Goal: Task Accomplishment & Management: Manage account settings

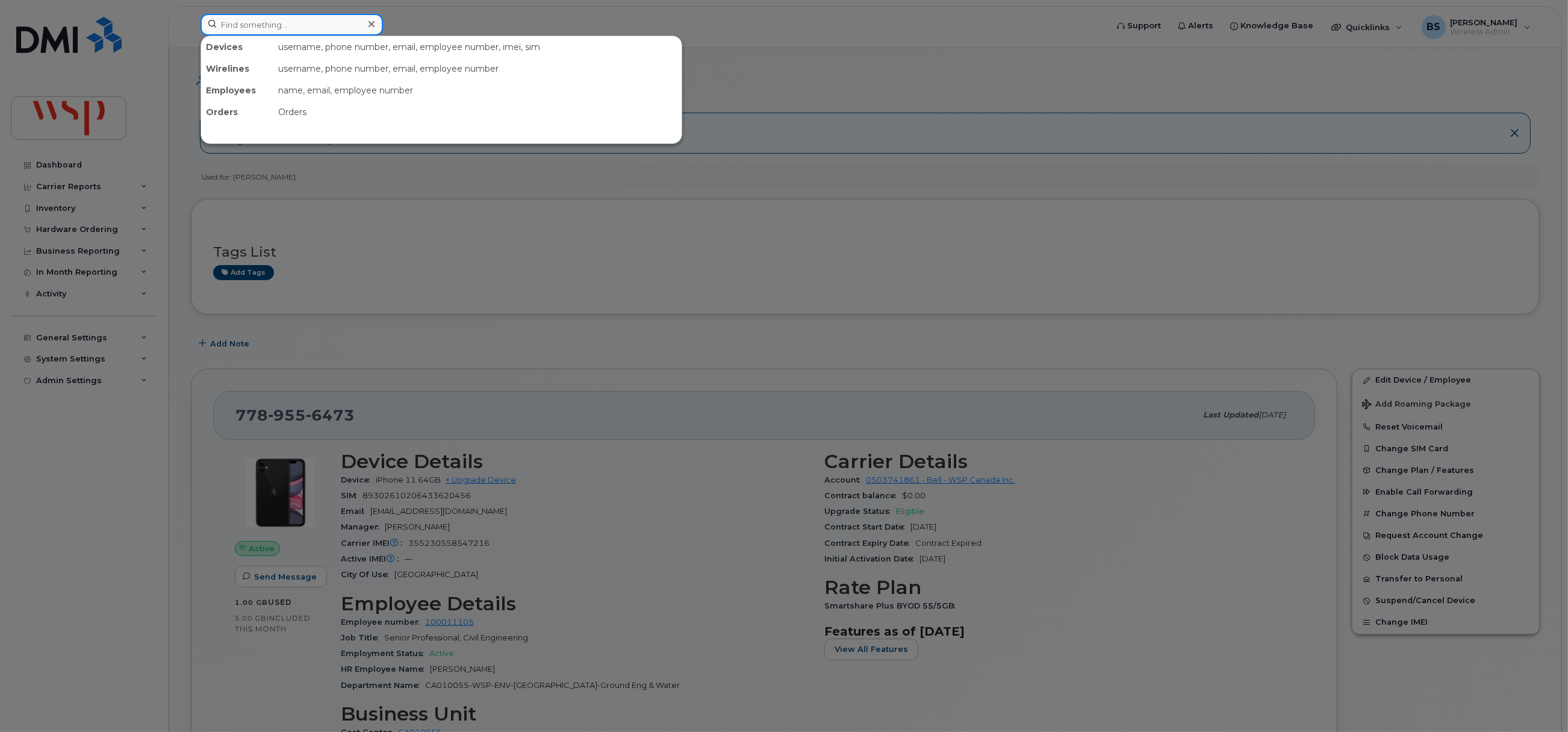
click at [280, 20] on input at bounding box center [292, 25] width 183 height 22
type input "baron"
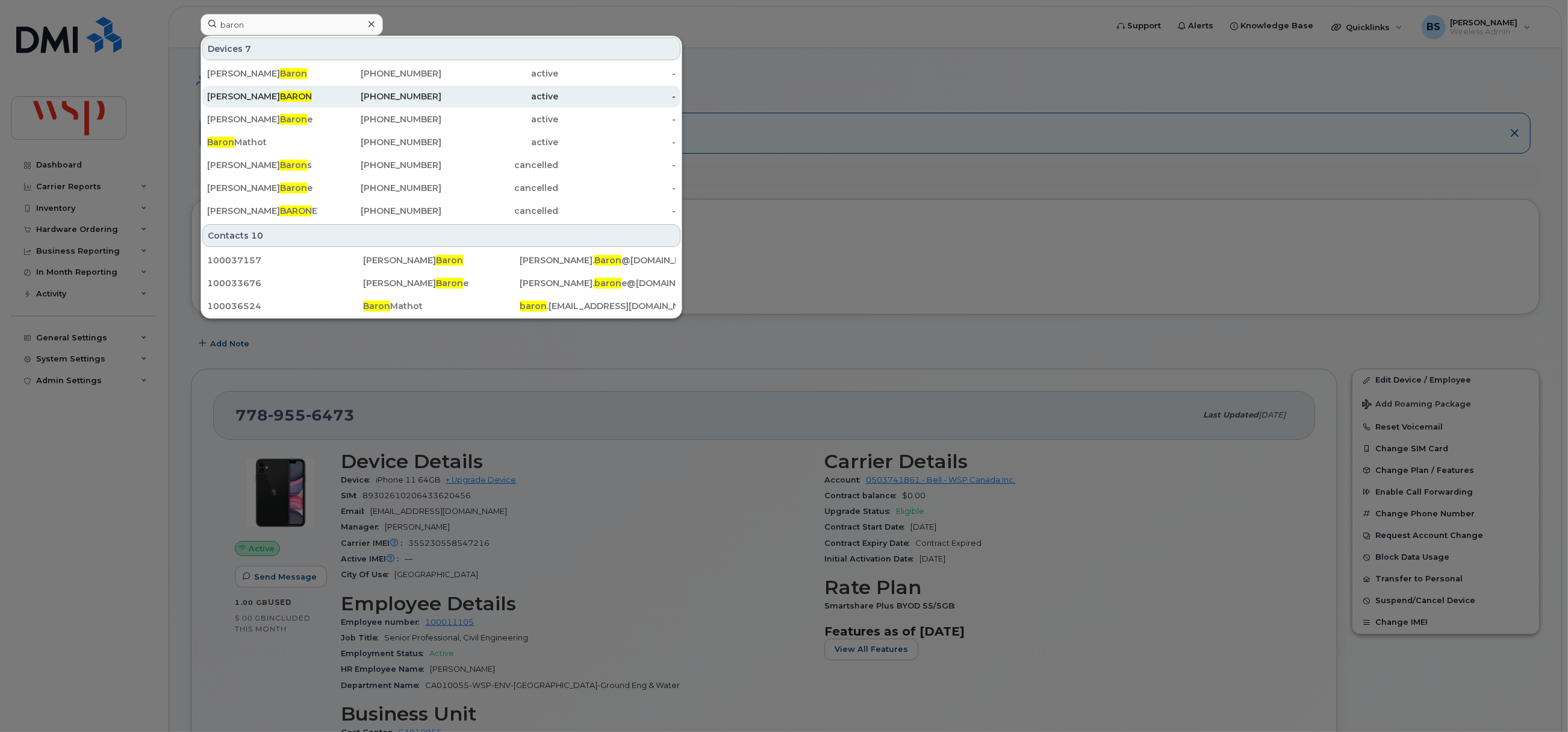
click at [280, 96] on span "BARON" at bounding box center [295, 96] width 32 height 11
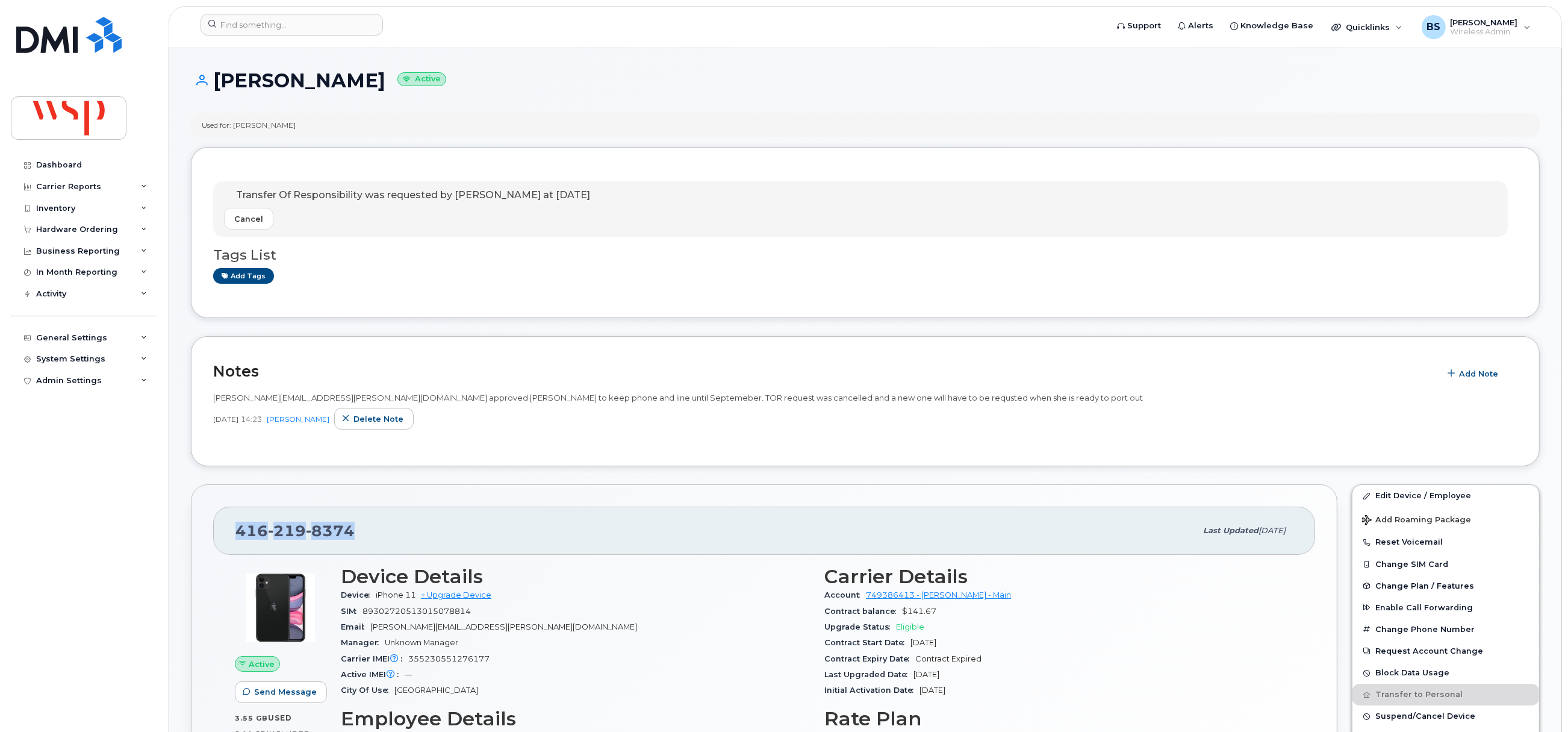
drag, startPoint x: 366, startPoint y: 537, endPoint x: 233, endPoint y: 535, distance: 133.0
click at [233, 535] on div "[PHONE_NUMBER] Last updated [DATE]" at bounding box center [764, 530] width 1102 height 48
copy span "[PHONE_NUMBER]"
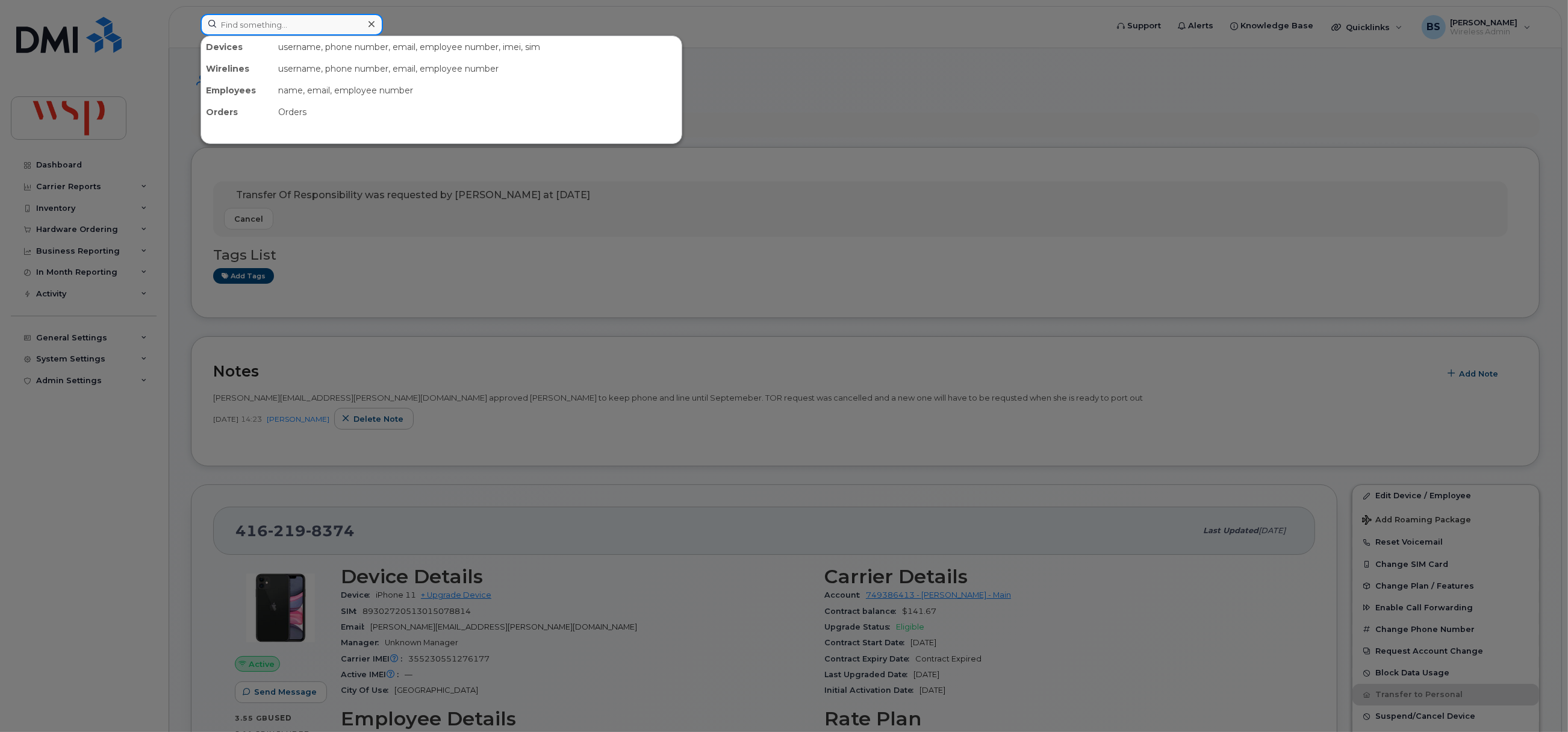
drag, startPoint x: 351, startPoint y: 29, endPoint x: 356, endPoint y: 46, distance: 17.7
click at [350, 29] on input at bounding box center [292, 25] width 183 height 22
paste input "[PHONE_NUMBER]."
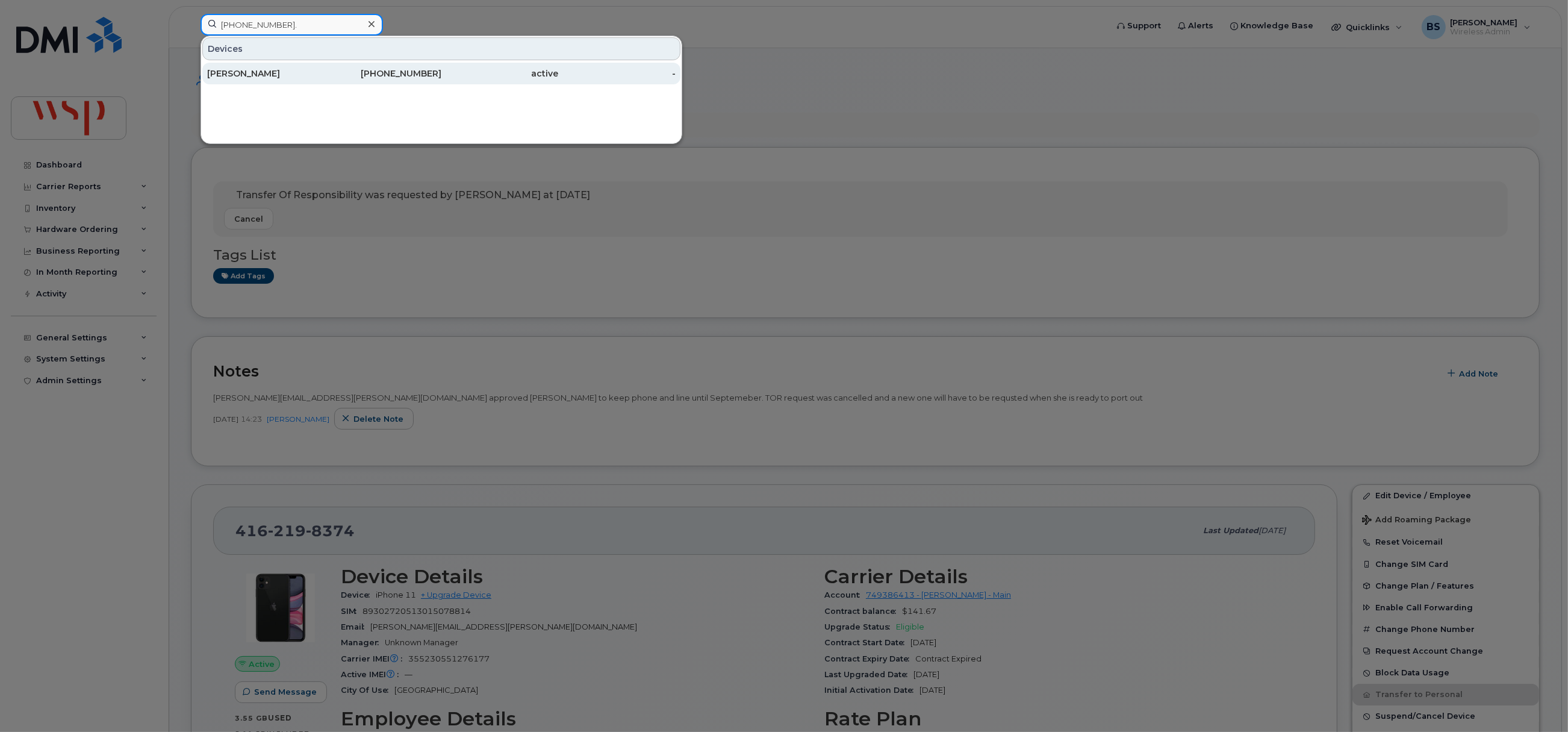
type input "[PHONE_NUMBER]."
click at [248, 72] on div "Patrick Legg" at bounding box center [266, 73] width 117 height 12
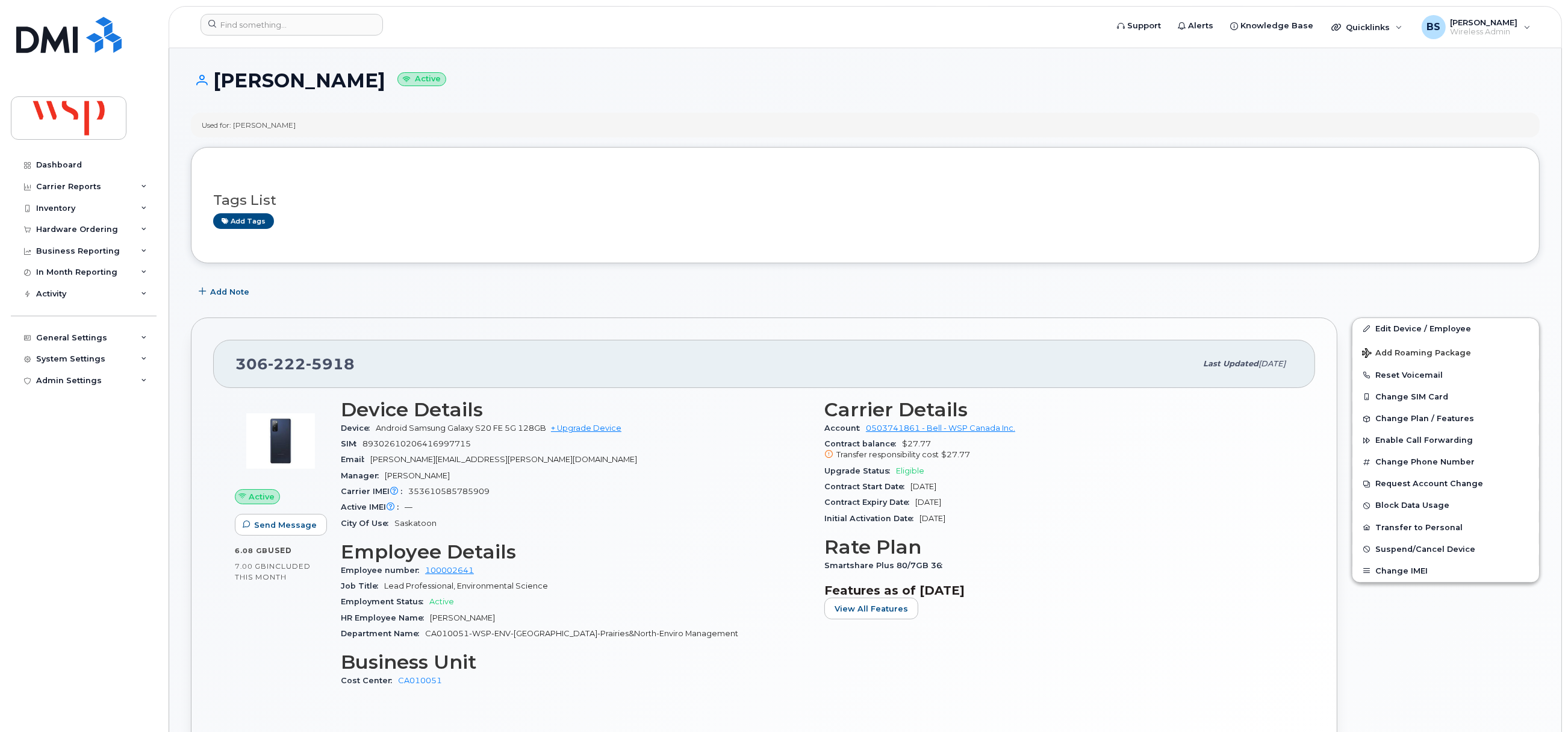
drag, startPoint x: 983, startPoint y: 502, endPoint x: 916, endPoint y: 504, distance: 67.0
click at [916, 504] on div "Contract Expiry Date Oct 03, 2025" at bounding box center [1058, 502] width 469 height 16
copy span "Oct 03, 2025"
drag, startPoint x: 318, startPoint y: 23, endPoint x: 300, endPoint y: 20, distance: 18.2
click at [315, 22] on input at bounding box center [292, 25] width 183 height 22
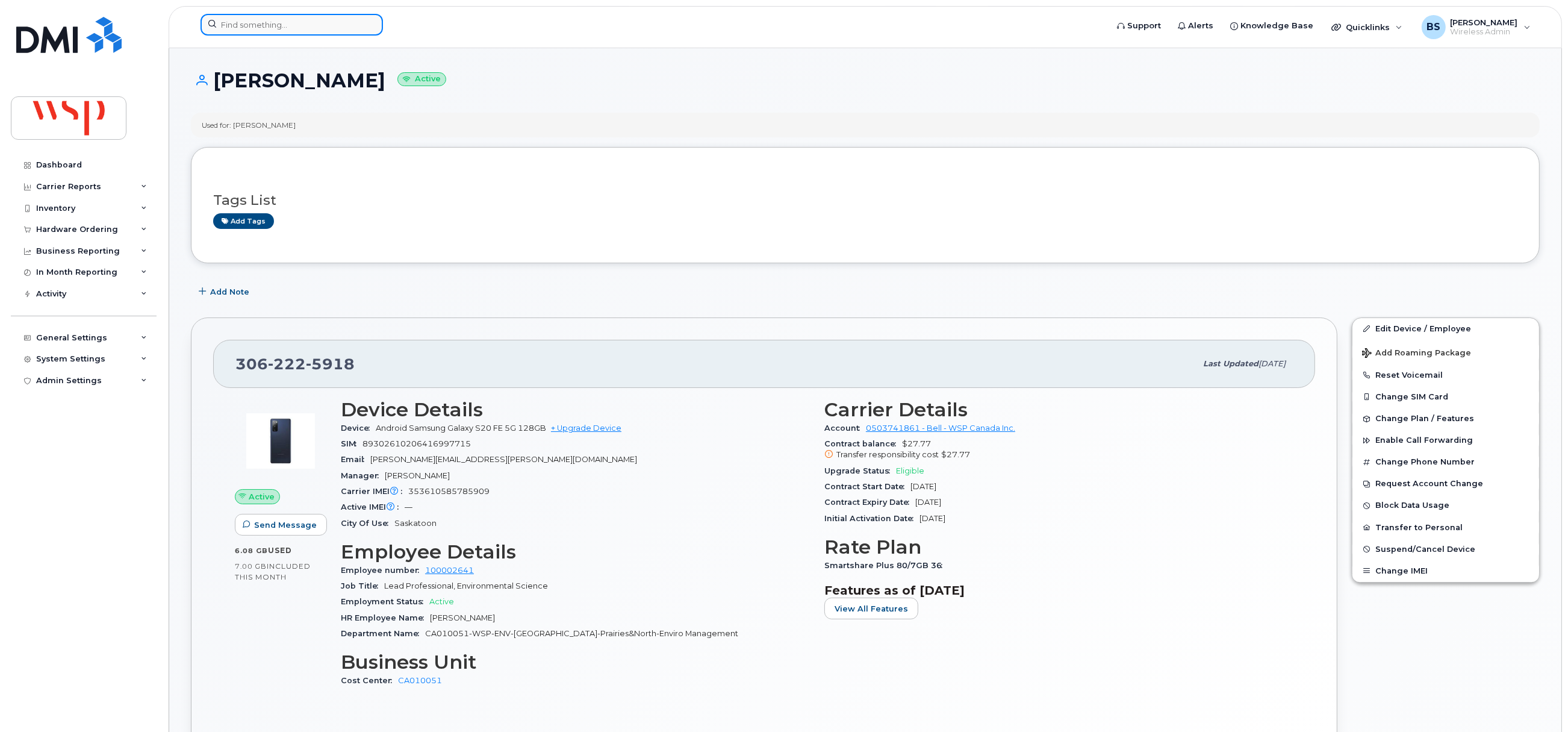
paste input "514 441-1580"
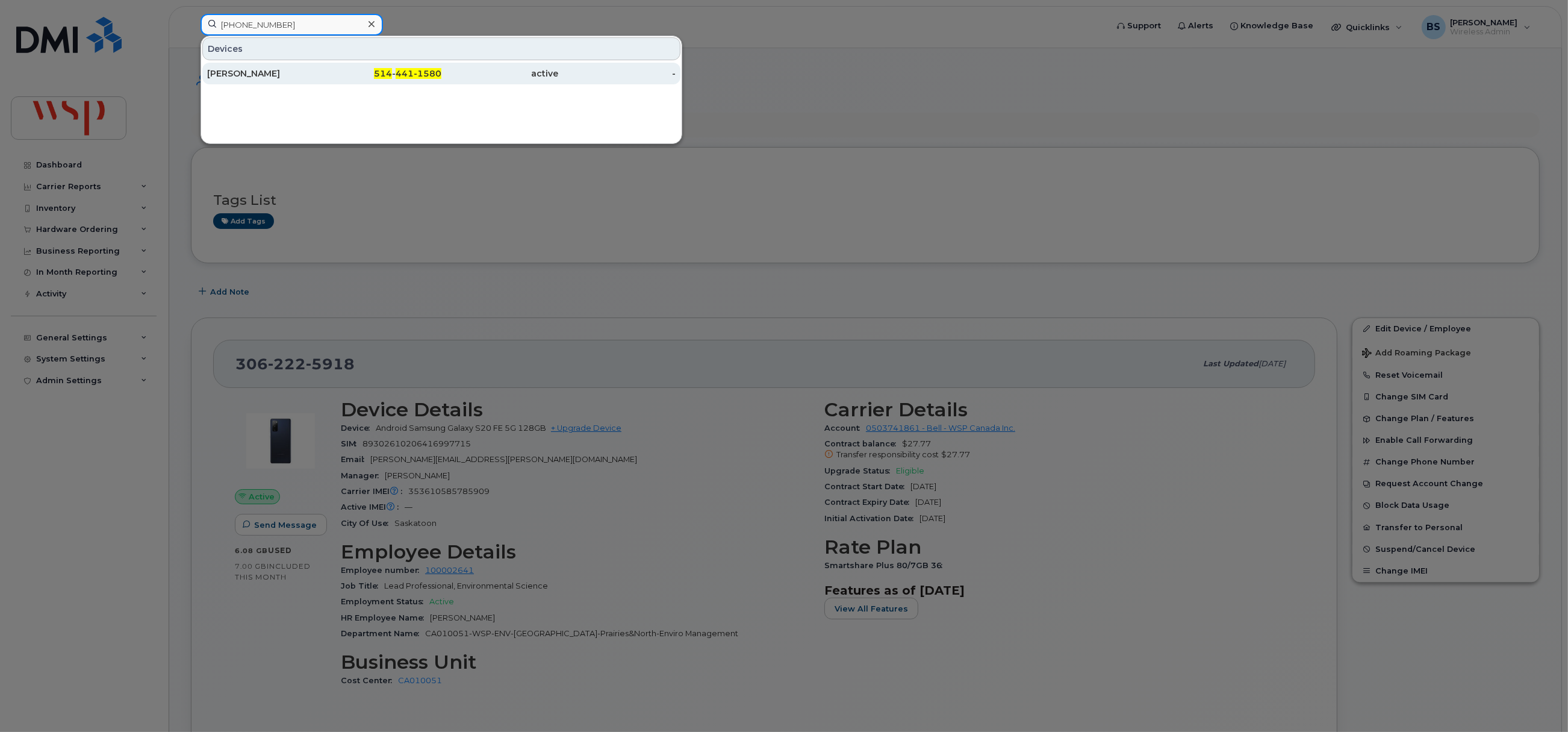
type input "514 441-1580"
drag, startPoint x: 231, startPoint y: 72, endPoint x: 462, endPoint y: 219, distance: 273.8
click at [231, 72] on div "MAXIME CHAGNON" at bounding box center [266, 73] width 117 height 12
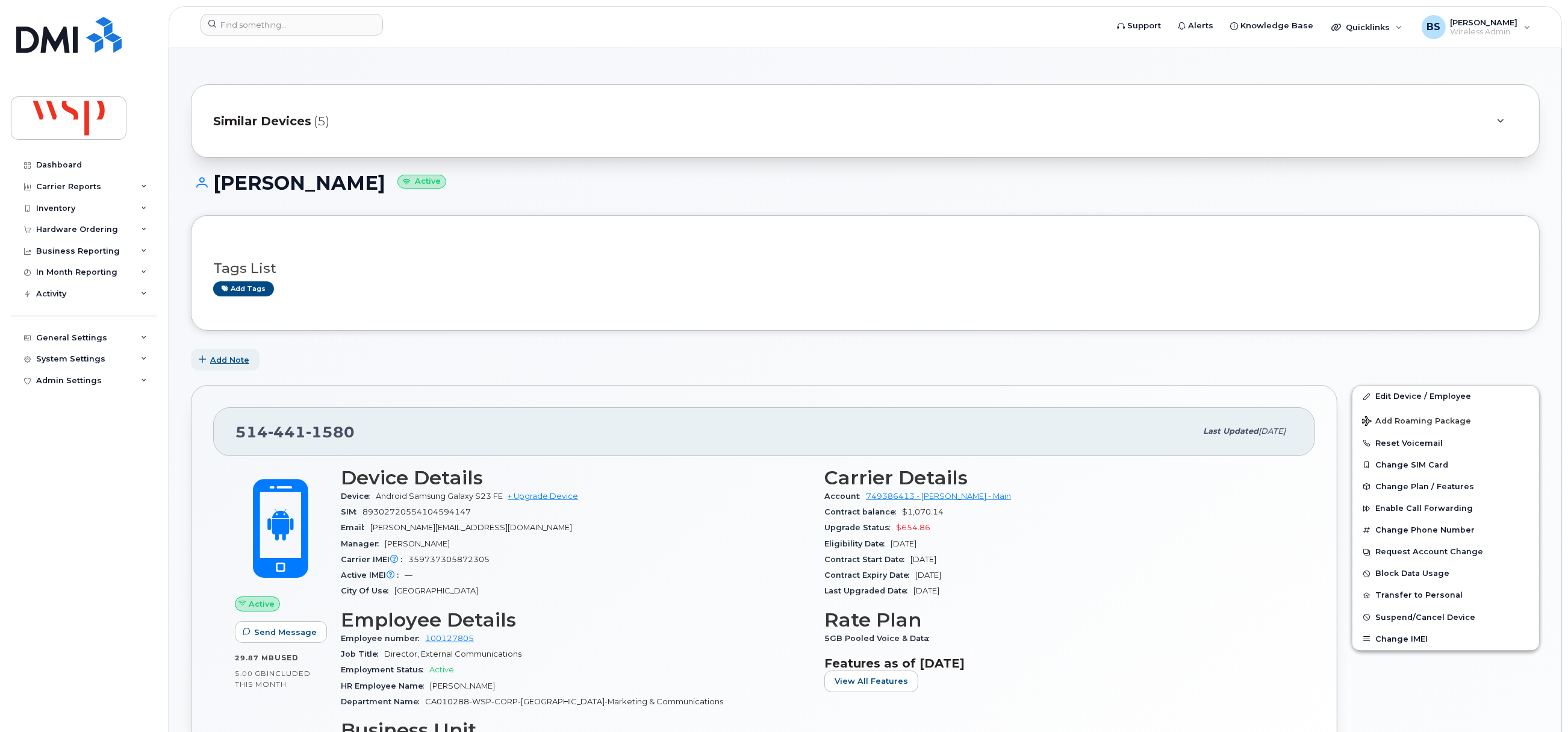
click at [229, 363] on span "Add Note" at bounding box center [230, 359] width 39 height 12
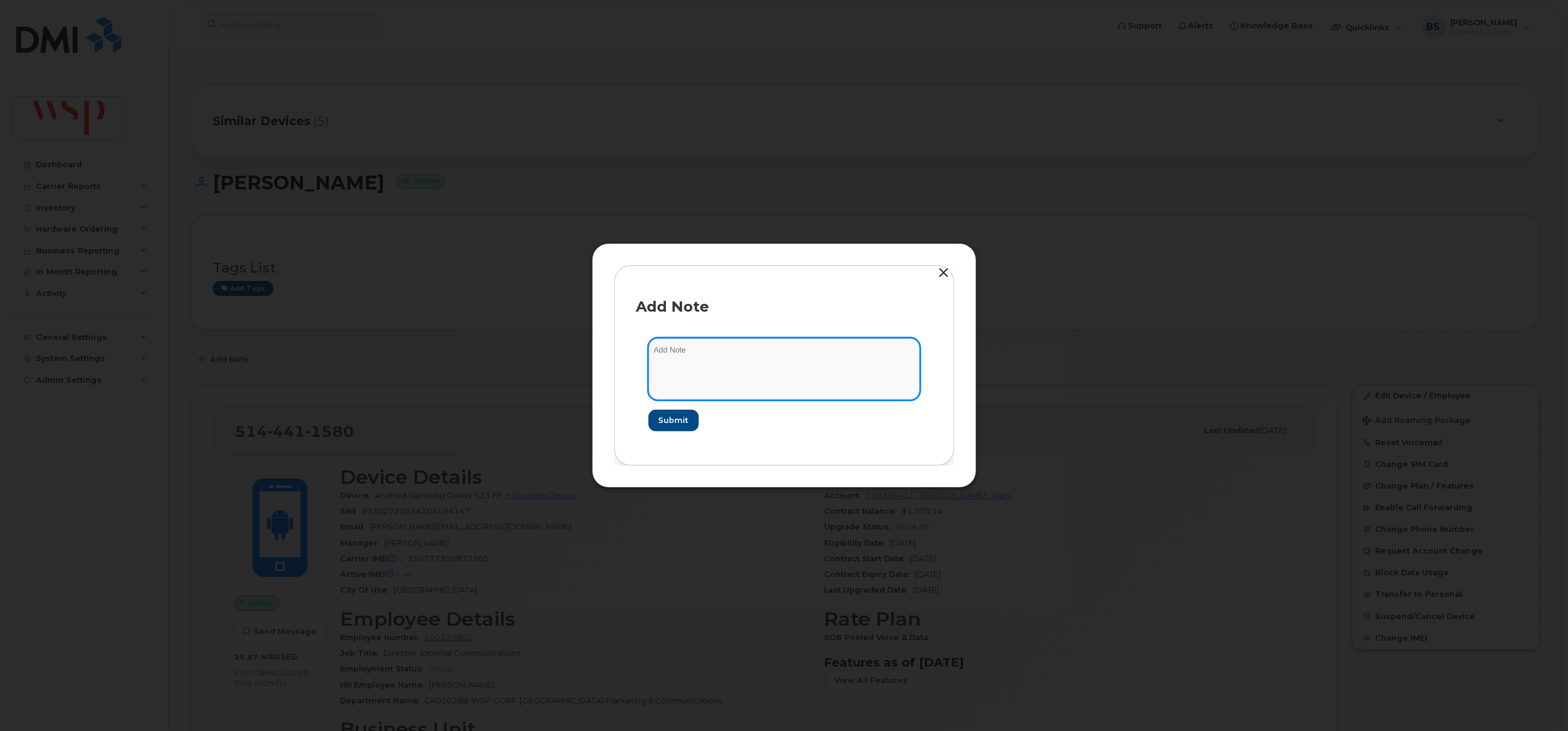
click at [723, 353] on textarea at bounding box center [784, 369] width 271 height 61
type textarea "using esim on personal iphone 17 pro max"
click at [668, 415] on span "Submit" at bounding box center [673, 420] width 30 height 12
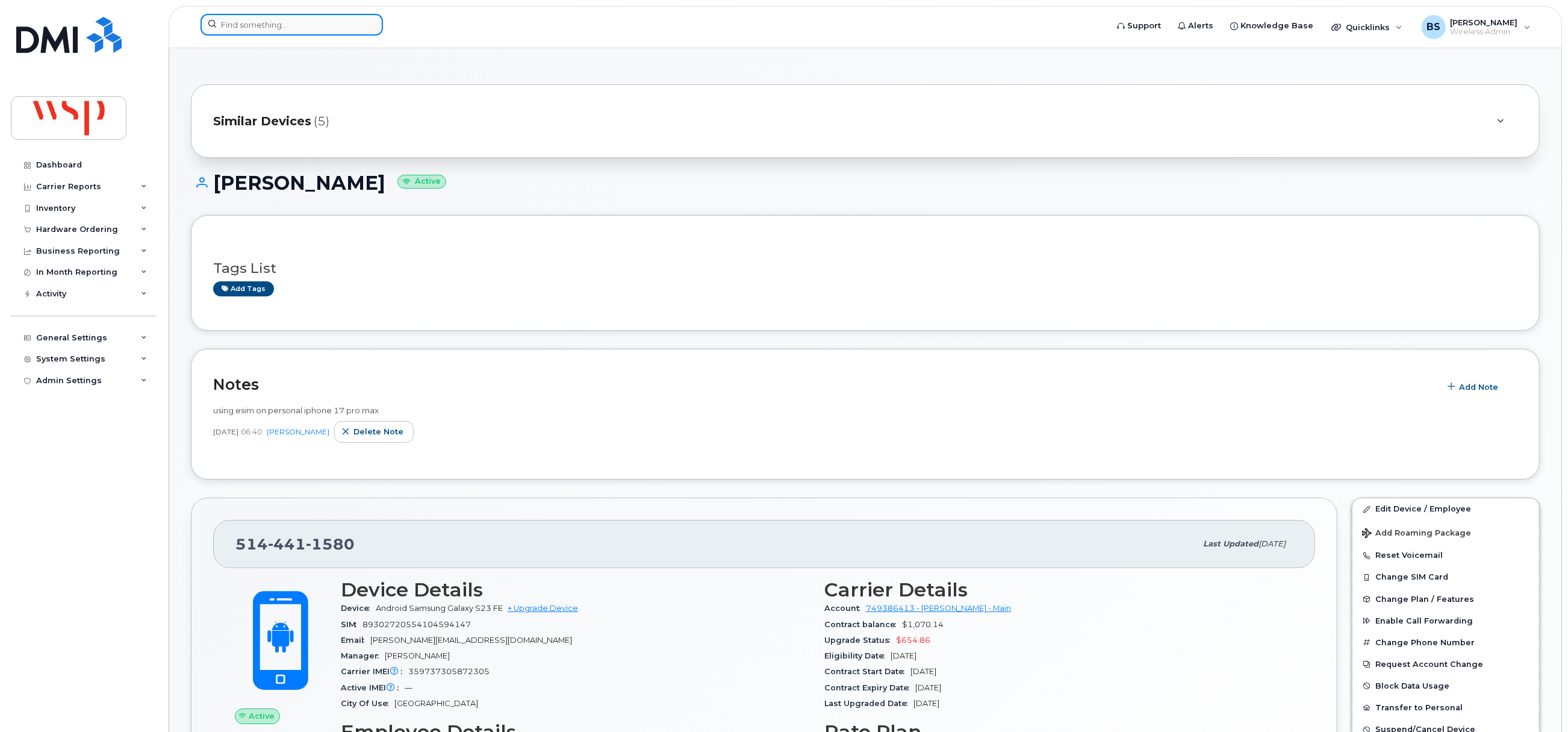
click at [295, 25] on input at bounding box center [292, 25] width 183 height 22
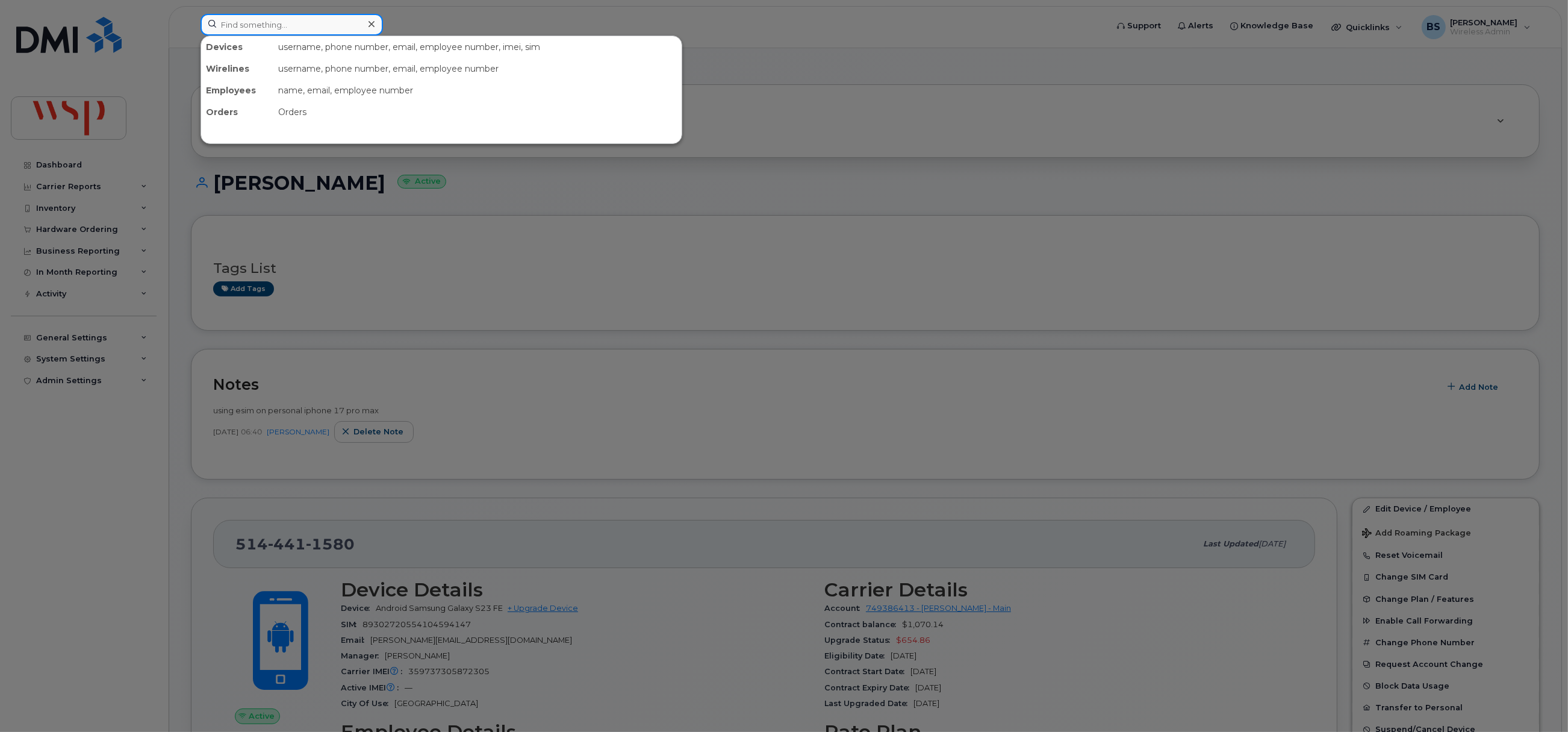
paste input "514 441-1580"
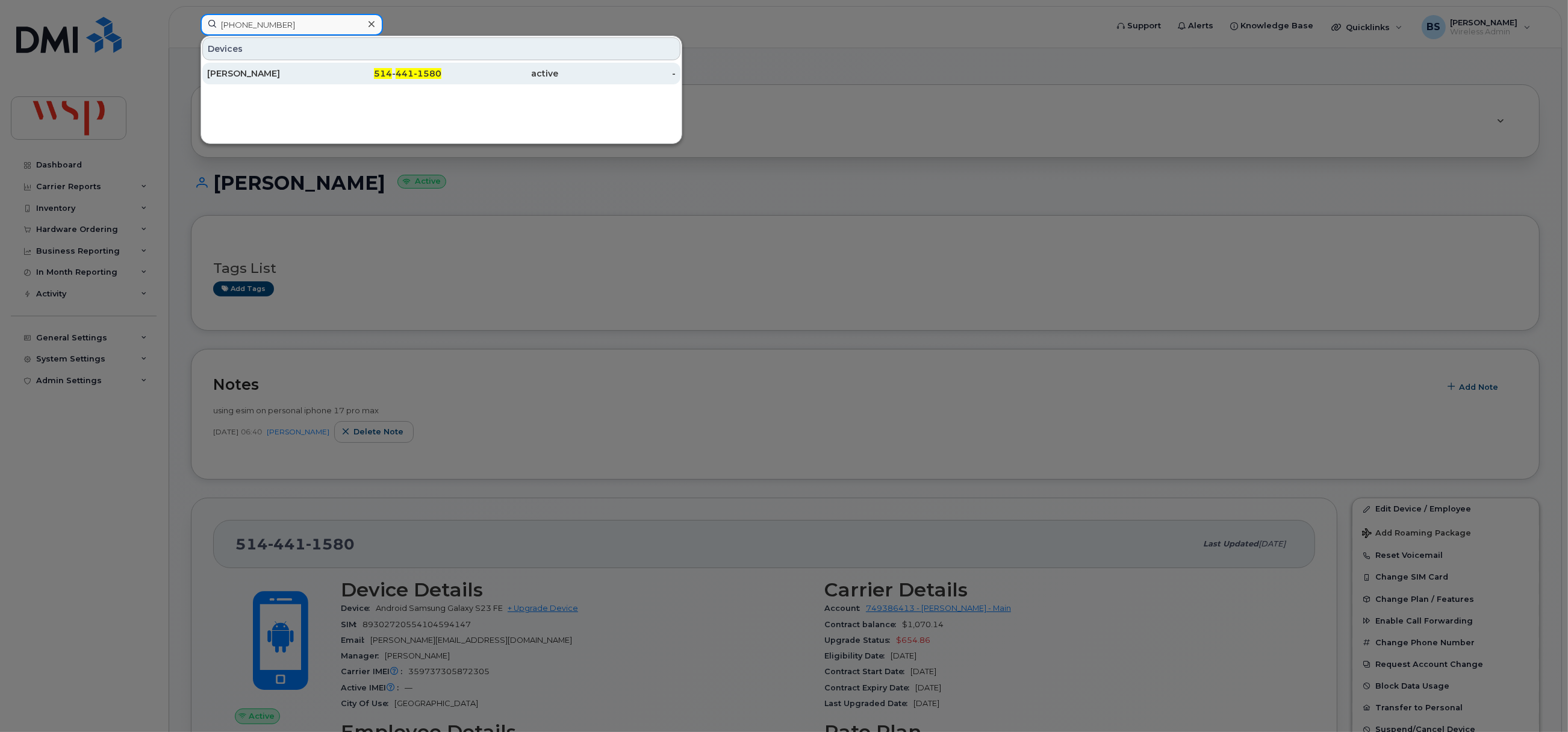
type input "514 441-1580"
click at [236, 70] on div "MAXIME CHAGNON" at bounding box center [266, 73] width 117 height 12
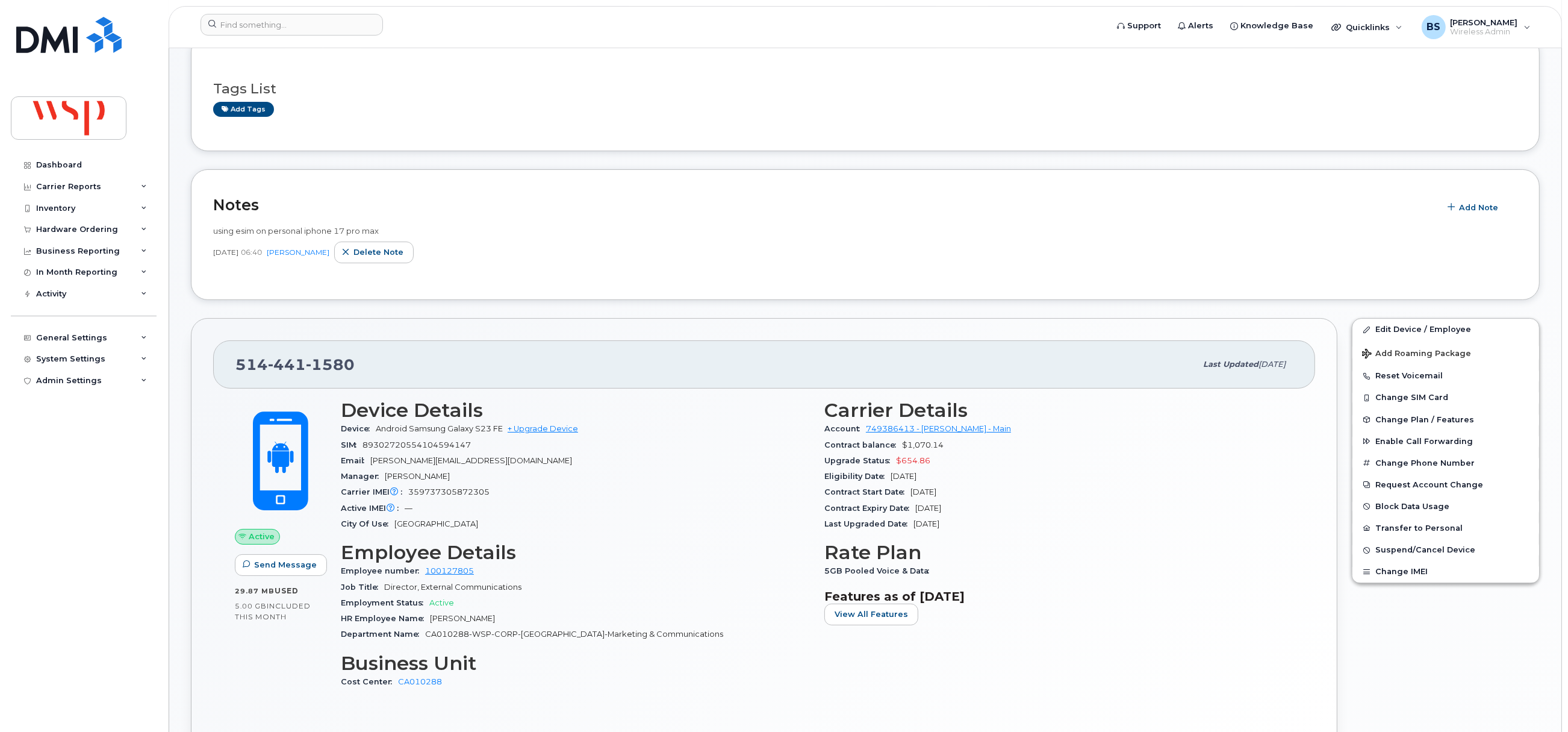
scroll to position [180, 0]
click at [1392, 528] on button "Transfer to Personal" at bounding box center [1446, 527] width 187 height 22
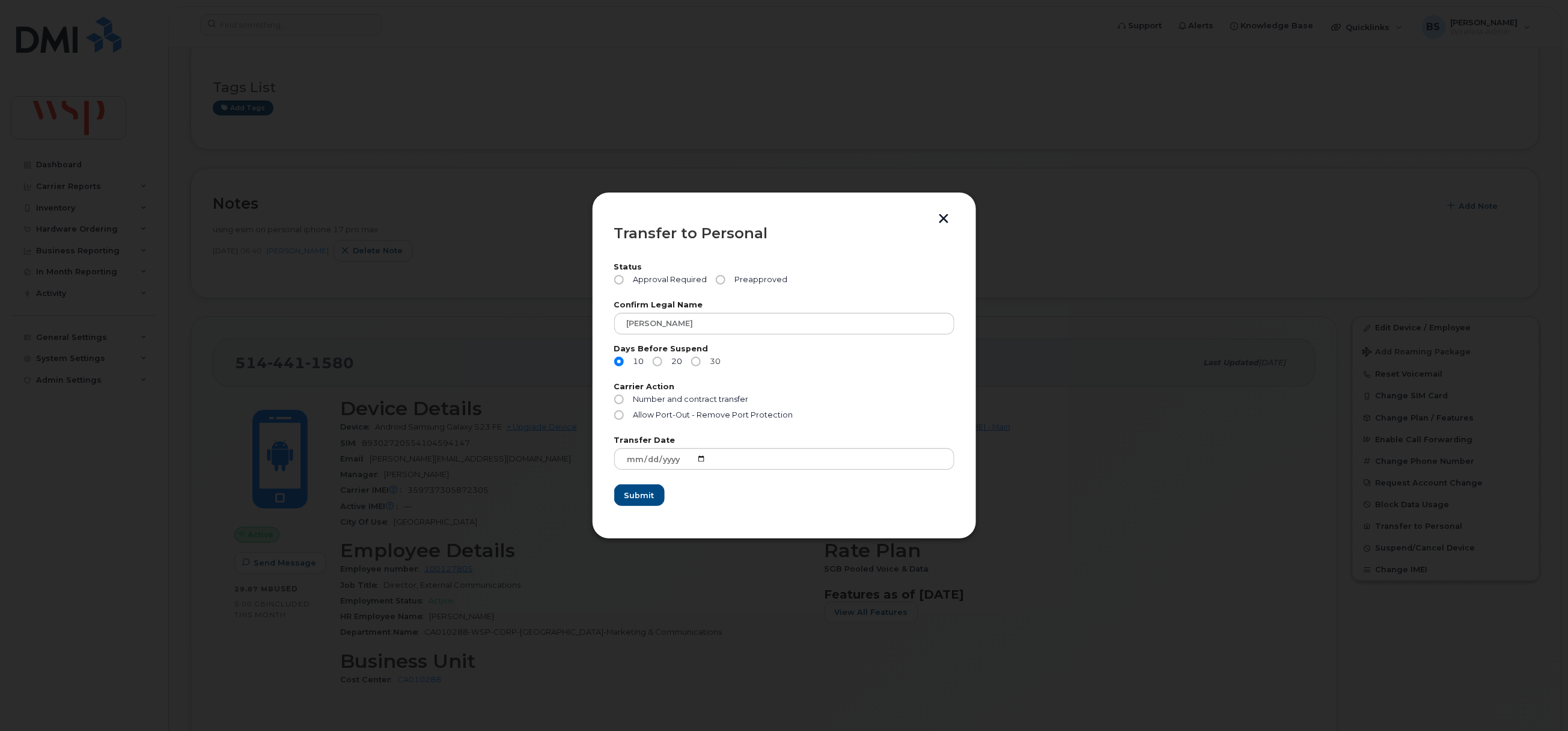
click at [705, 363] on span "30" at bounding box center [713, 361] width 16 height 9
click at [701, 363] on input "30" at bounding box center [696, 361] width 9 height 9
radio input "true"
click at [732, 280] on span "Preapproved" at bounding box center [759, 279] width 57 height 9
click at [725, 280] on input "Preapproved" at bounding box center [720, 279] width 9 height 9
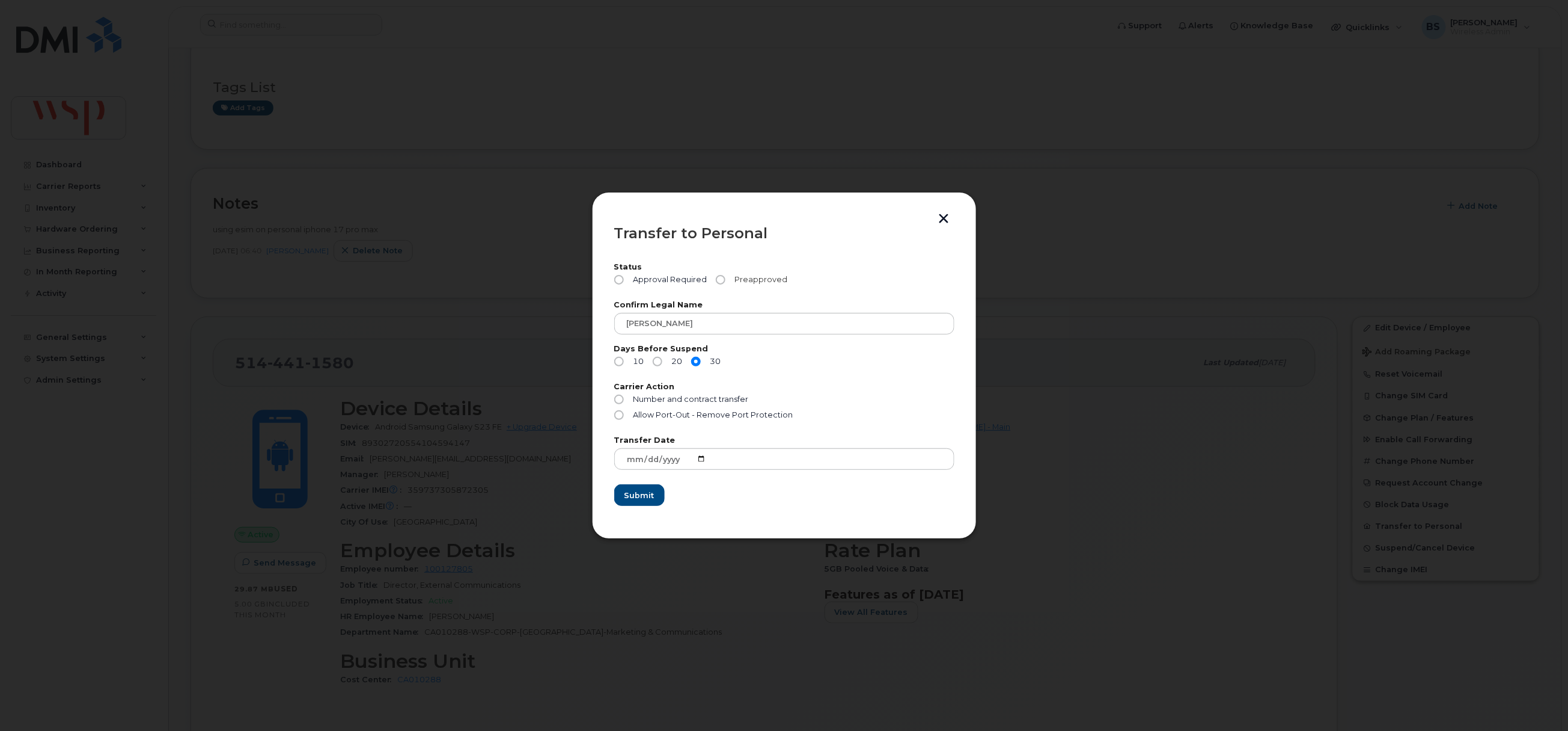
radio input "true"
click at [661, 415] on span "Allow Port-Out - Remove Port Protection" at bounding box center [712, 414] width 160 height 9
click at [624, 415] on input "Allow Port-Out - Remove Port Protection" at bounding box center [619, 415] width 9 height 9
radio input "true"
click at [639, 497] on span "Submit" at bounding box center [639, 495] width 30 height 12
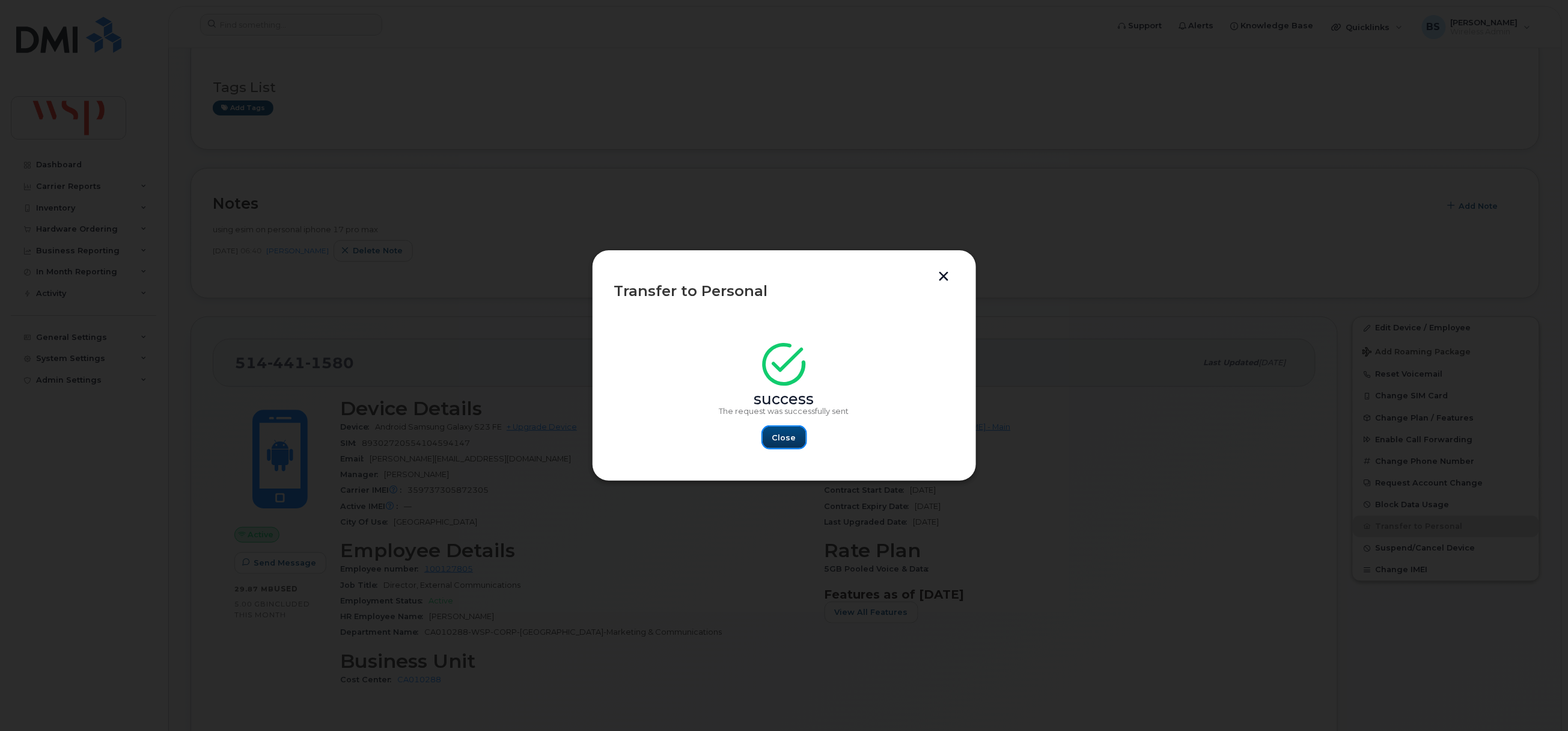
click at [786, 440] on span "Close" at bounding box center [784, 437] width 24 height 12
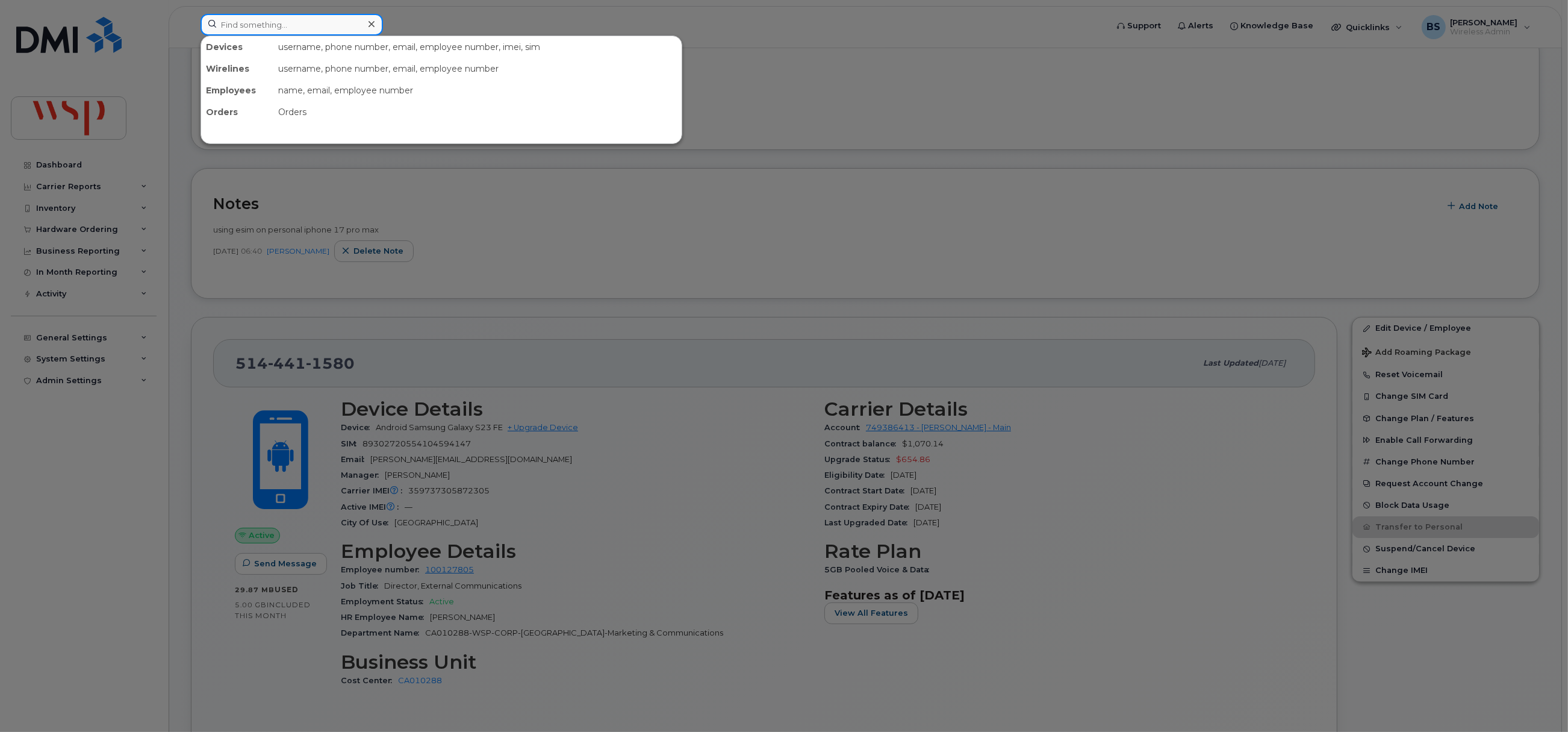
click at [313, 25] on input at bounding box center [292, 25] width 183 height 22
paste input "204-799-8240"
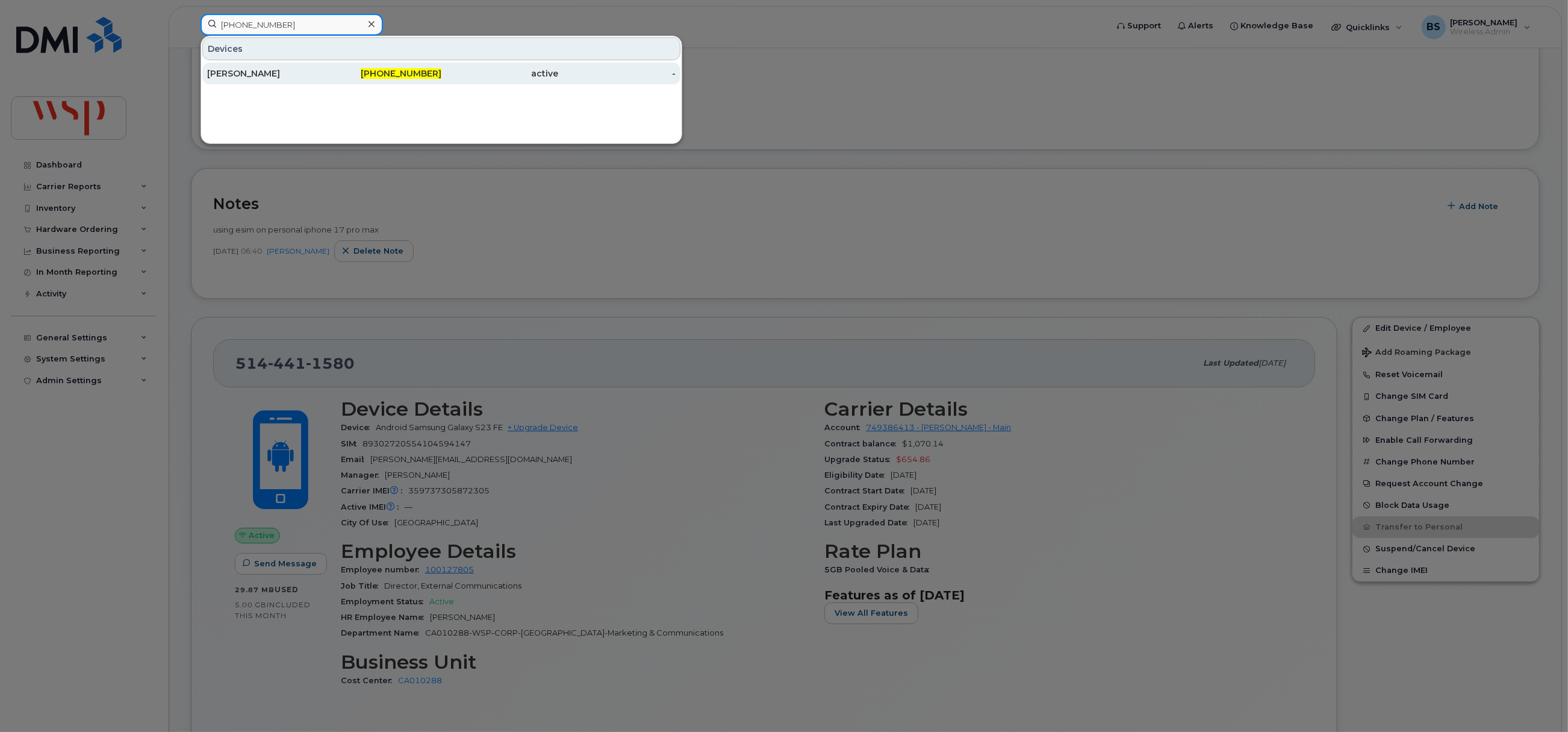
type input "204-799-8240"
drag, startPoint x: 262, startPoint y: 72, endPoint x: 255, endPoint y: 94, distance: 23.1
click at [262, 72] on div "Rolando Rongcal" at bounding box center [266, 73] width 117 height 12
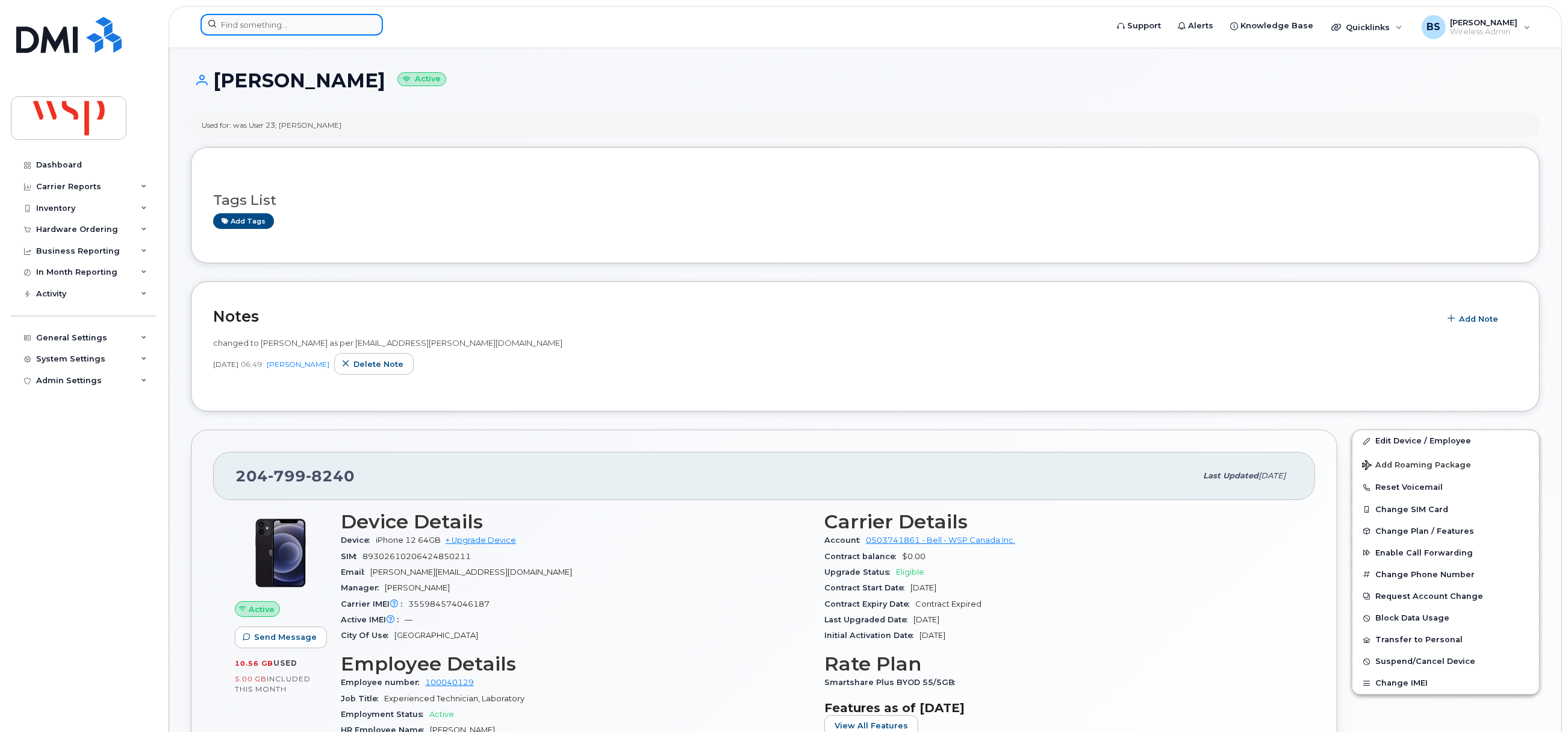
drag, startPoint x: 310, startPoint y: 20, endPoint x: 290, endPoint y: 35, distance: 25.0
click at [309, 21] on input at bounding box center [292, 25] width 183 height 22
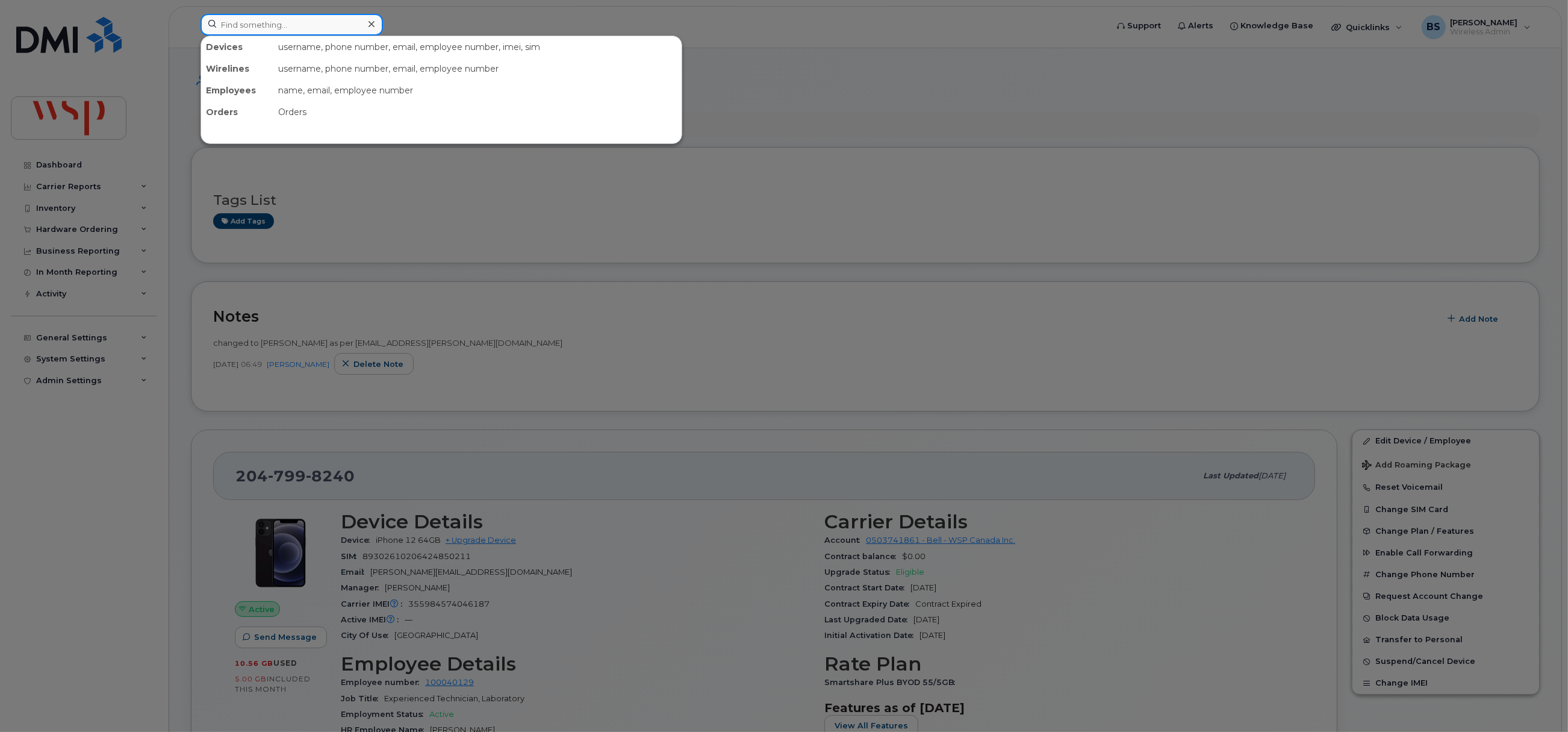
click at [305, 29] on input at bounding box center [292, 25] width 183 height 22
click at [306, 28] on input at bounding box center [292, 25] width 183 height 22
paste input "2505398155"
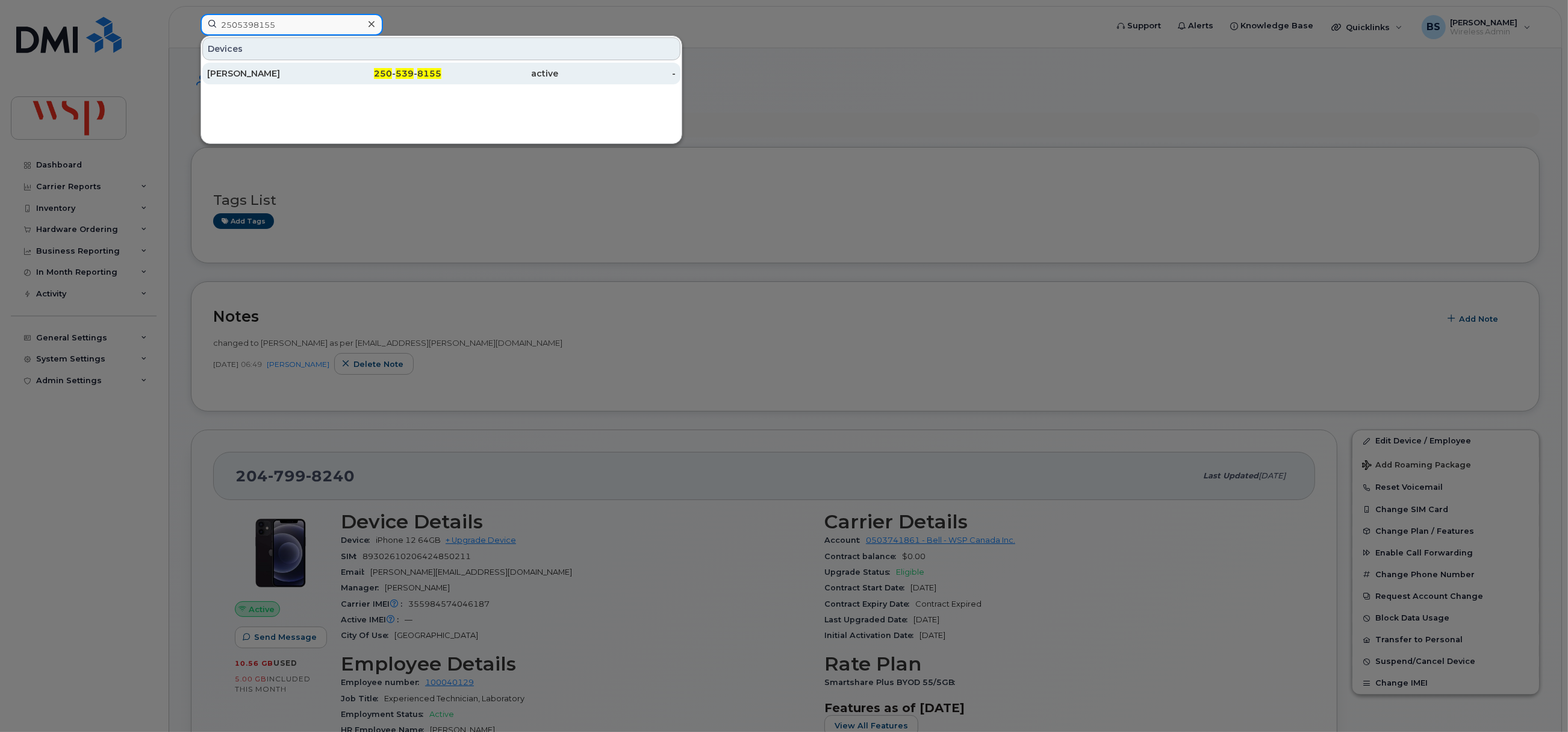
type input "2505398155"
drag, startPoint x: 249, startPoint y: 71, endPoint x: 423, endPoint y: 154, distance: 192.8
click at [246, 73] on div "Allison Takasaki" at bounding box center [266, 73] width 117 height 12
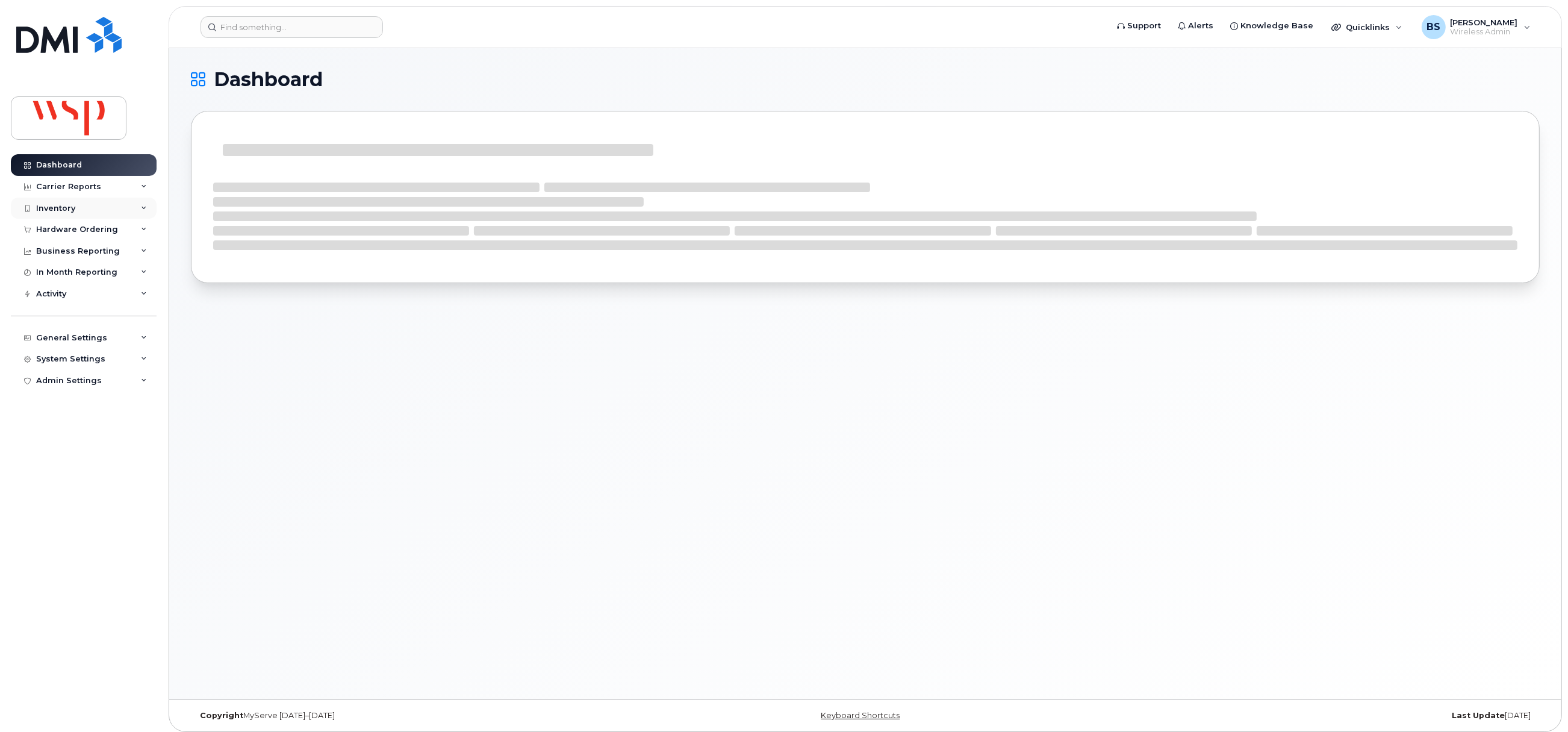
click at [60, 208] on div "Inventory" at bounding box center [56, 208] width 39 height 9
drag, startPoint x: 73, startPoint y: 251, endPoint x: 91, endPoint y: 249, distance: 18.1
click at [76, 251] on div "Data Conflicts" at bounding box center [70, 253] width 58 height 11
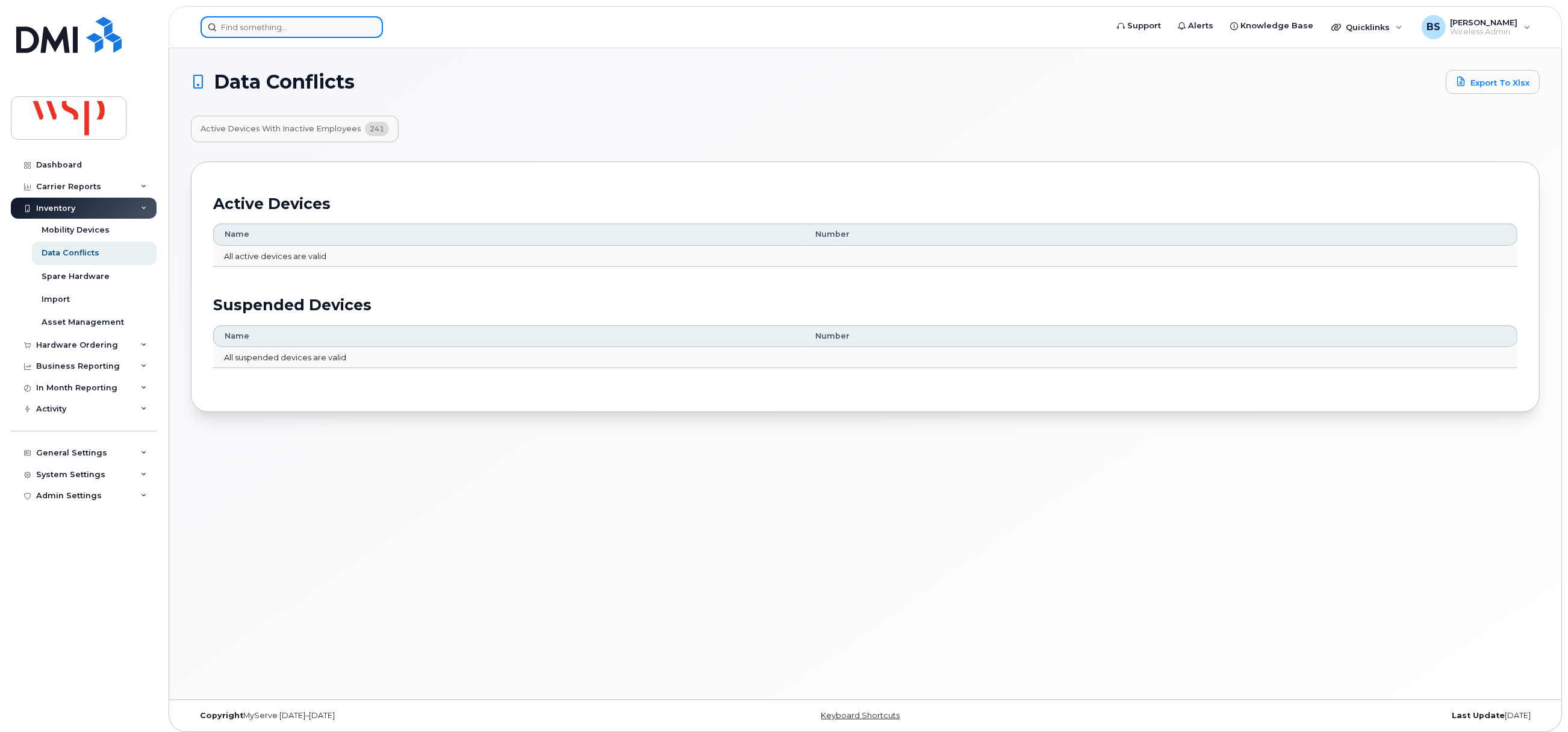
click at [323, 32] on input at bounding box center [292, 28] width 183 height 22
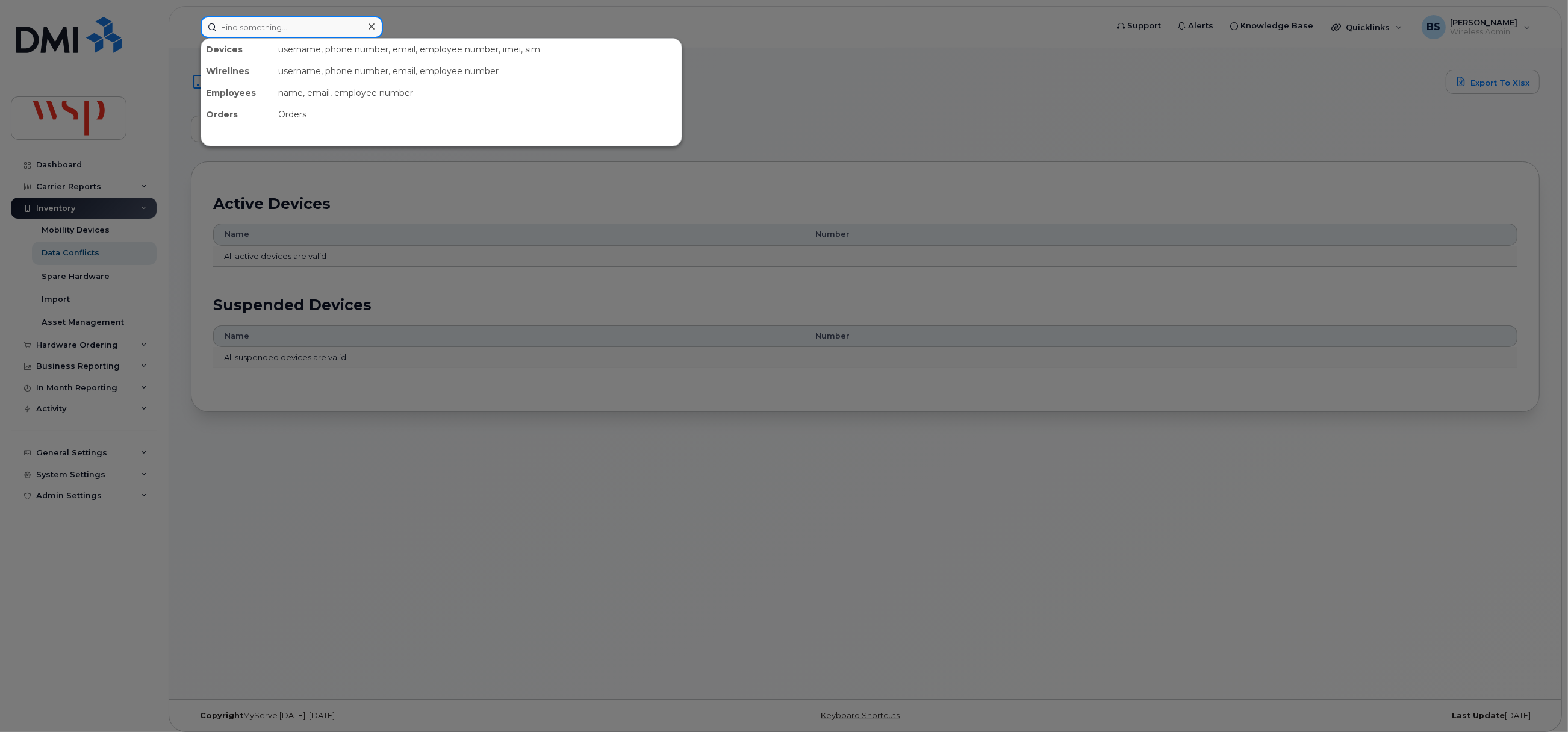
paste input "Peter Williams"
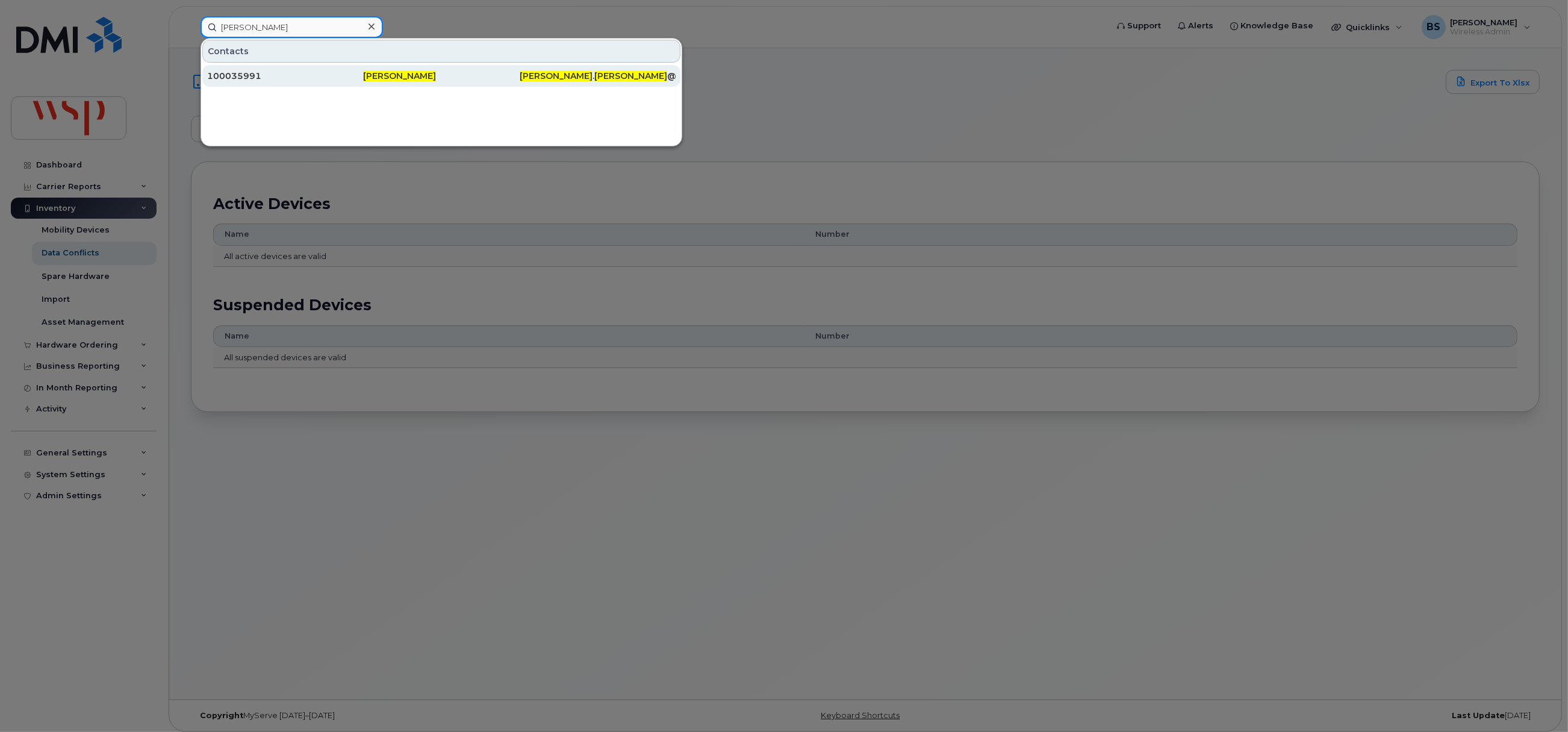
type input "Peter Williams"
click at [400, 76] on span "Peter Williams" at bounding box center [399, 76] width 72 height 11
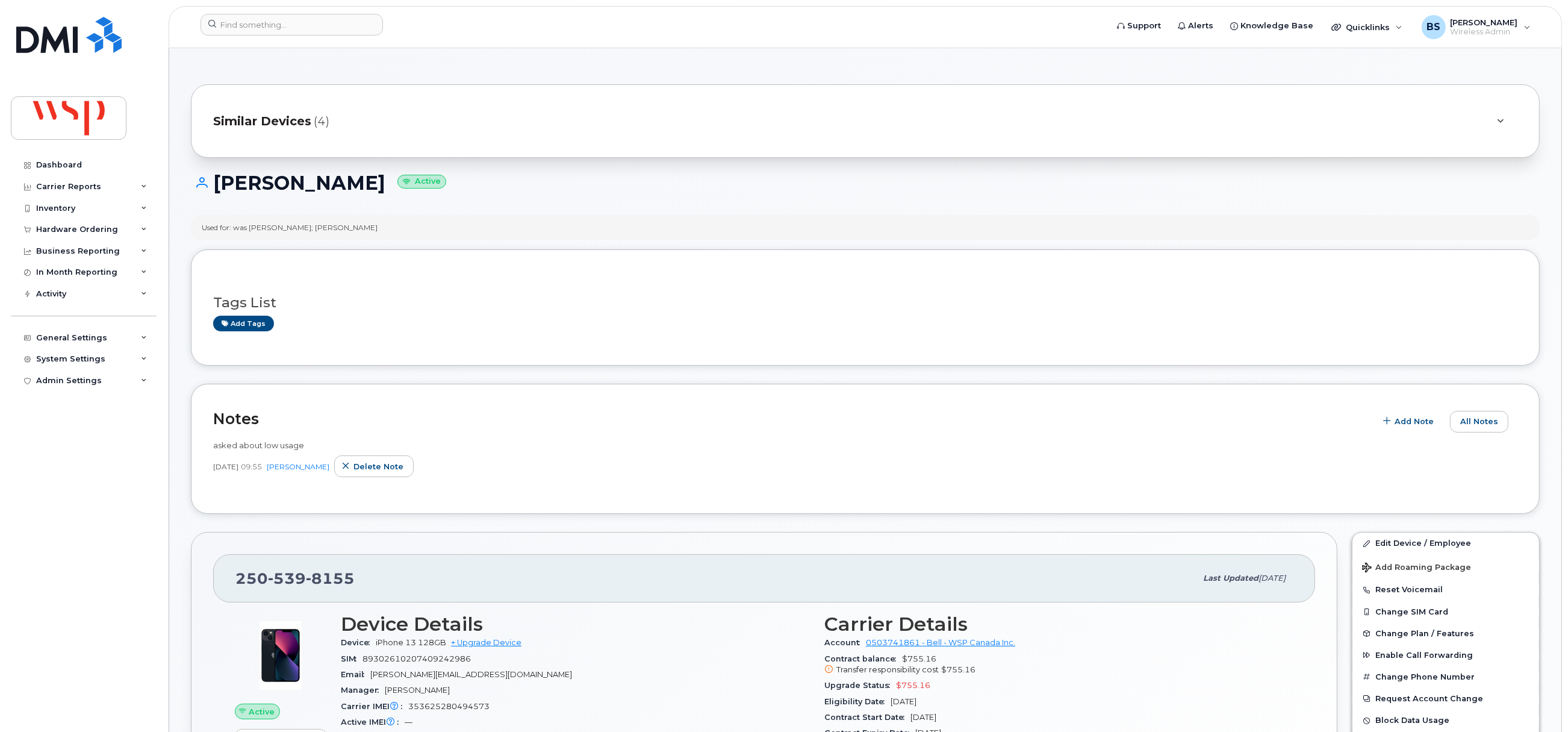
drag, startPoint x: 378, startPoint y: 180, endPoint x: 216, endPoint y: 191, distance: 162.4
click at [216, 191] on h1 "[PERSON_NAME] Active" at bounding box center [865, 183] width 1349 height 21
drag, startPoint x: 373, startPoint y: 469, endPoint x: 860, endPoint y: 69, distance: 630.2
click at [373, 469] on span "Delete note" at bounding box center [378, 466] width 50 height 12
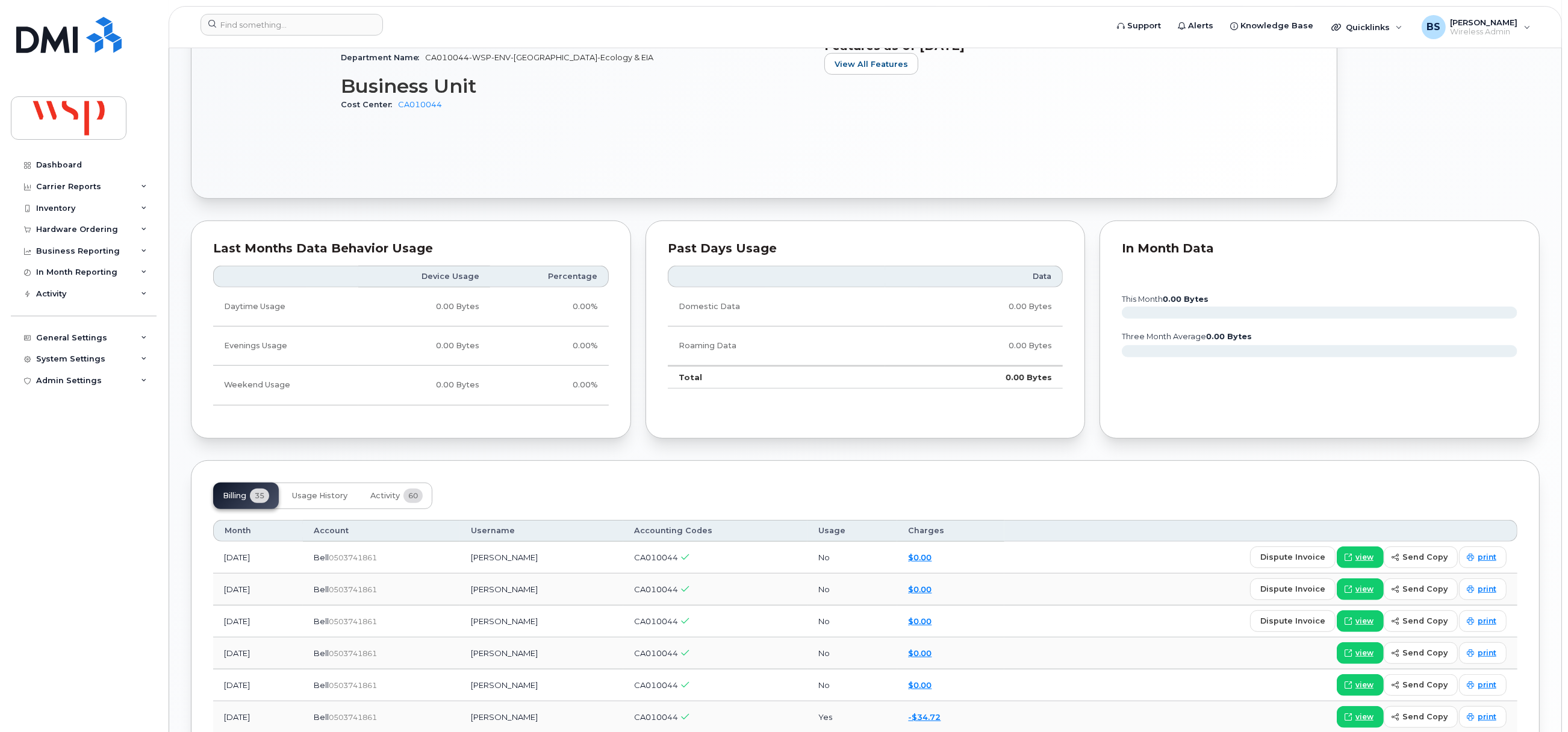
scroll to position [1084, 0]
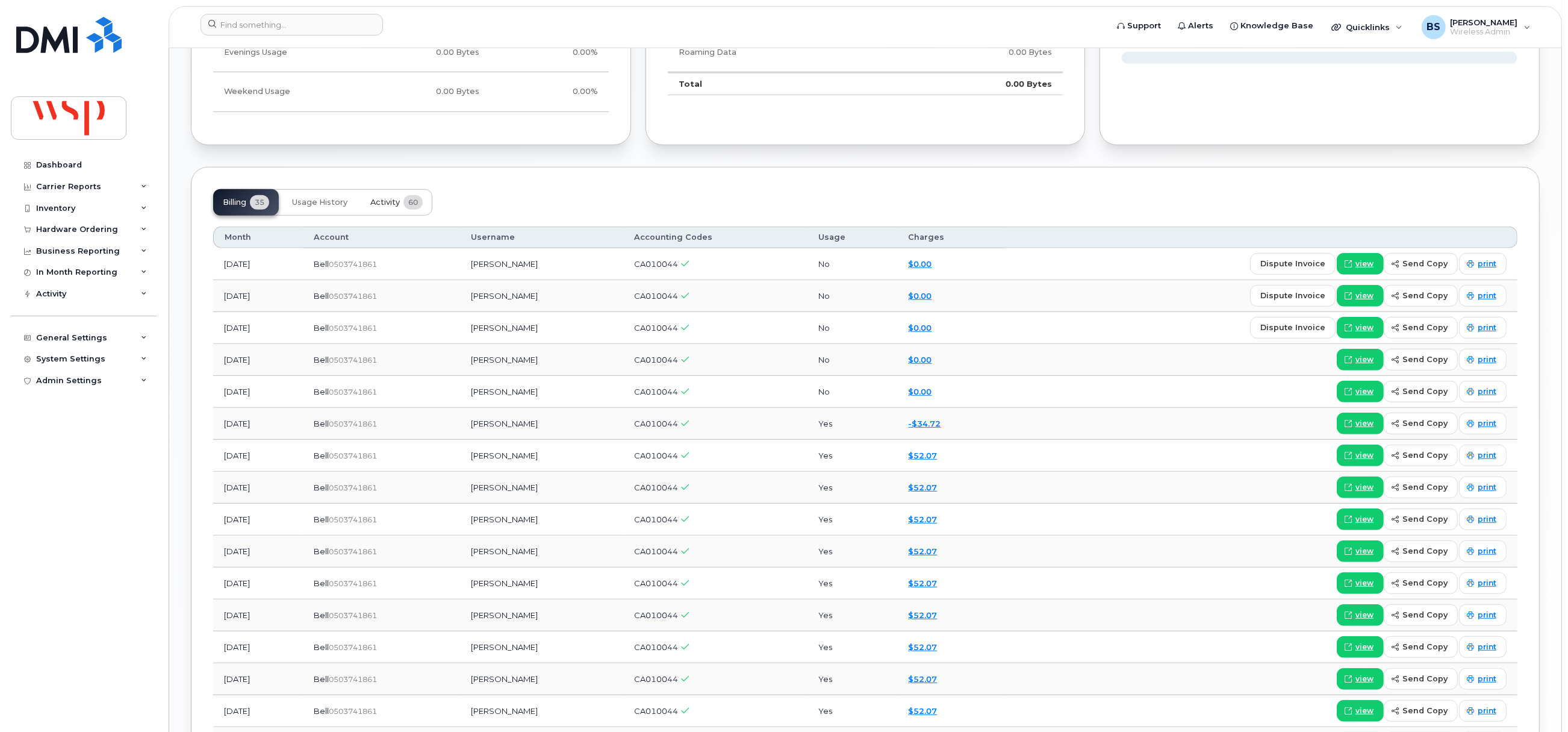
click at [381, 205] on span "Activity" at bounding box center [385, 203] width 29 height 9
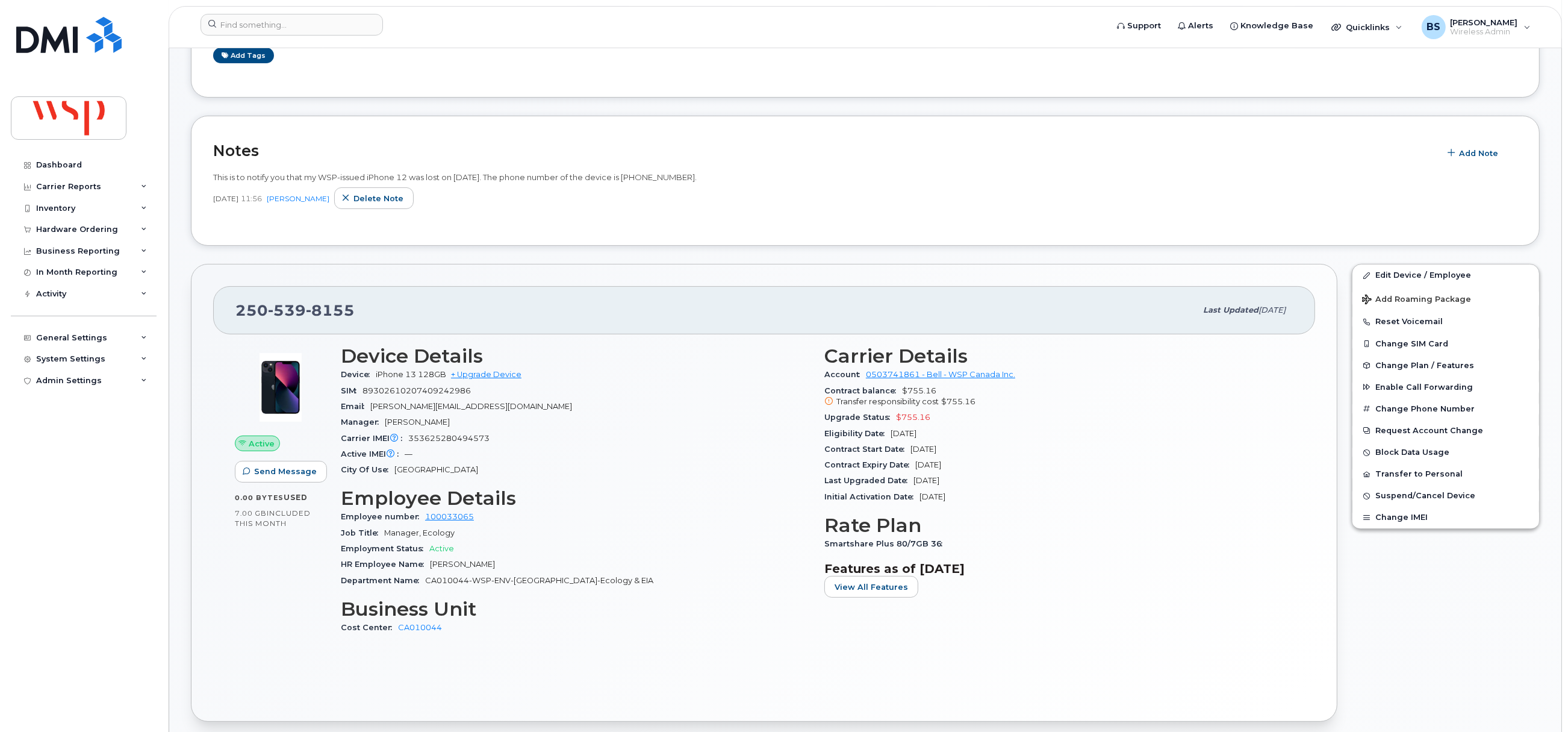
scroll to position [542, 0]
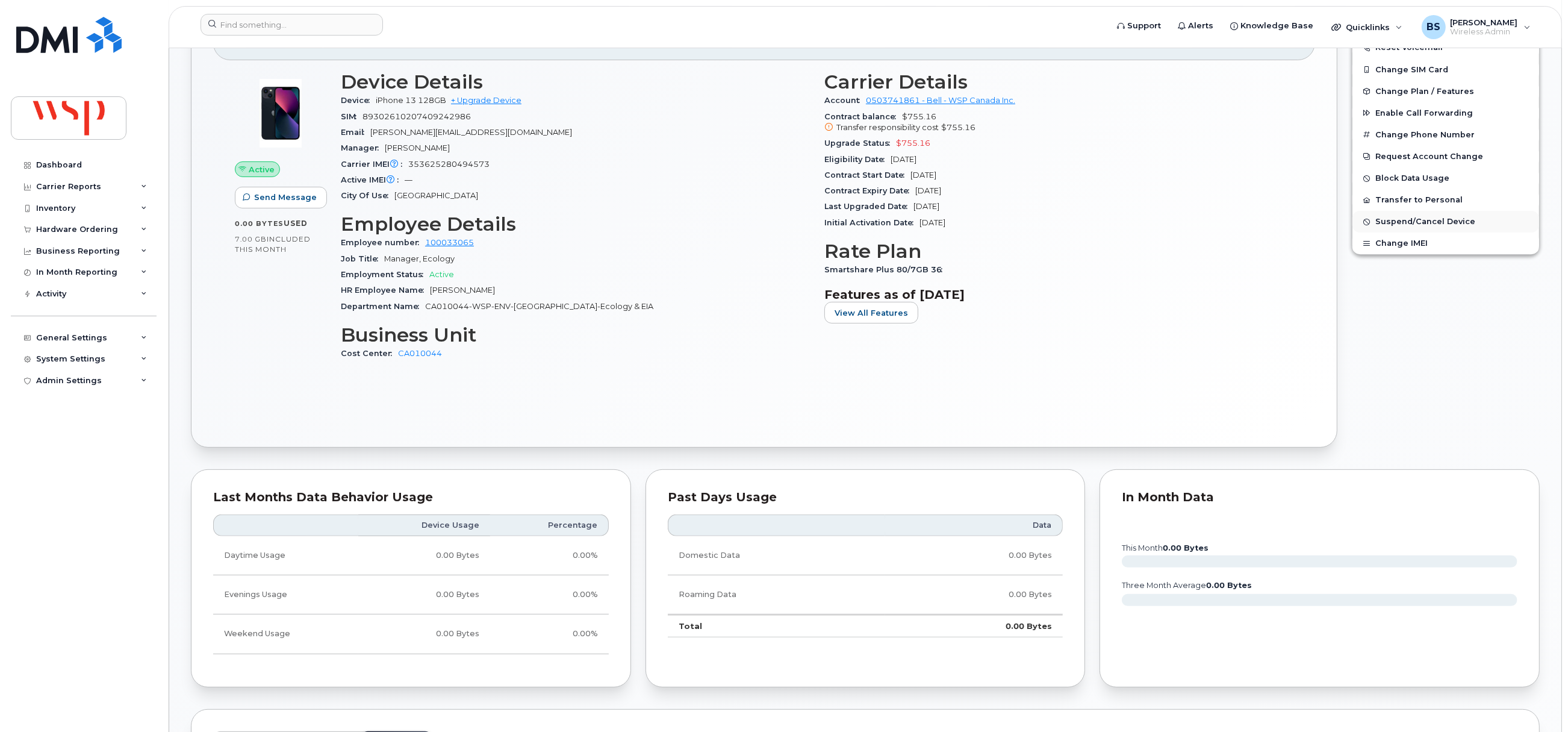
click at [1388, 223] on span "Suspend/Cancel Device" at bounding box center [1425, 221] width 100 height 9
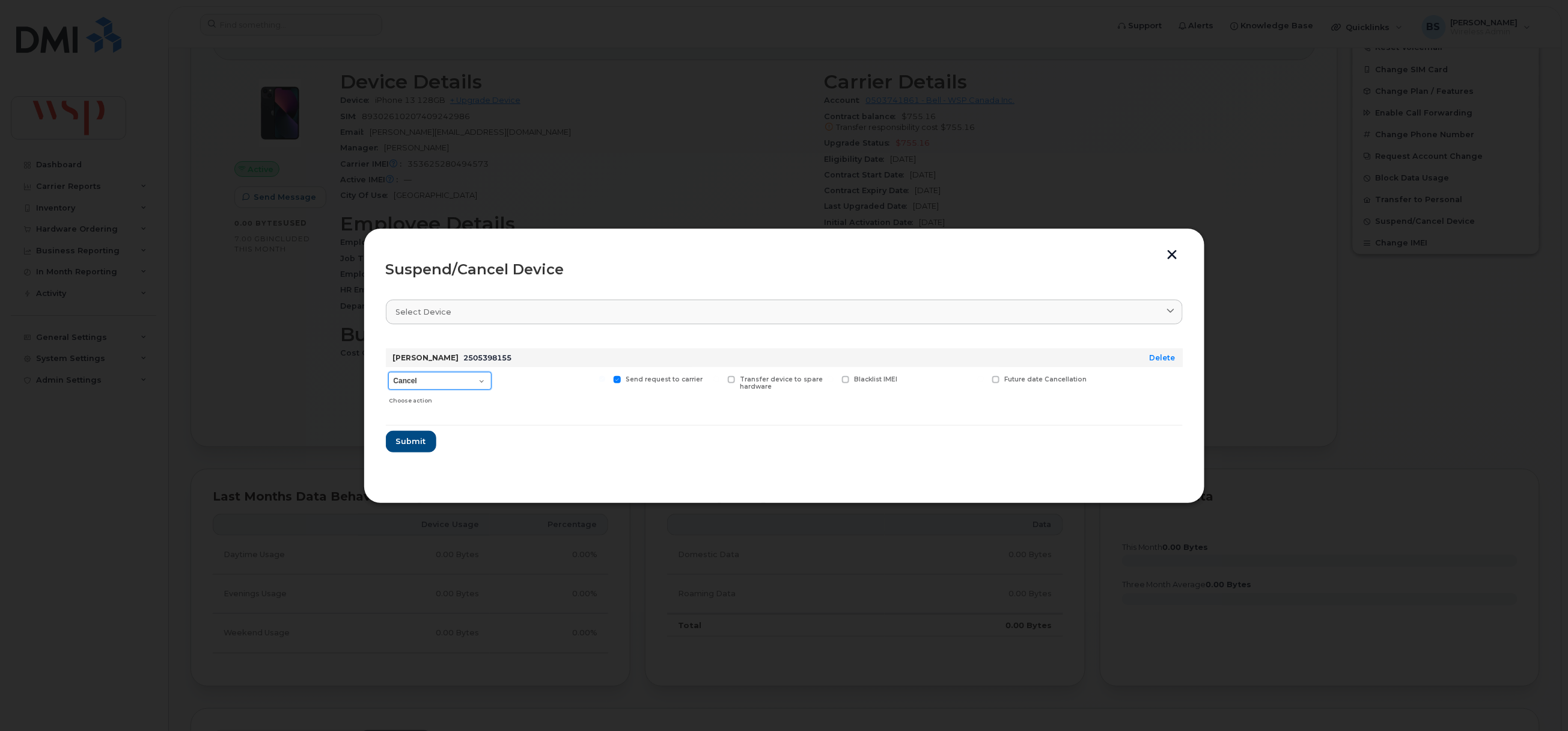
click at [457, 378] on select "Cancel Suspend - Extend Suspension Suspend - Reduced Rate Suspend - Full Rate S…" at bounding box center [440, 380] width 103 height 18
select select "[object Object]"
click at [388, 372] on select "Cancel Suspend - Extend Suspension Suspend - Reduced Rate Suspend - Full Rate S…" at bounding box center [440, 380] width 103 height 18
click at [414, 433] on button "Submit" at bounding box center [410, 441] width 50 height 22
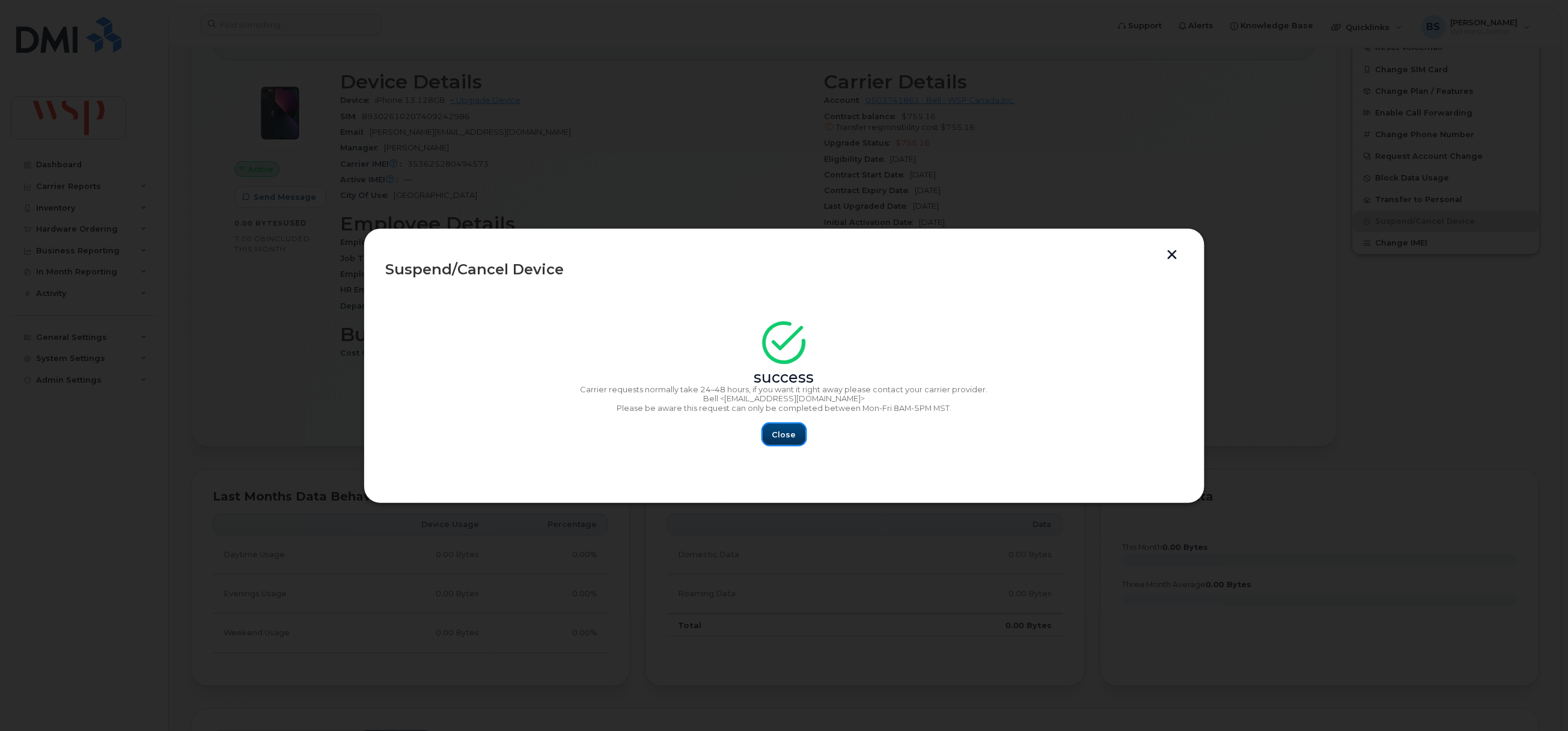
click at [769, 435] on button "Close" at bounding box center [784, 434] width 43 height 22
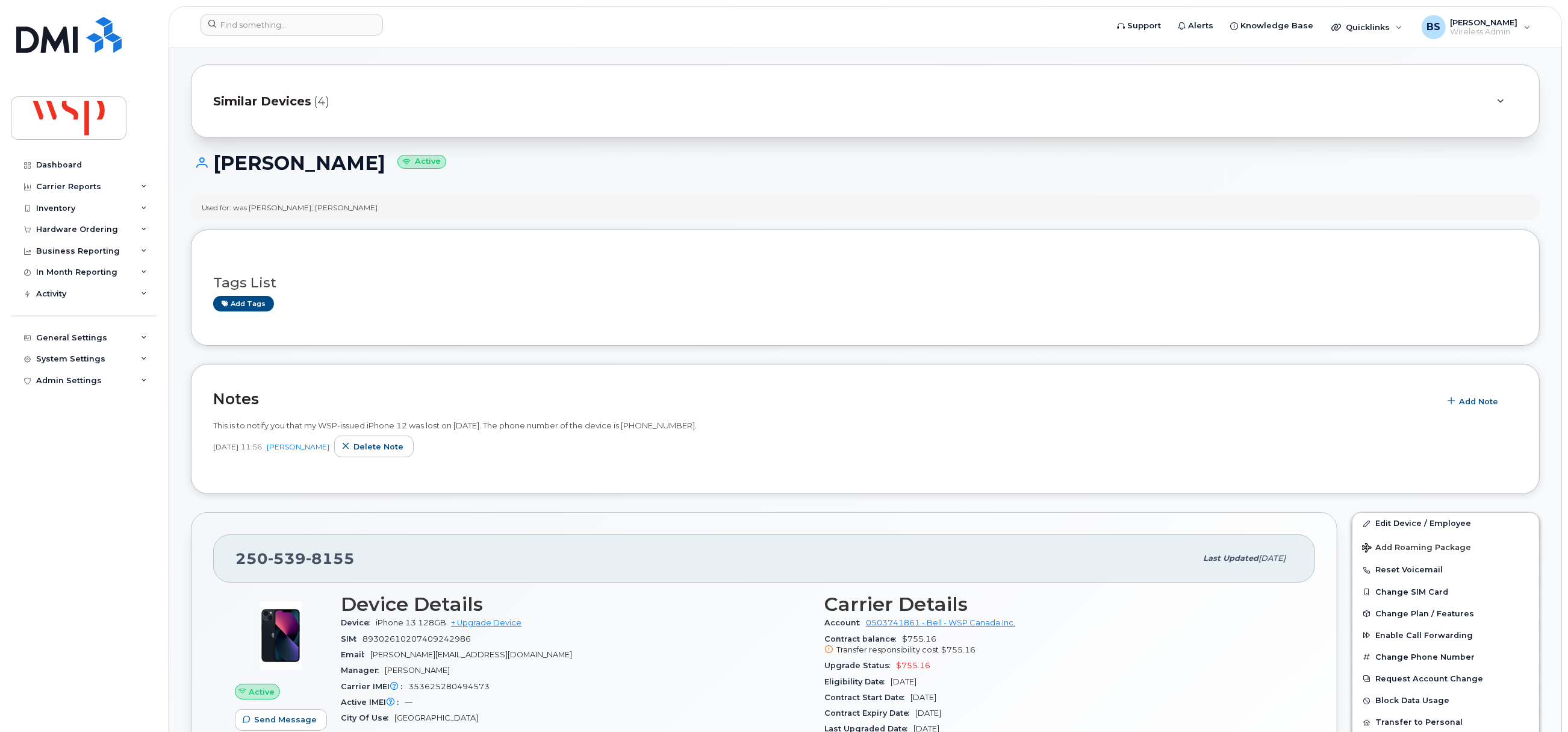
scroll to position [0, 0]
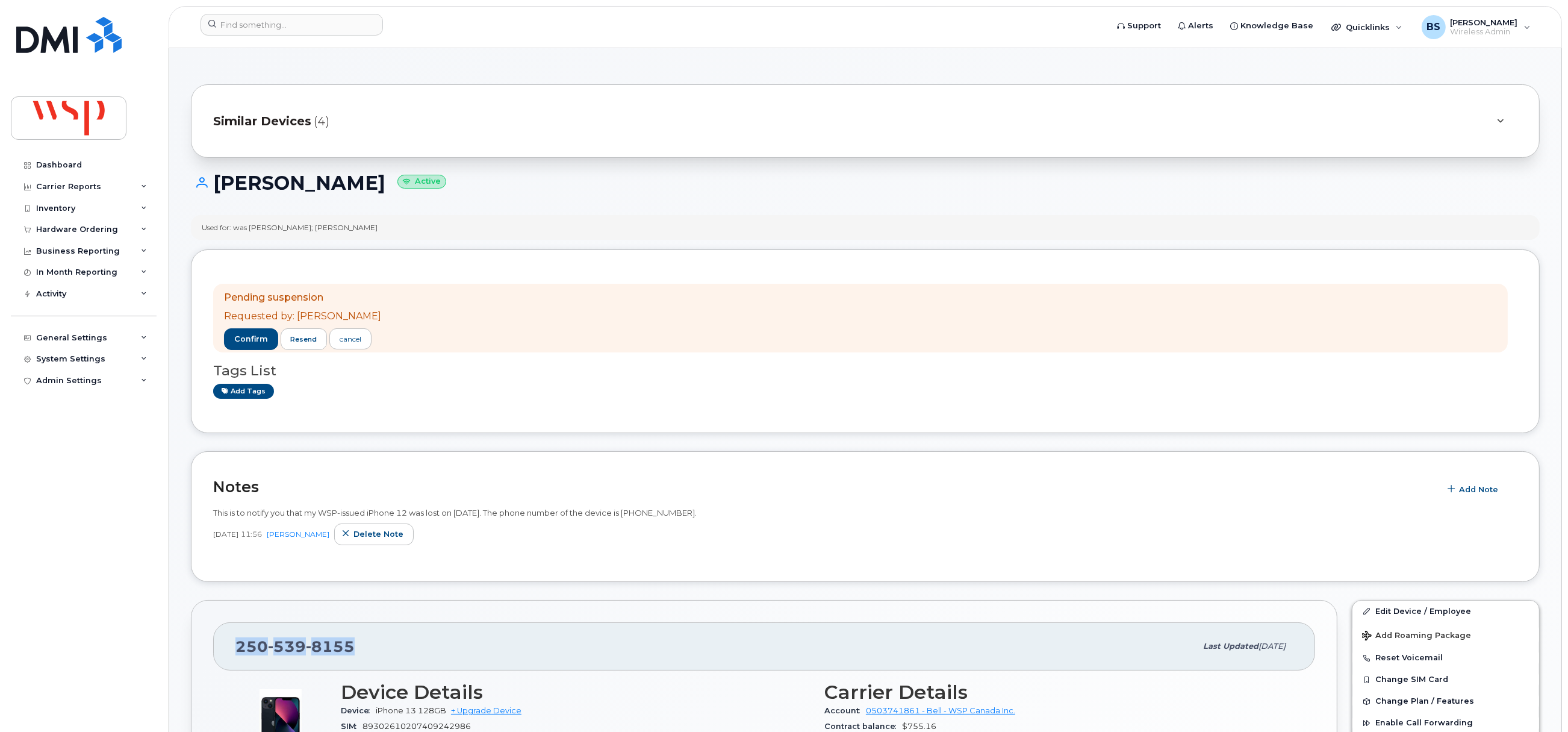
drag, startPoint x: 307, startPoint y: 643, endPoint x: 219, endPoint y: 619, distance: 91.2
click at [224, 642] on div "250 539 8155 Last updated Sep 15, 2025" at bounding box center [764, 645] width 1102 height 48
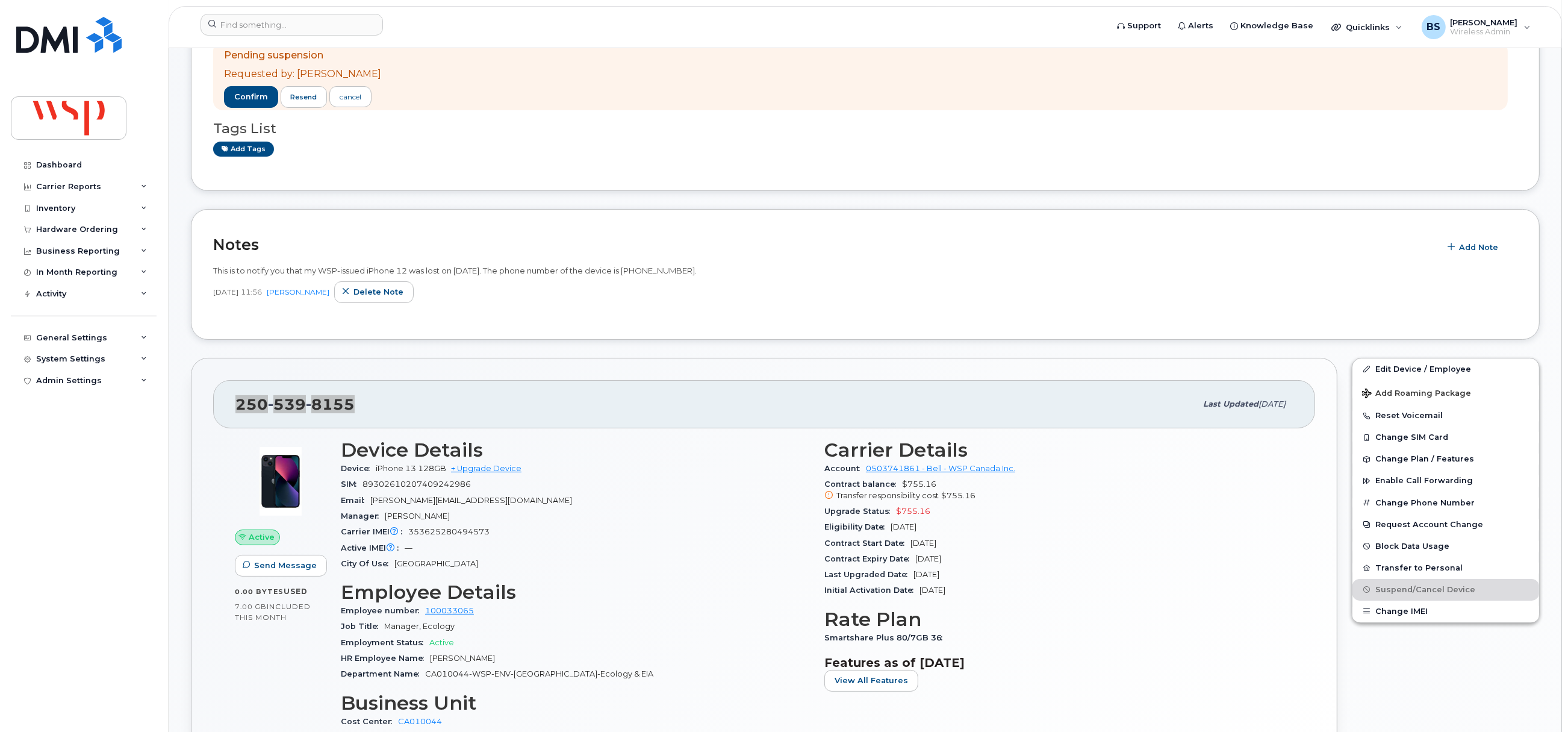
scroll to position [542, 0]
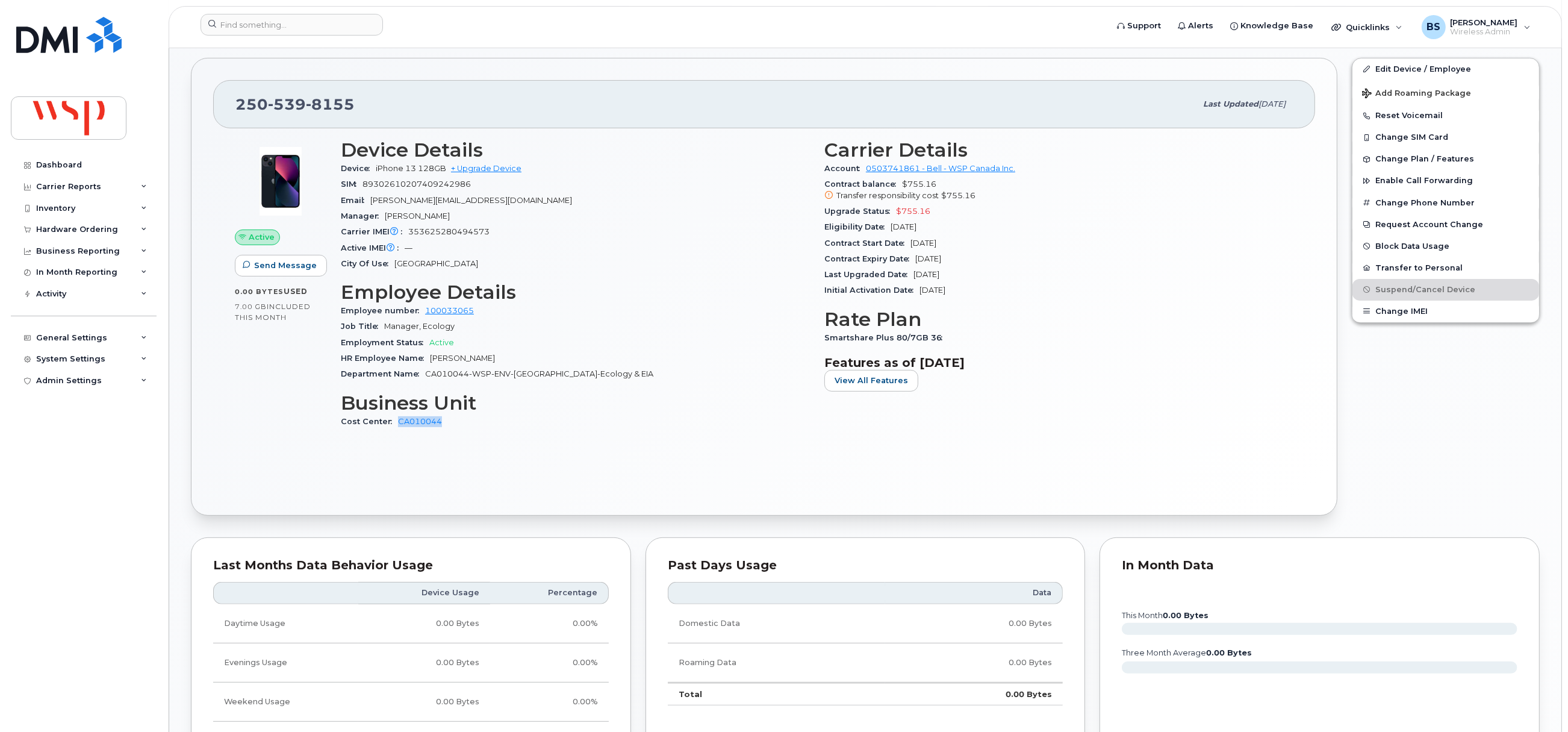
drag, startPoint x: 455, startPoint y: 425, endPoint x: 398, endPoint y: 428, distance: 57.1
click at [398, 428] on div "Cost Center CA010044" at bounding box center [575, 422] width 469 height 16
drag, startPoint x: 944, startPoint y: 214, endPoint x: 864, endPoint y: 217, distance: 80.1
click at [893, 214] on div "Upgrade Status $755.16" at bounding box center [1058, 211] width 469 height 16
copy span "$755.16"
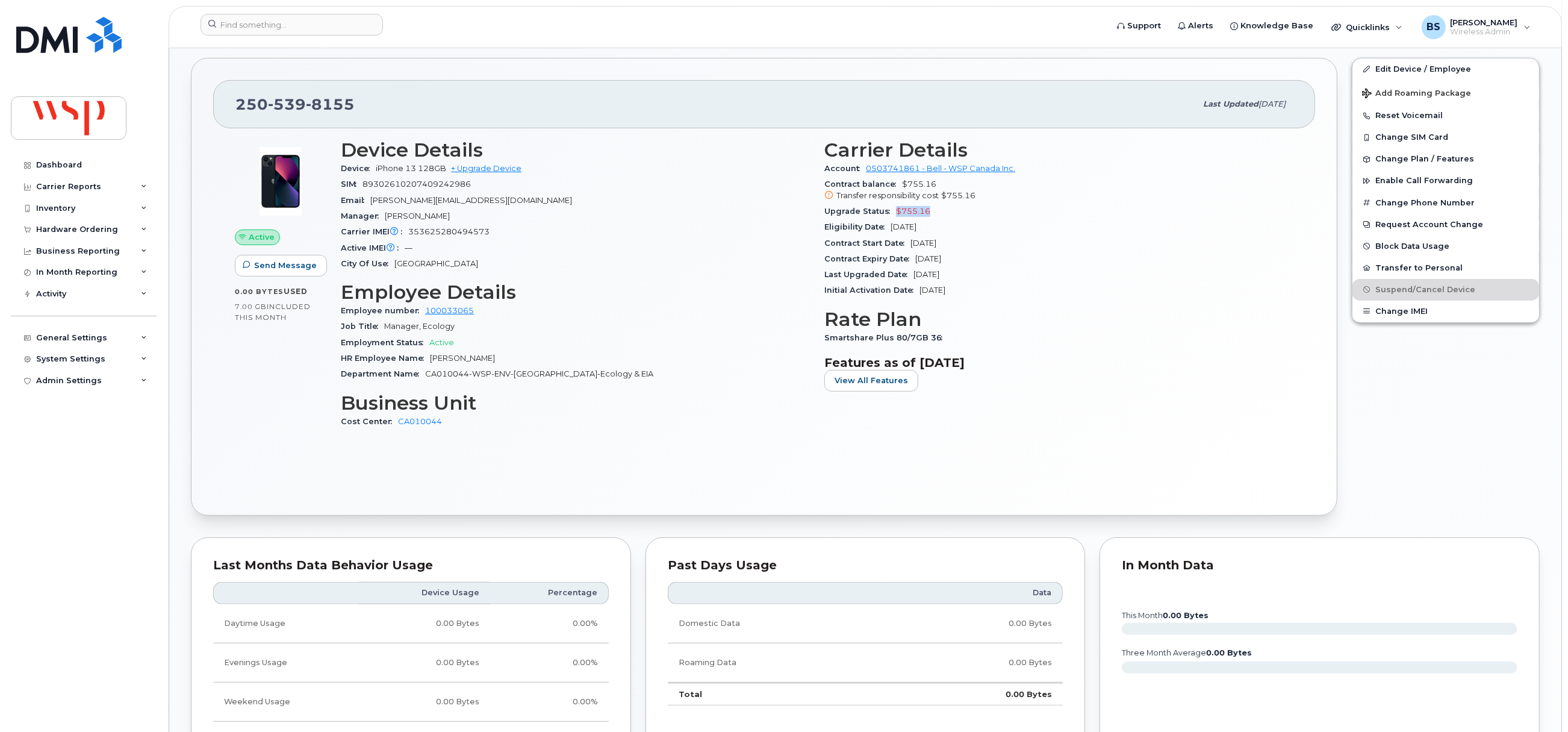
drag, startPoint x: 693, startPoint y: 381, endPoint x: 686, endPoint y: 381, distance: 7.0
click at [696, 381] on div "Department Name CA010044-WSP-ENV-British Columbia-Ecology & EIA" at bounding box center [575, 374] width 469 height 16
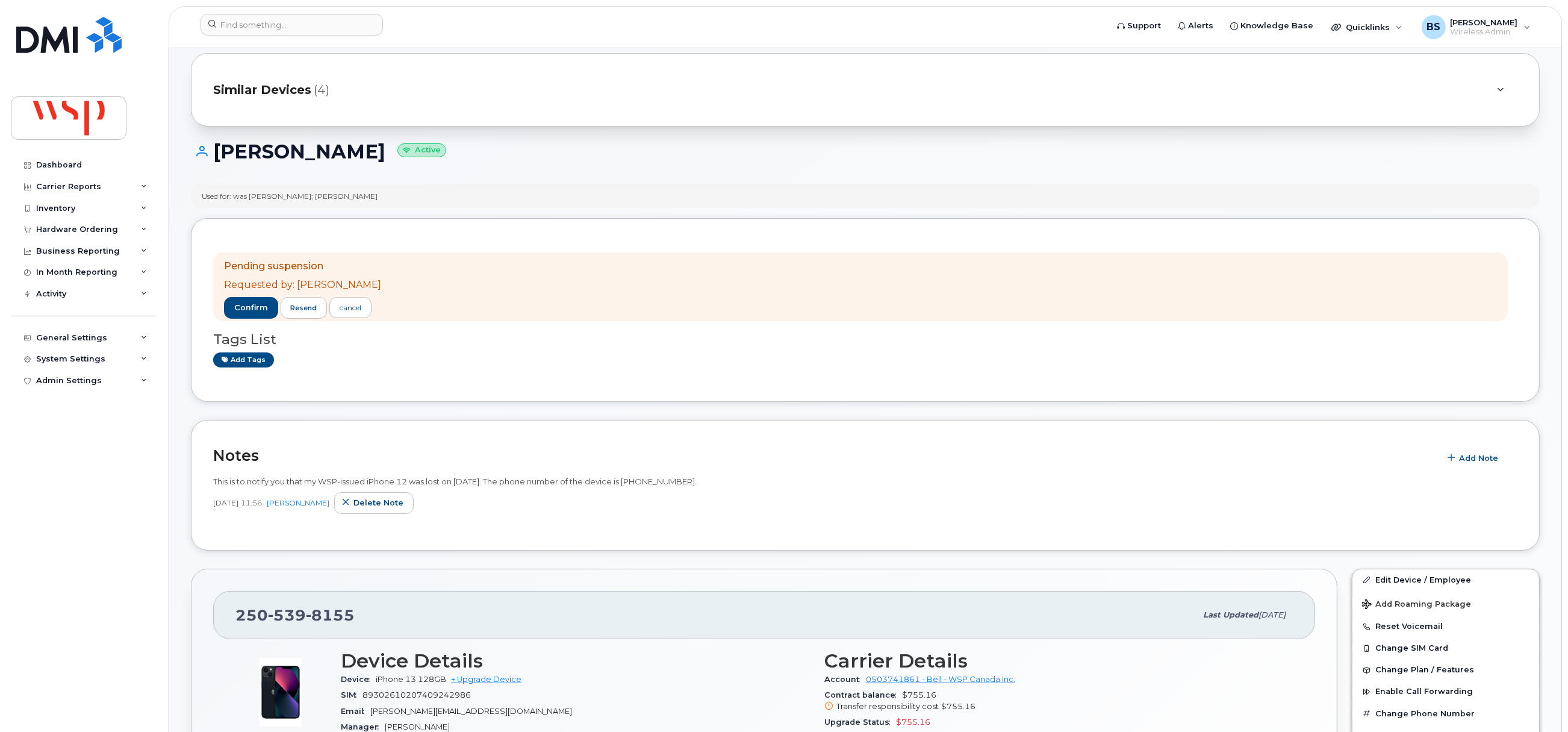
scroll to position [0, 0]
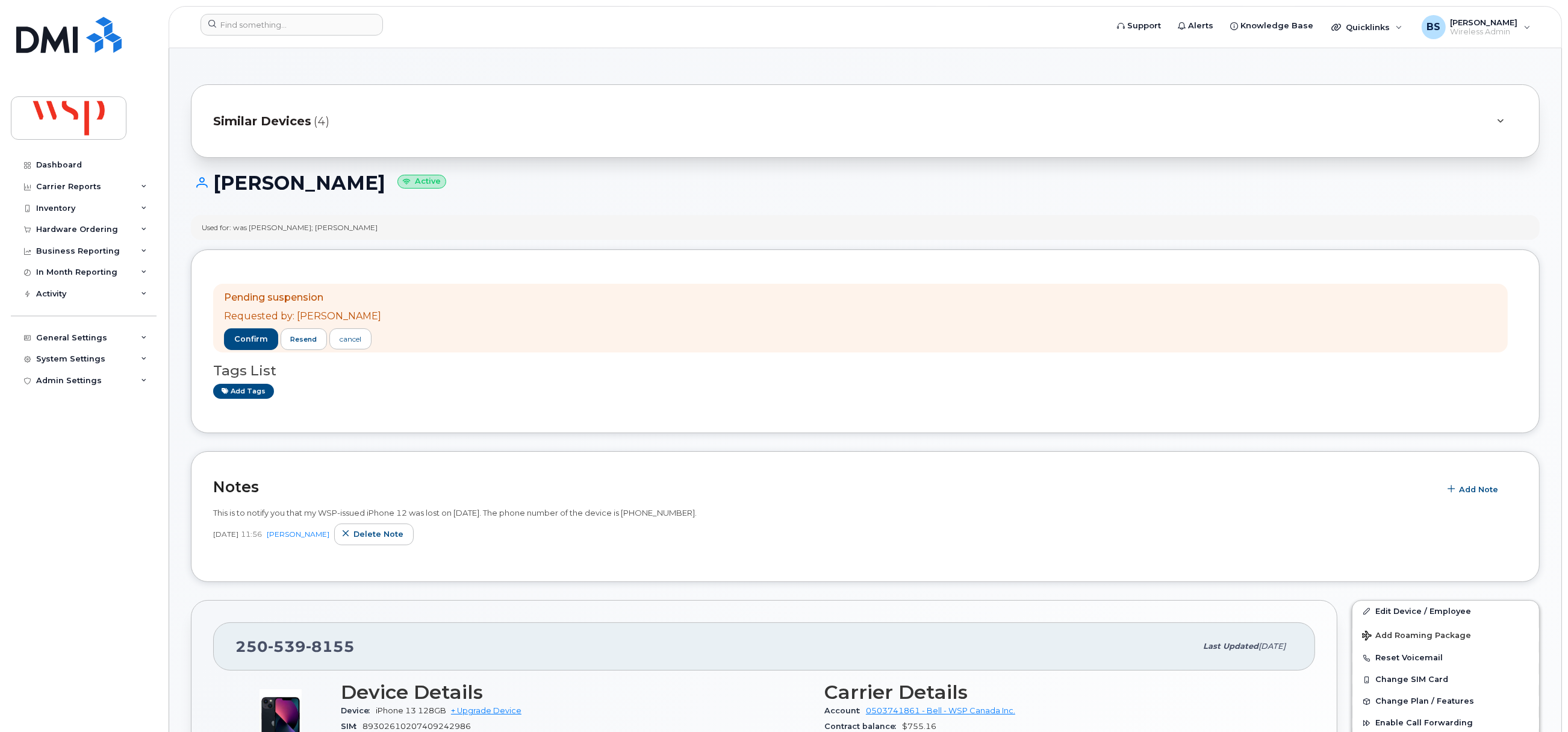
click at [262, 230] on div "Used for: was [PERSON_NAME]; [PERSON_NAME]" at bounding box center [289, 227] width 176 height 10
click at [292, 232] on div "Used for: was [PERSON_NAME]; [PERSON_NAME]" at bounding box center [289, 227] width 176 height 10
copy div "[PERSON_NAME]"
drag, startPoint x: 292, startPoint y: 651, endPoint x: 209, endPoint y: 651, distance: 83.0
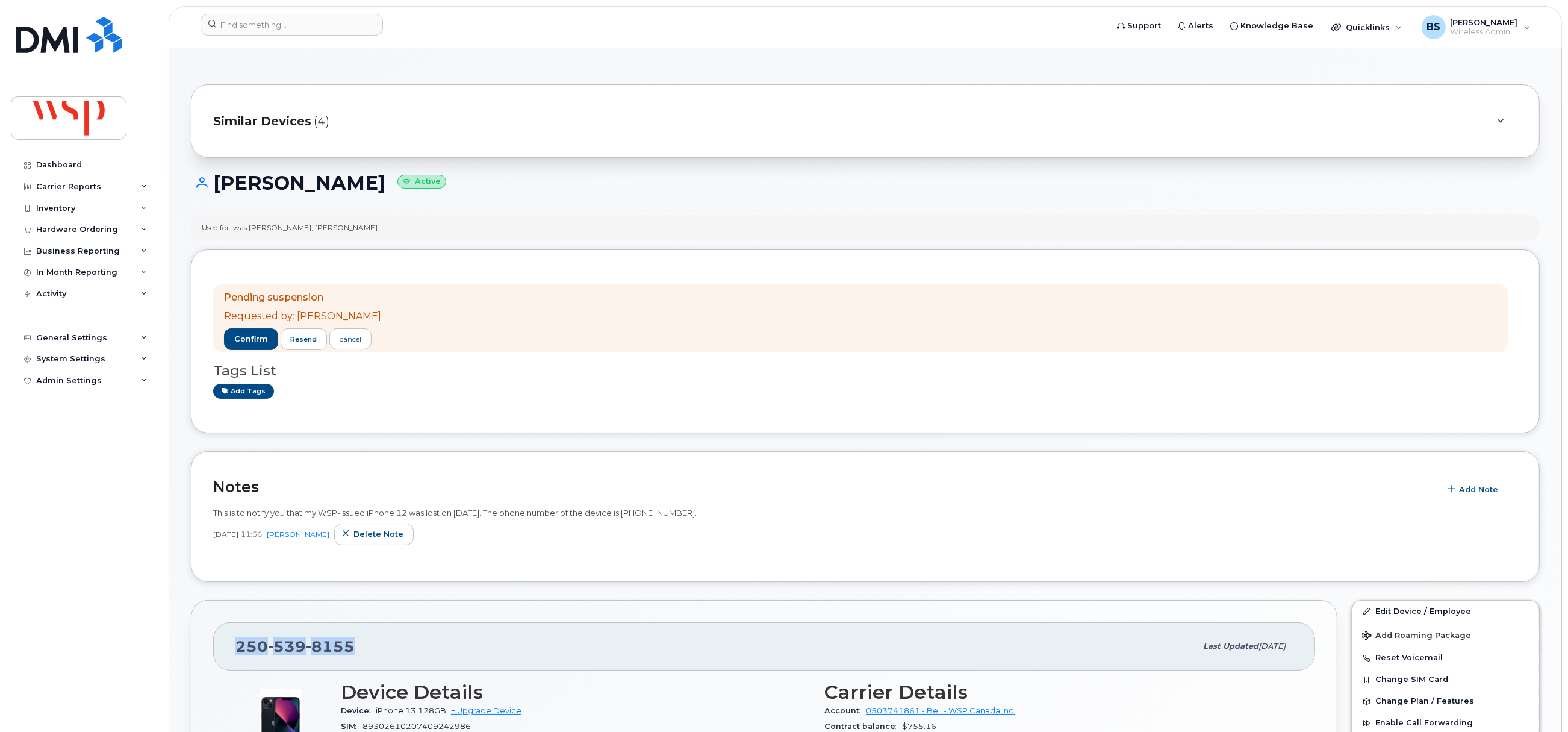
copy span "250 539 8155"
click at [248, 337] on span "confirm" at bounding box center [251, 339] width 34 height 11
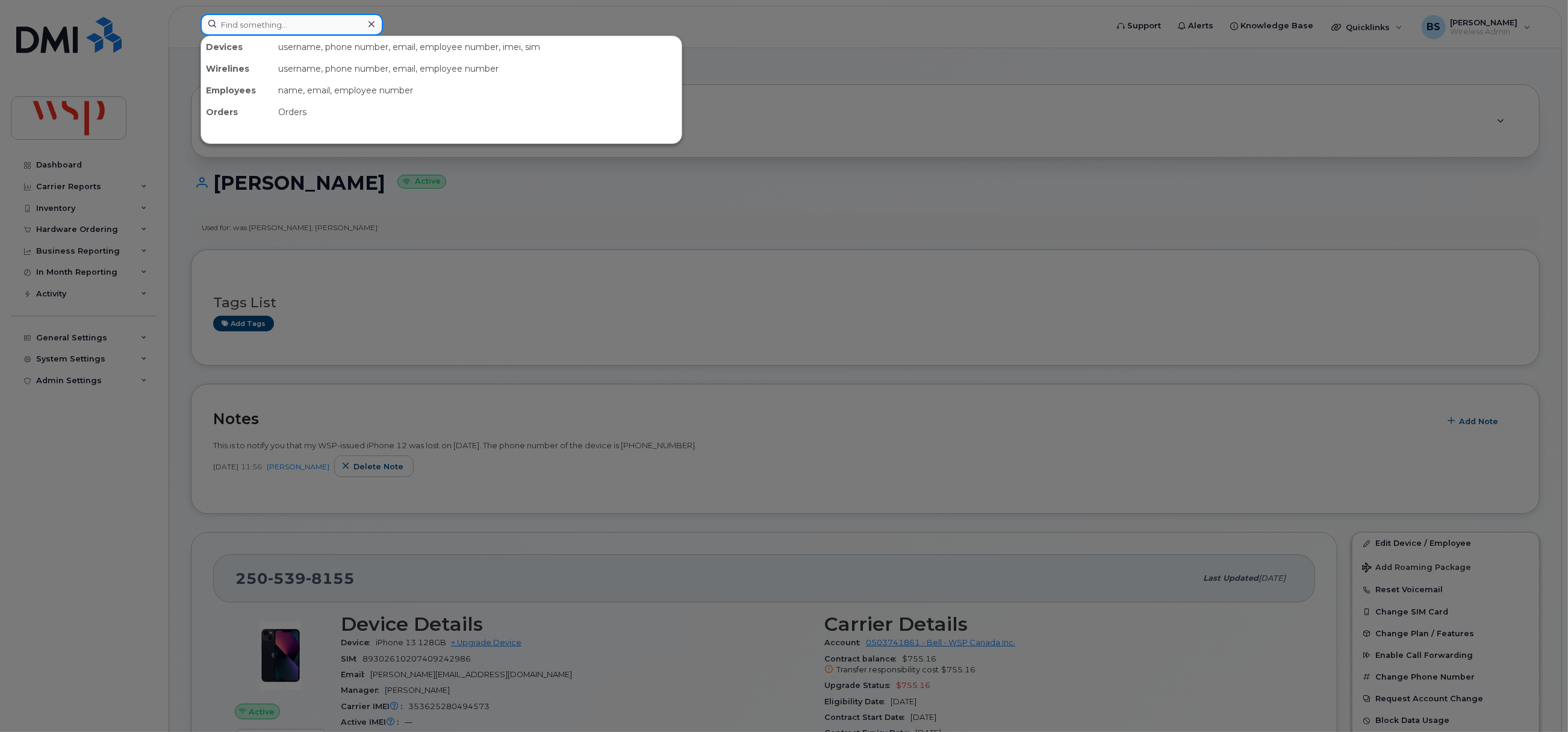
click at [308, 25] on input at bounding box center [292, 25] width 183 height 22
paste input "9024710927"
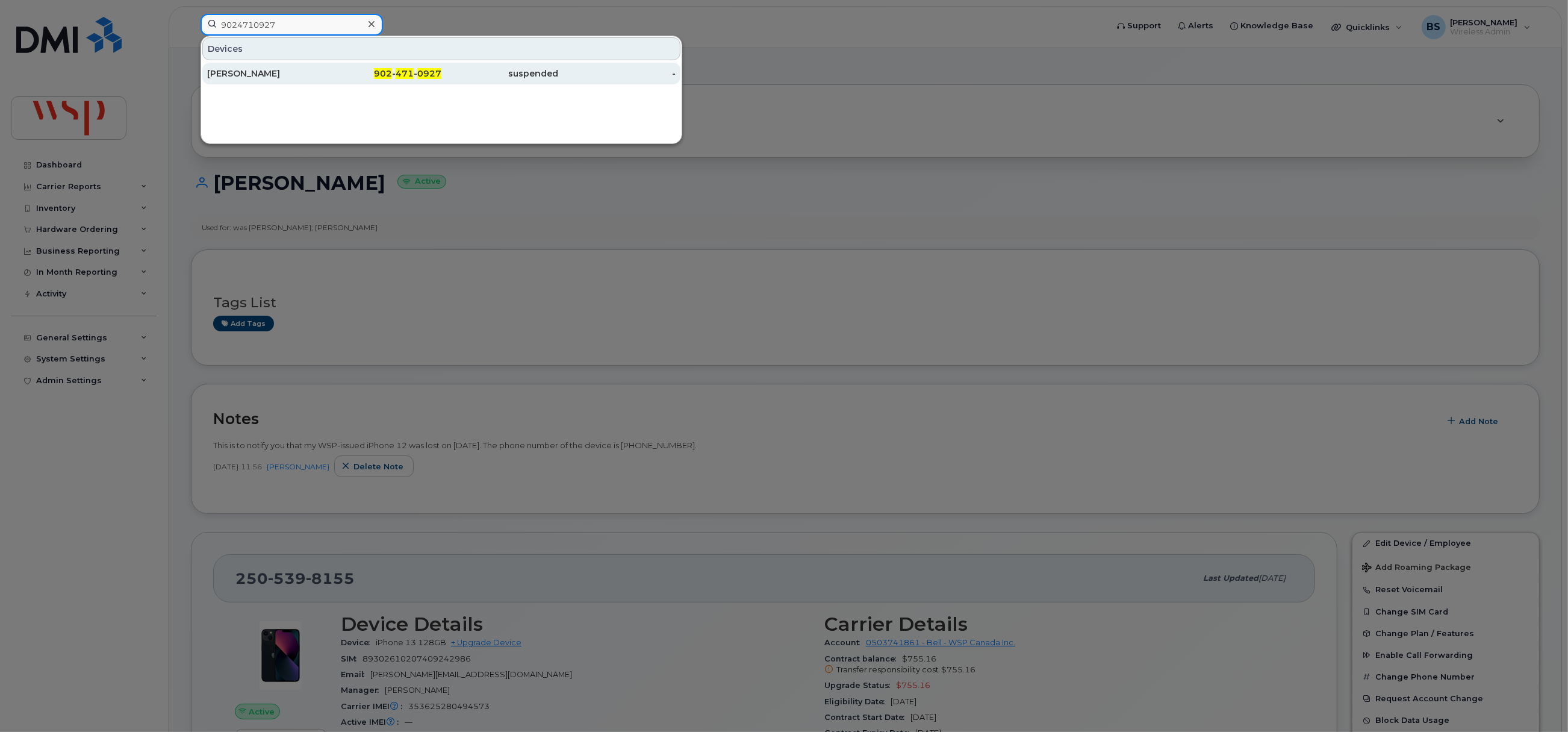
type input "9024710927"
click at [229, 71] on div "Patrick Lewis" at bounding box center [266, 73] width 117 height 12
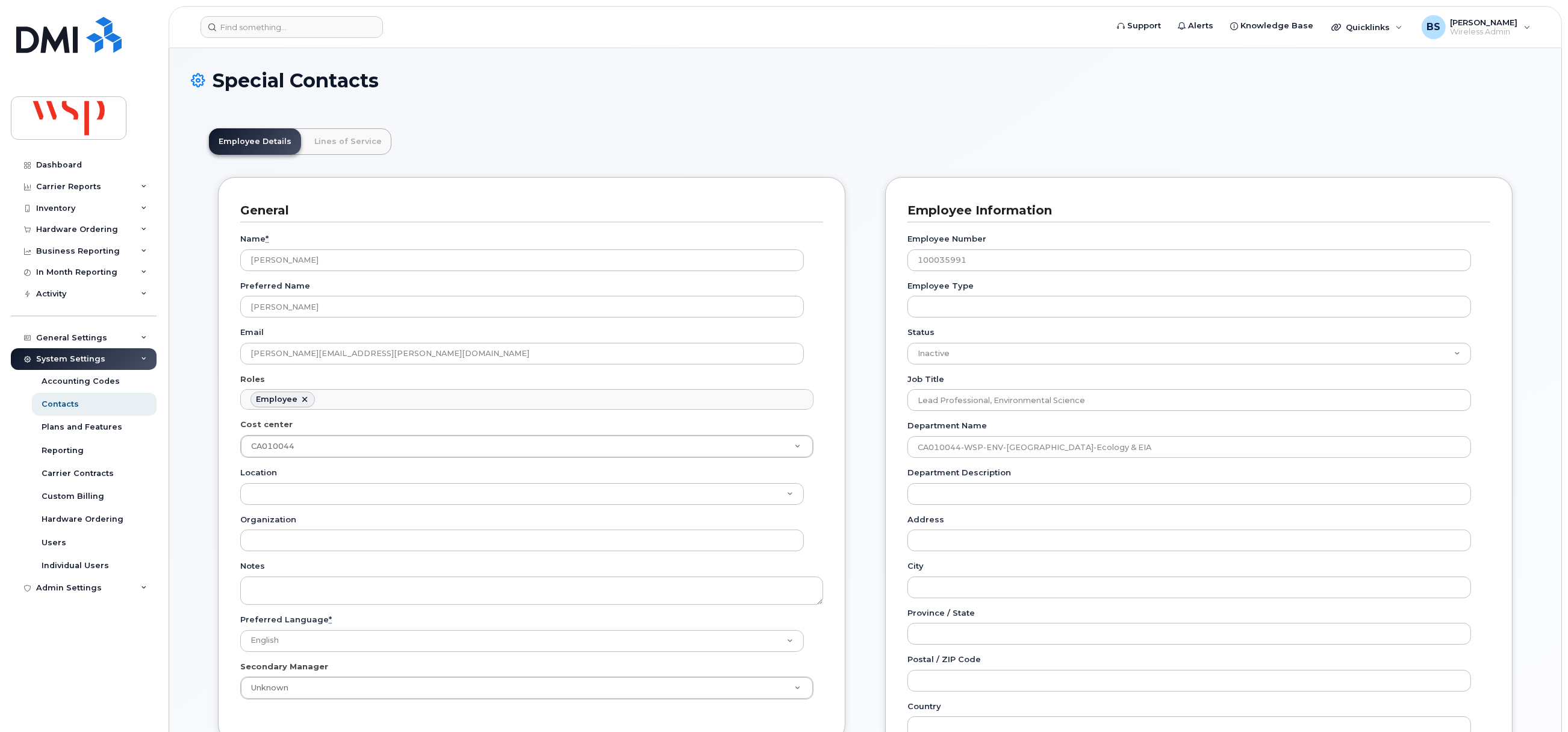
scroll to position [35, 0]
click at [318, 32] on input at bounding box center [292, 28] width 183 height 22
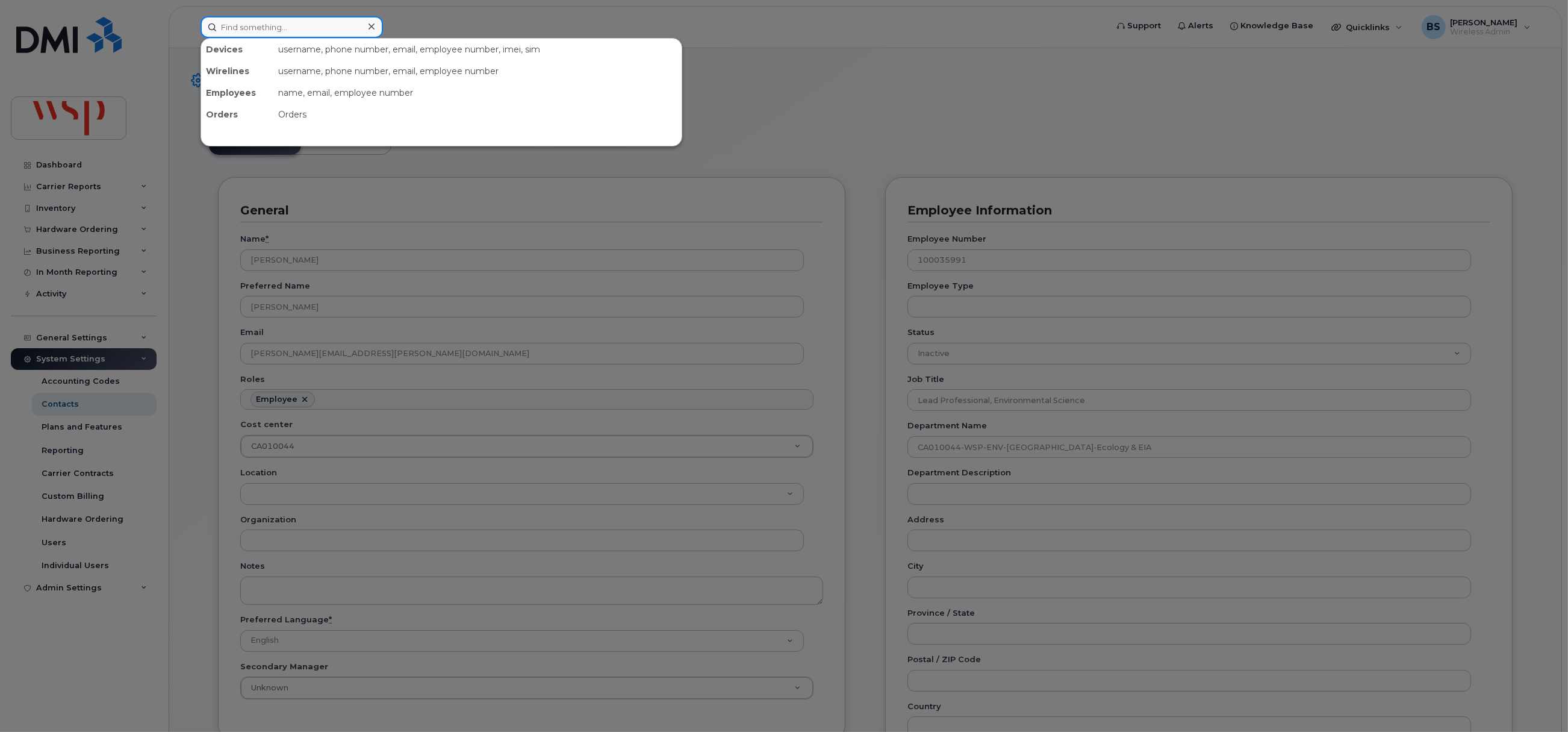
paste input "[PHONE_NUMBER]"
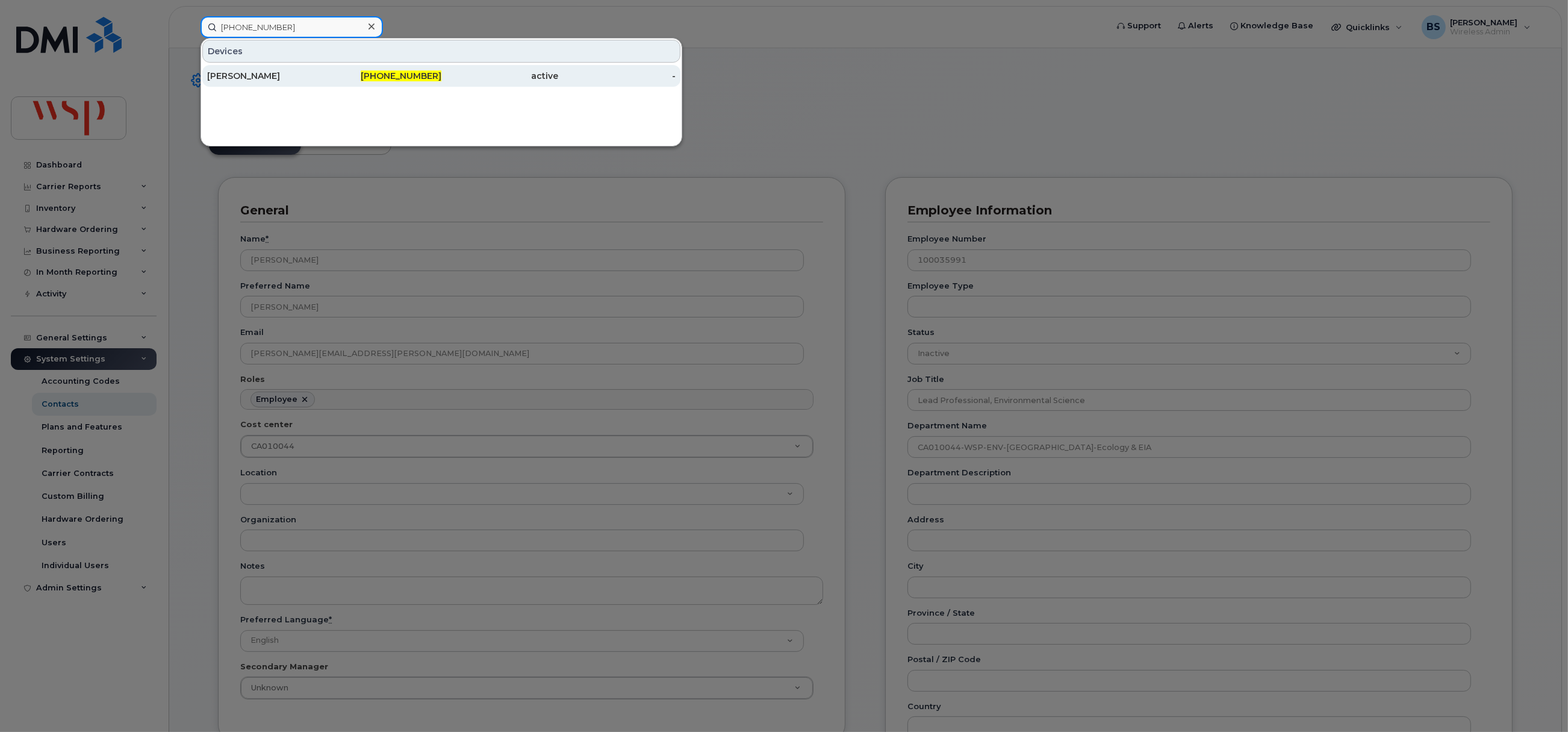
type input "[PHONE_NUMBER]"
drag, startPoint x: 231, startPoint y: 75, endPoint x: 417, endPoint y: 159, distance: 204.1
click at [231, 75] on div "[PERSON_NAME]" at bounding box center [266, 76] width 117 height 12
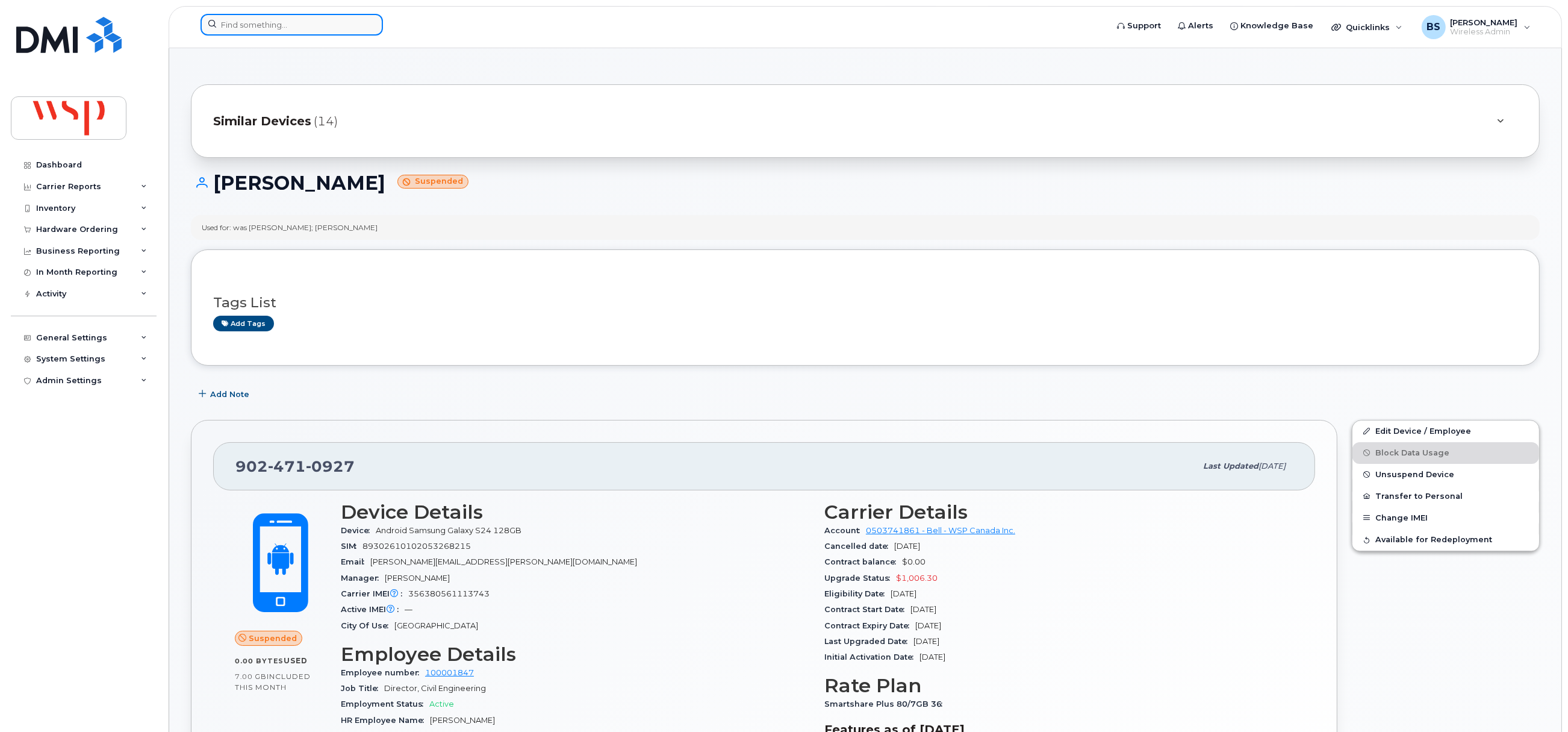
click at [292, 21] on input at bounding box center [292, 25] width 183 height 22
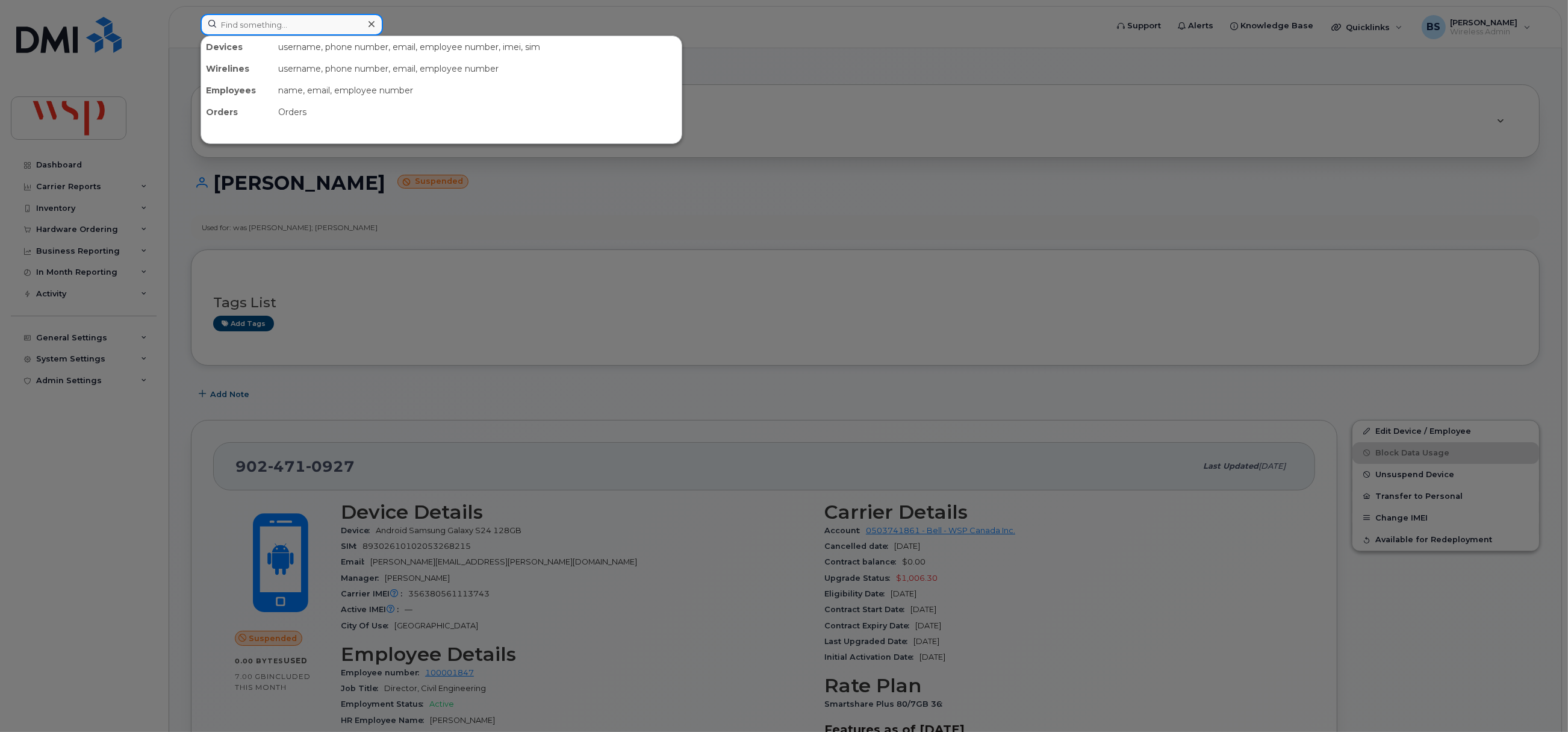
paste input "2047998240"
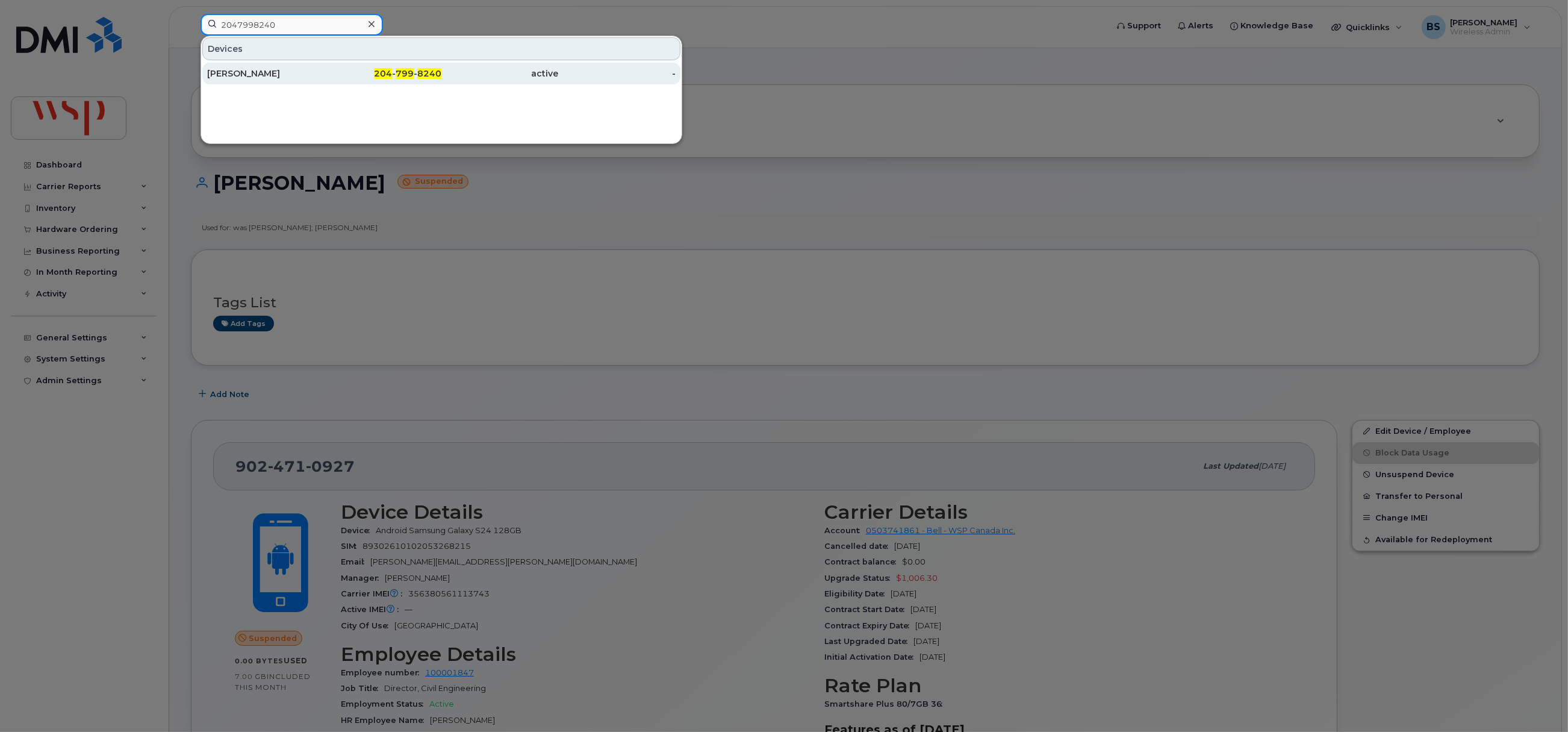
type input "2047998240"
click at [234, 71] on div "[PERSON_NAME]" at bounding box center [266, 73] width 117 height 12
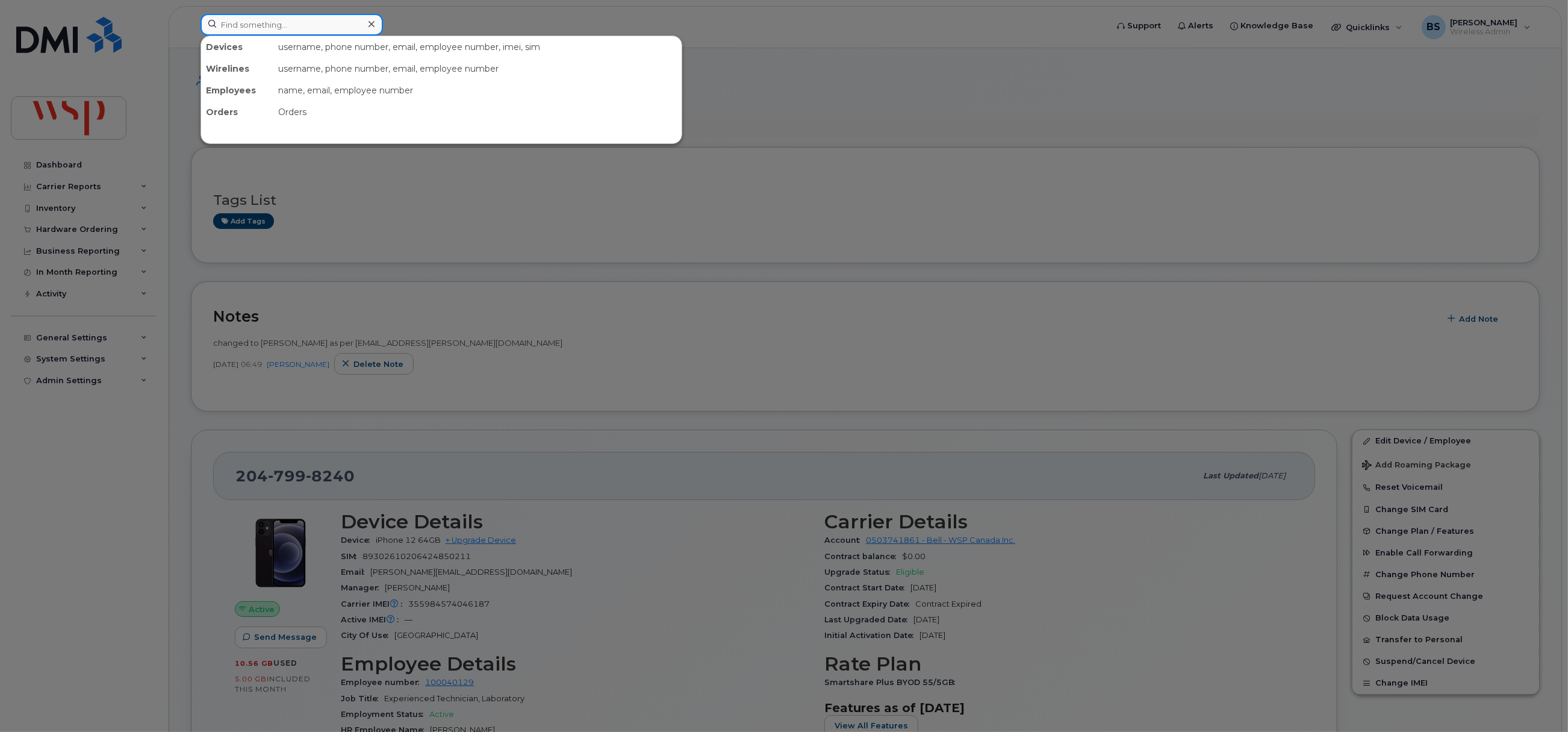
click at [304, 25] on input at bounding box center [292, 25] width 183 height 22
paste input "4166706235"
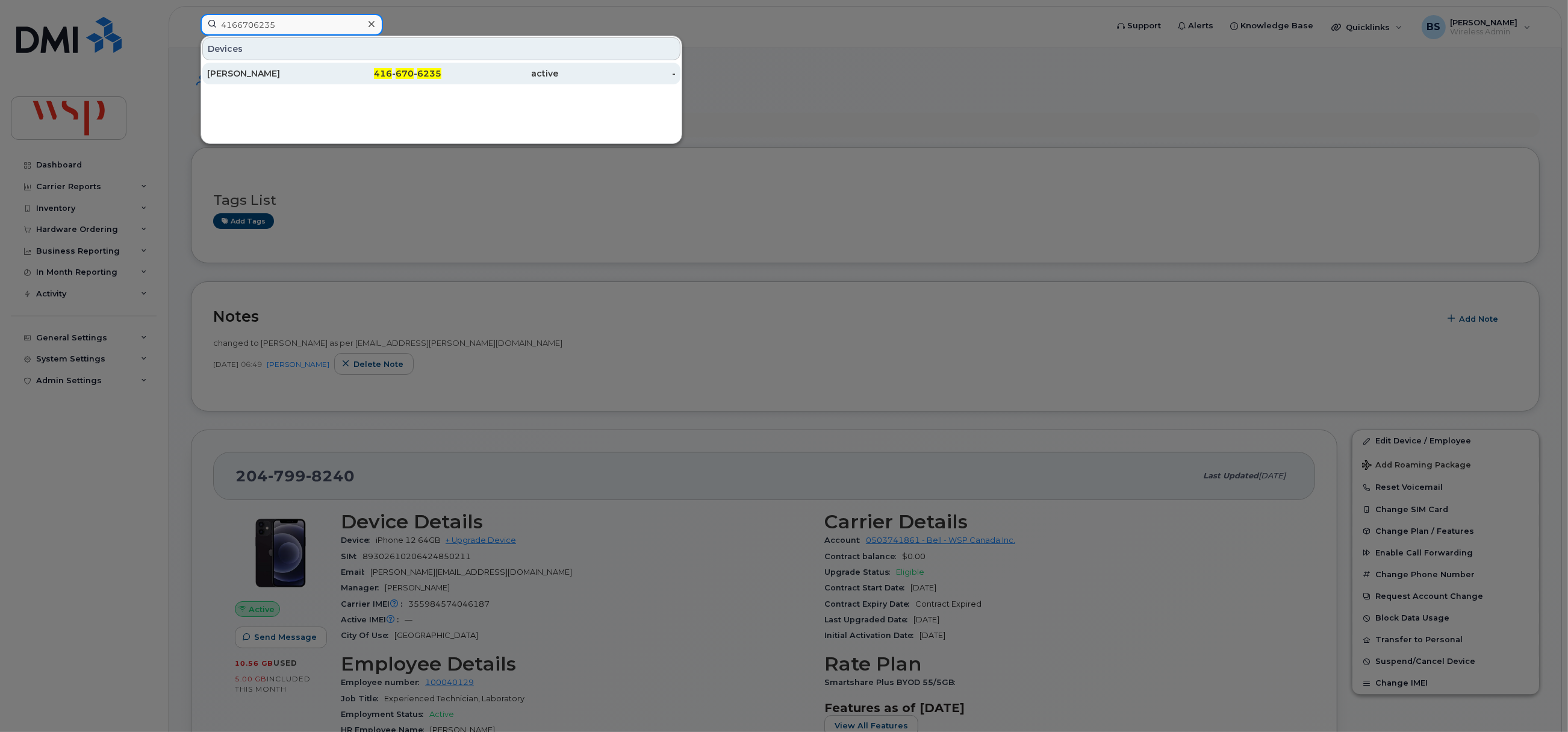
type input "4166706235"
click at [243, 71] on div "[PERSON_NAME]" at bounding box center [266, 73] width 117 height 12
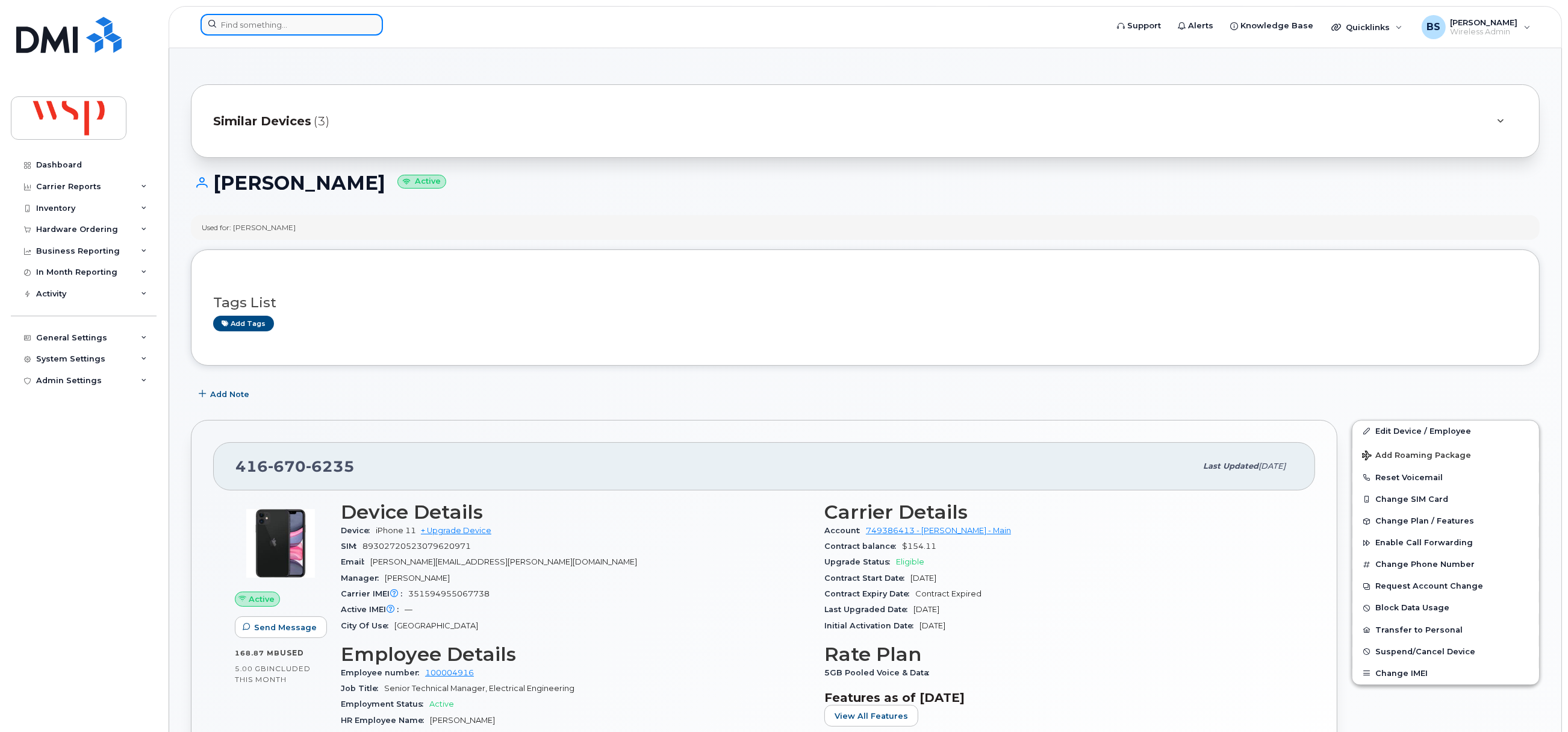
click at [318, 29] on input at bounding box center [292, 25] width 183 height 22
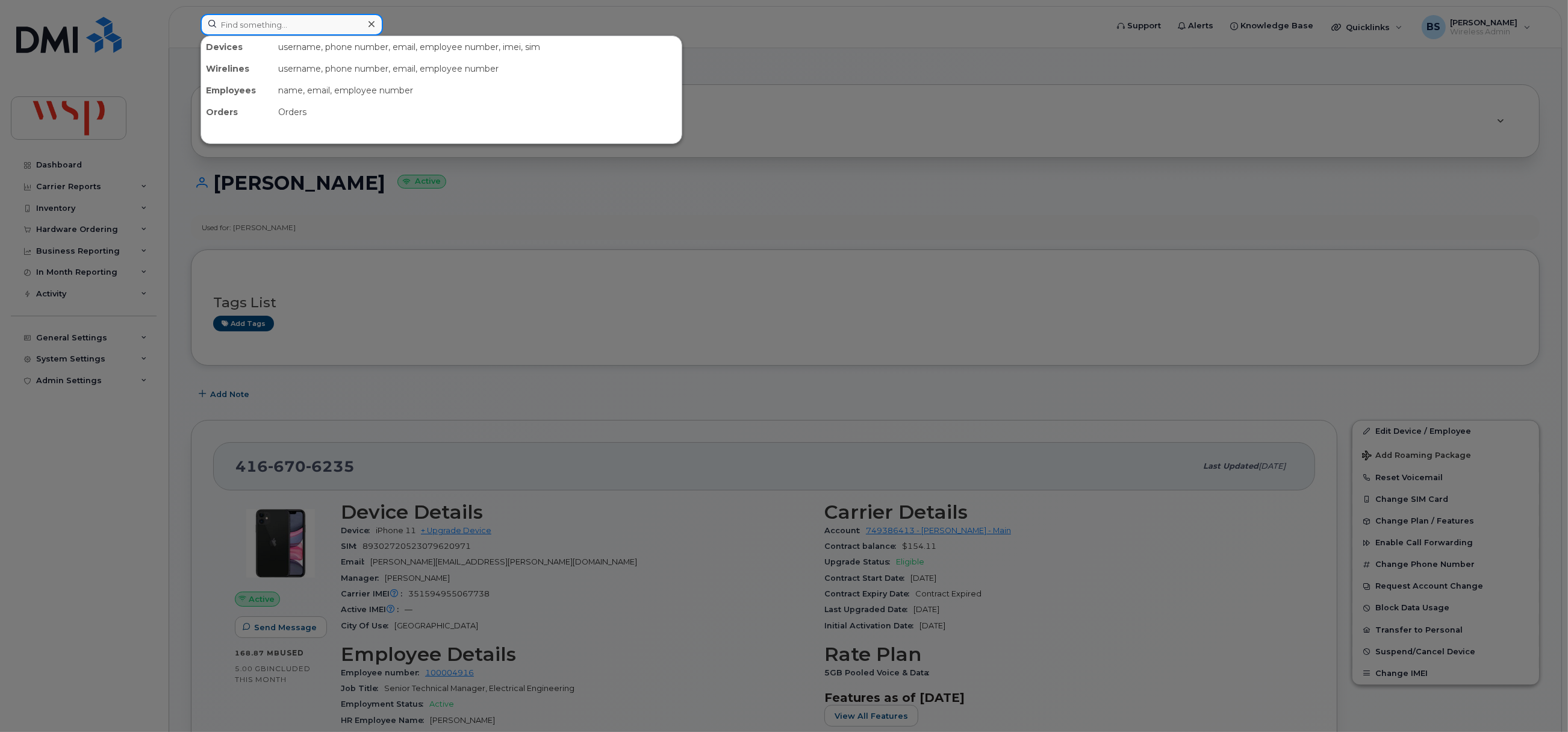
paste input "604-356-3650"
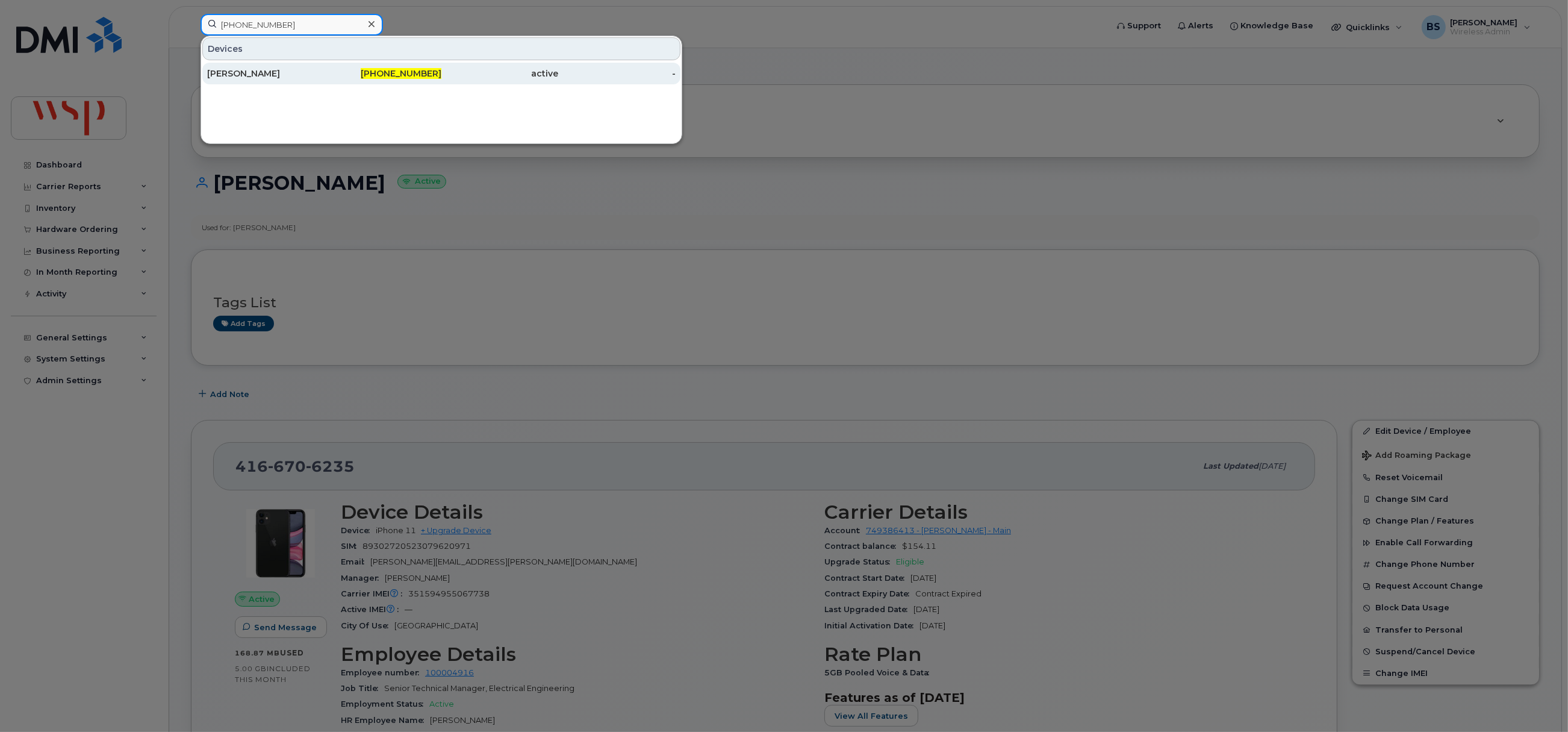
type input "604-356-3650"
click at [247, 72] on div "[PERSON_NAME]" at bounding box center [266, 73] width 117 height 12
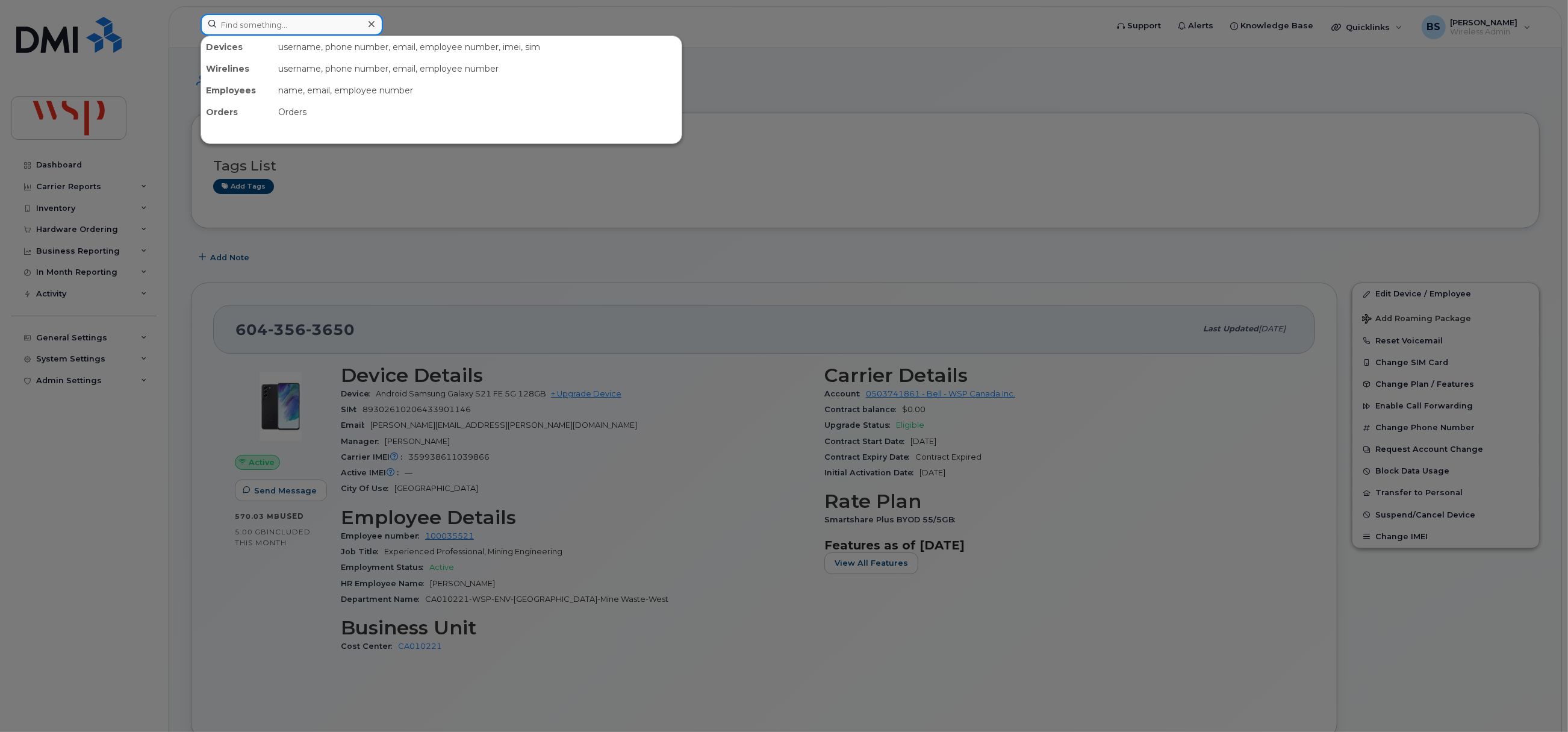
drag, startPoint x: 340, startPoint y: 29, endPoint x: 329, endPoint y: 27, distance: 11.2
click at [339, 29] on input at bounding box center [292, 25] width 183 height 22
paste input "[PHONE_NUMBER]"
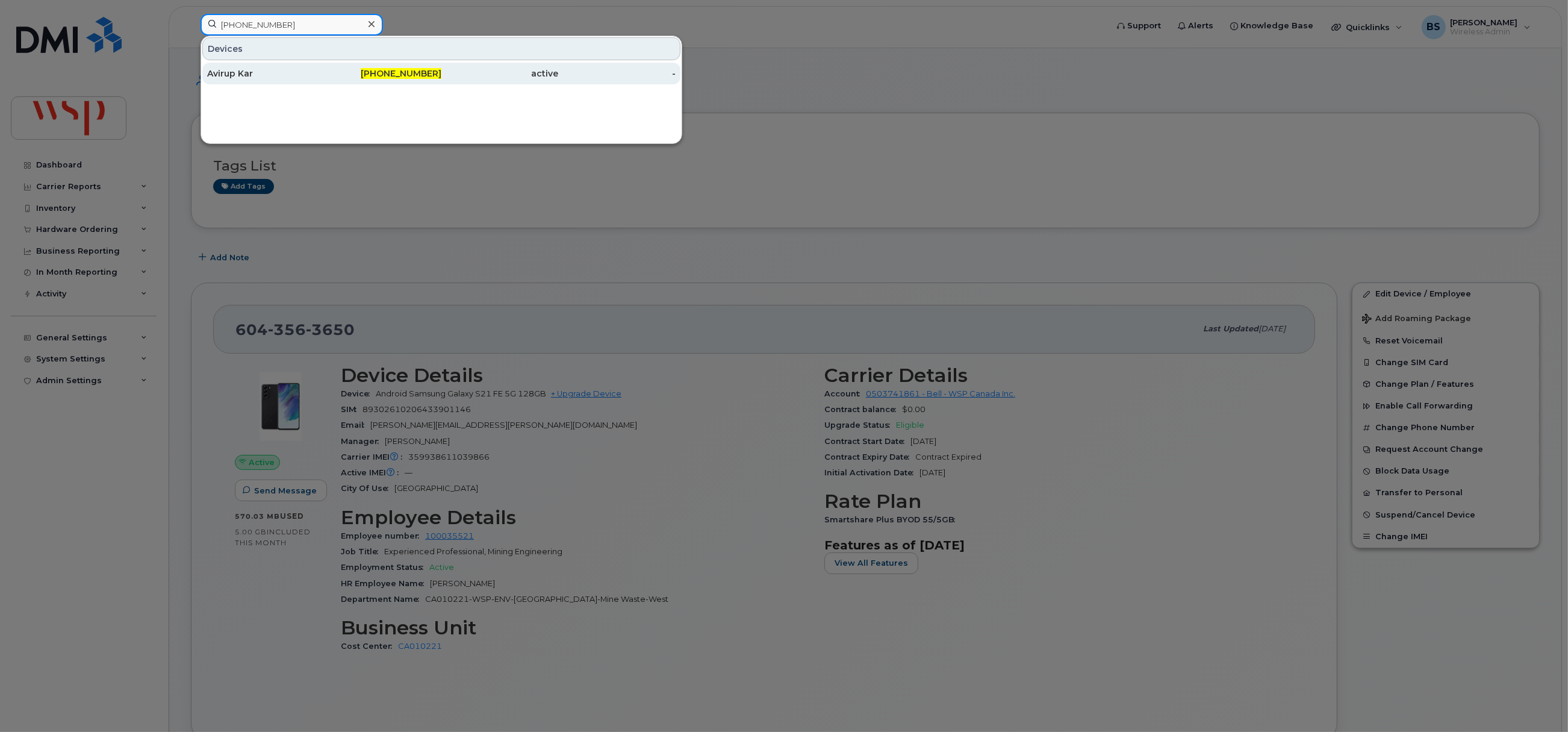
type input "[PHONE_NUMBER]"
drag, startPoint x: 234, startPoint y: 72, endPoint x: 407, endPoint y: 144, distance: 187.4
click at [234, 72] on div "Avirup Kar" at bounding box center [266, 73] width 117 height 12
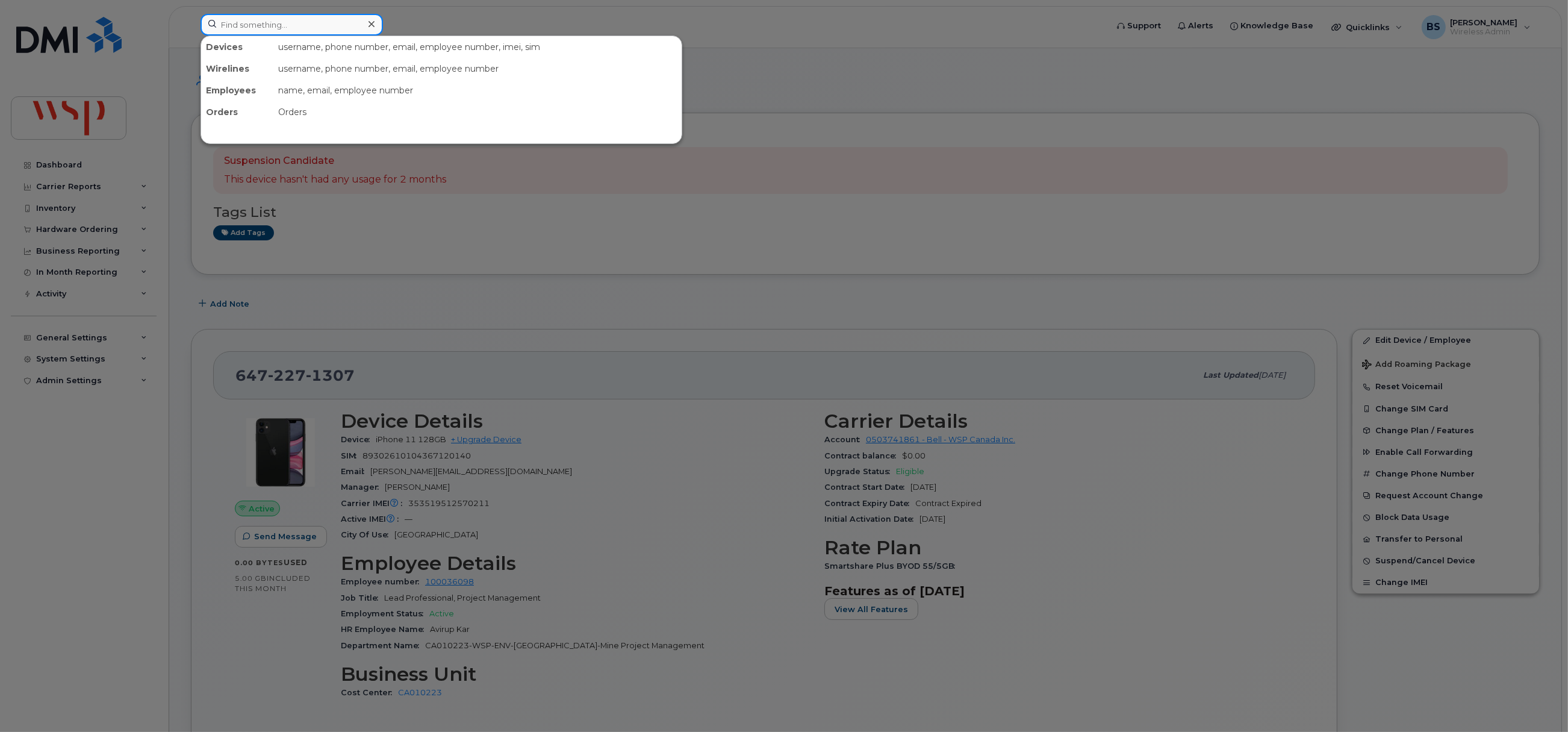
click at [221, 28] on input at bounding box center [292, 25] width 183 height 22
paste input "780-667-0686"
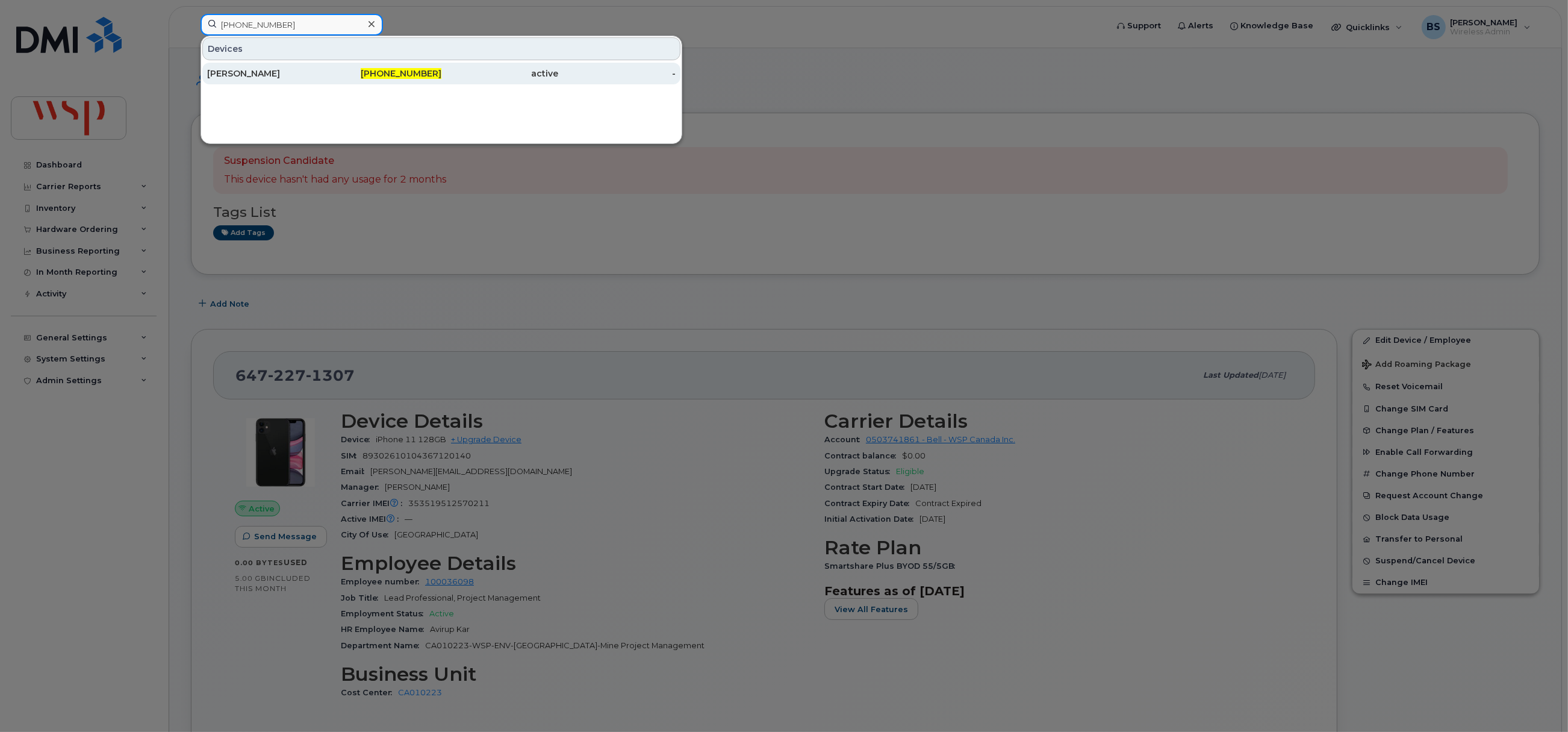
type input "780-667-0686"
click at [240, 71] on div "[PERSON_NAME]" at bounding box center [266, 73] width 117 height 12
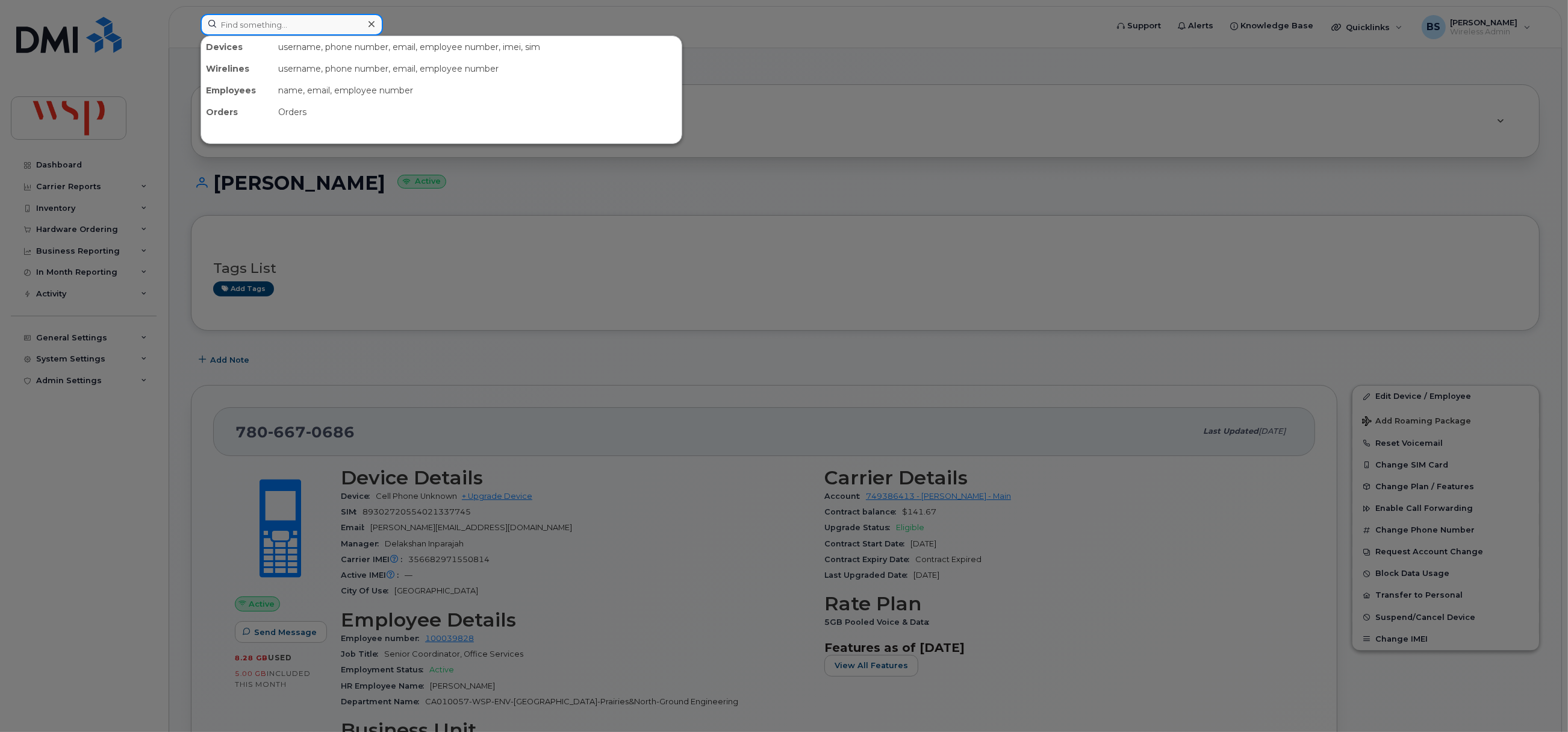
click at [312, 27] on input at bounding box center [292, 25] width 183 height 22
paste input "[PHONE_NUMBER]"
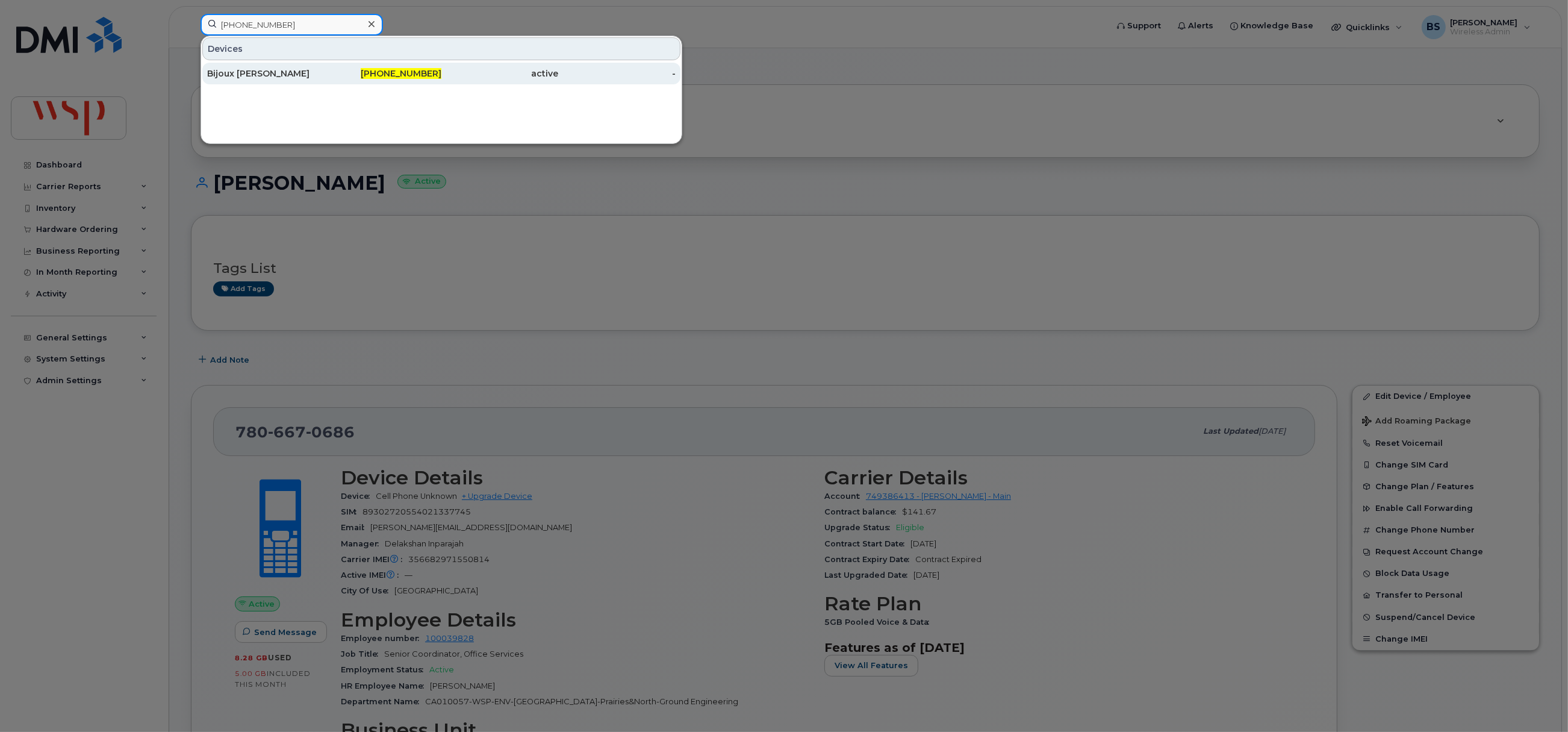
type input "[PHONE_NUMBER]"
click at [247, 69] on div "Bijoux [PERSON_NAME]" at bounding box center [266, 73] width 117 height 12
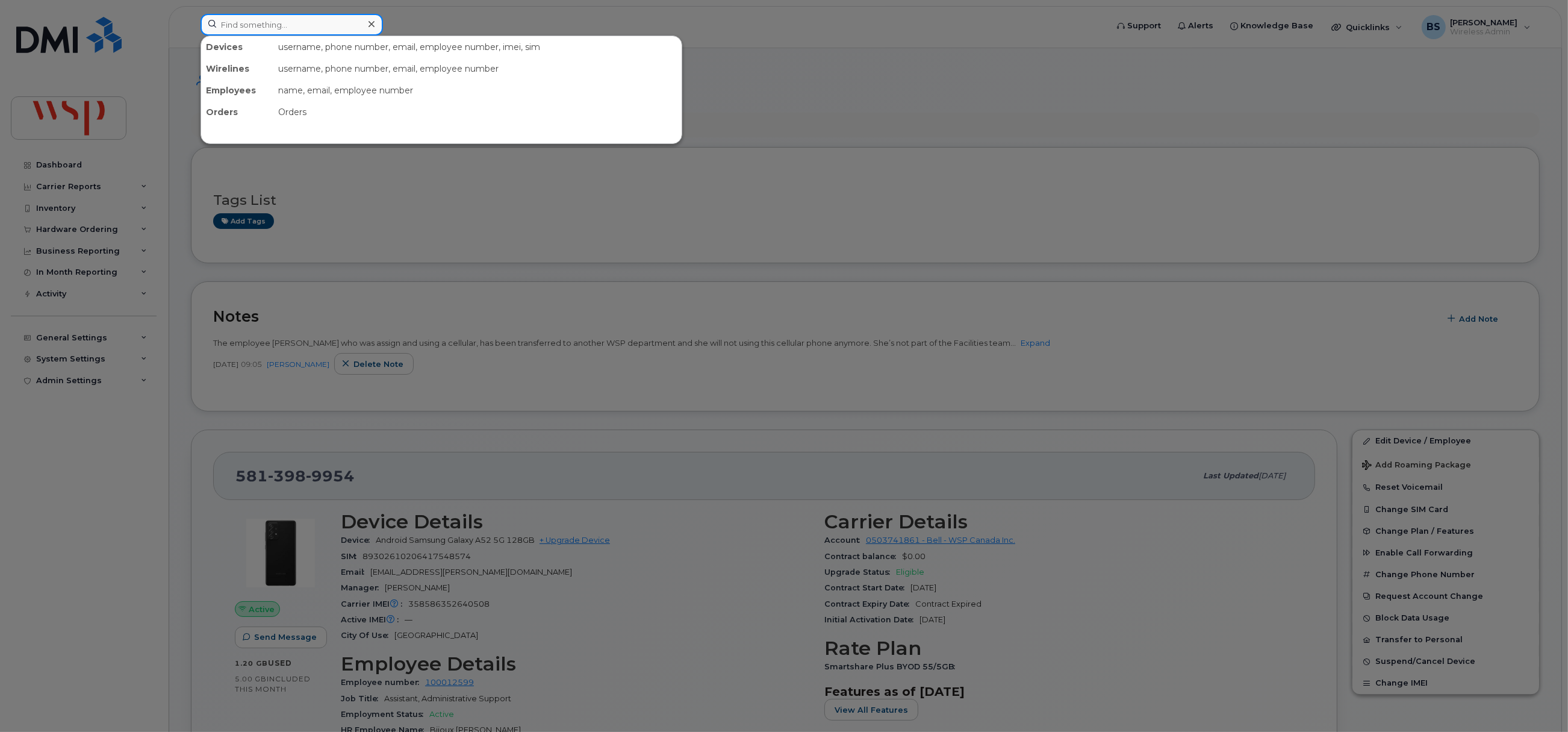
click at [255, 25] on input at bounding box center [292, 25] width 183 height 22
paste input "[PHONE_NUMBER]"
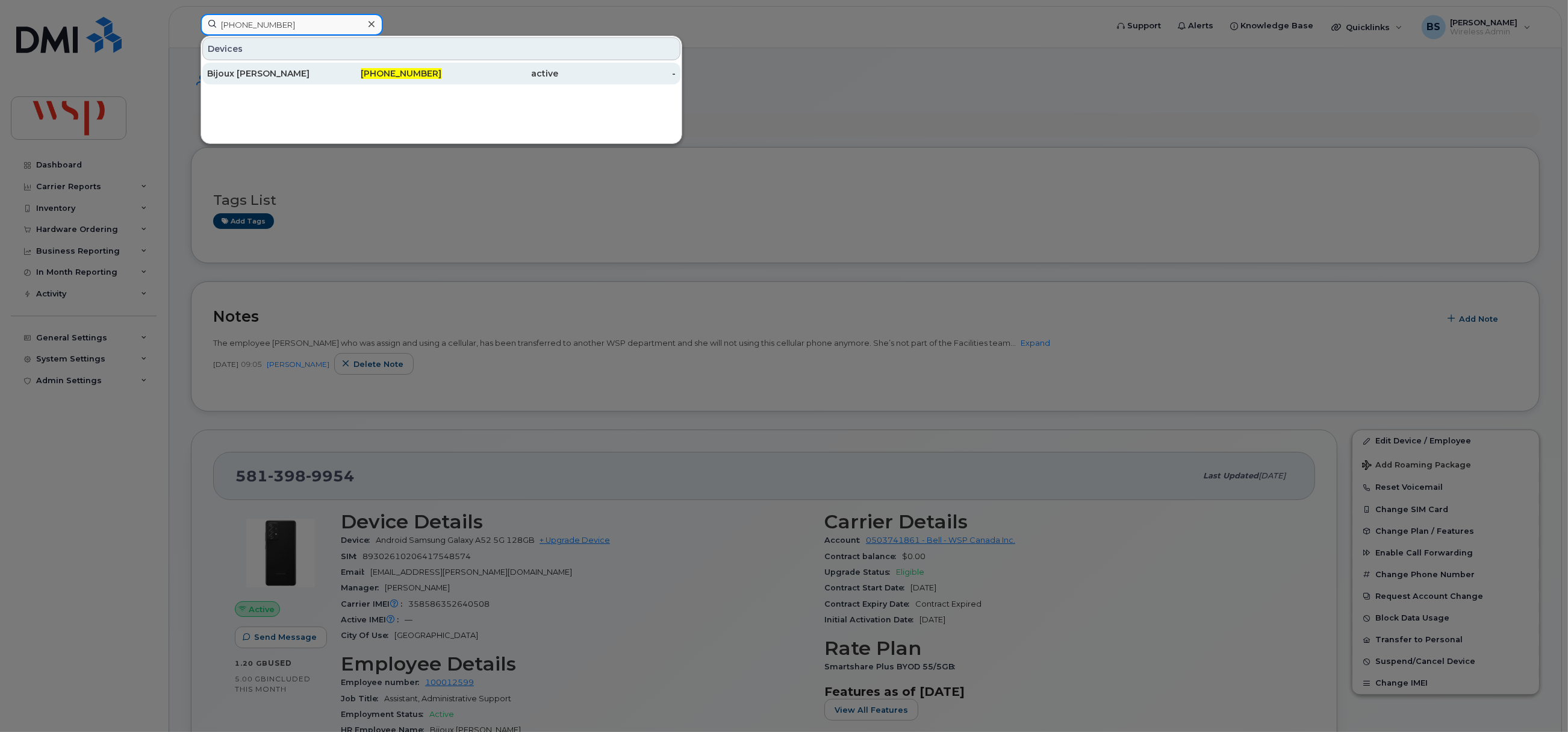
type input "[PHONE_NUMBER]"
drag, startPoint x: 245, startPoint y: 72, endPoint x: 234, endPoint y: 65, distance: 13.0
click at [245, 72] on div "Bijoux [PERSON_NAME]" at bounding box center [266, 73] width 117 height 12
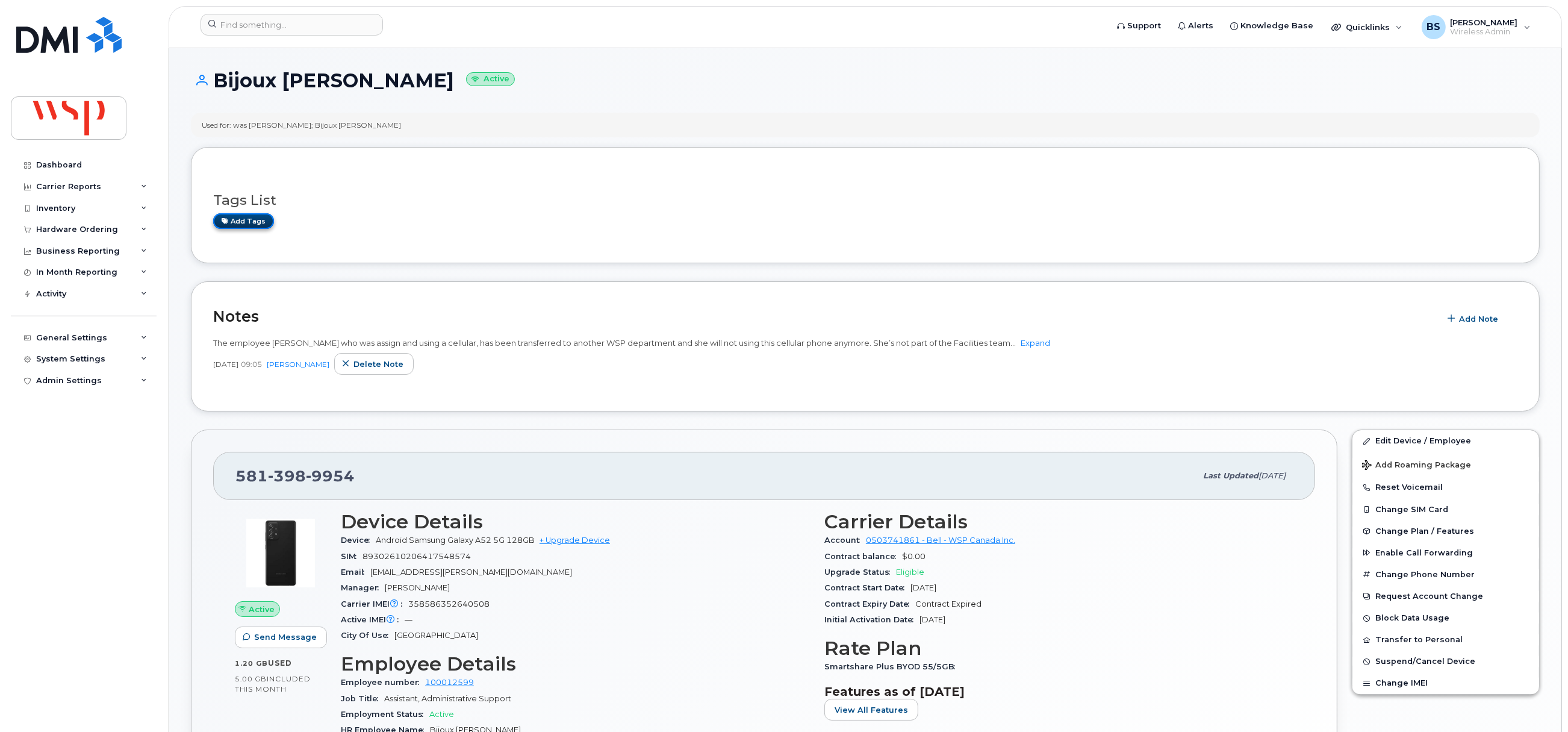
click at [257, 219] on link "Add tags" at bounding box center [243, 221] width 61 height 15
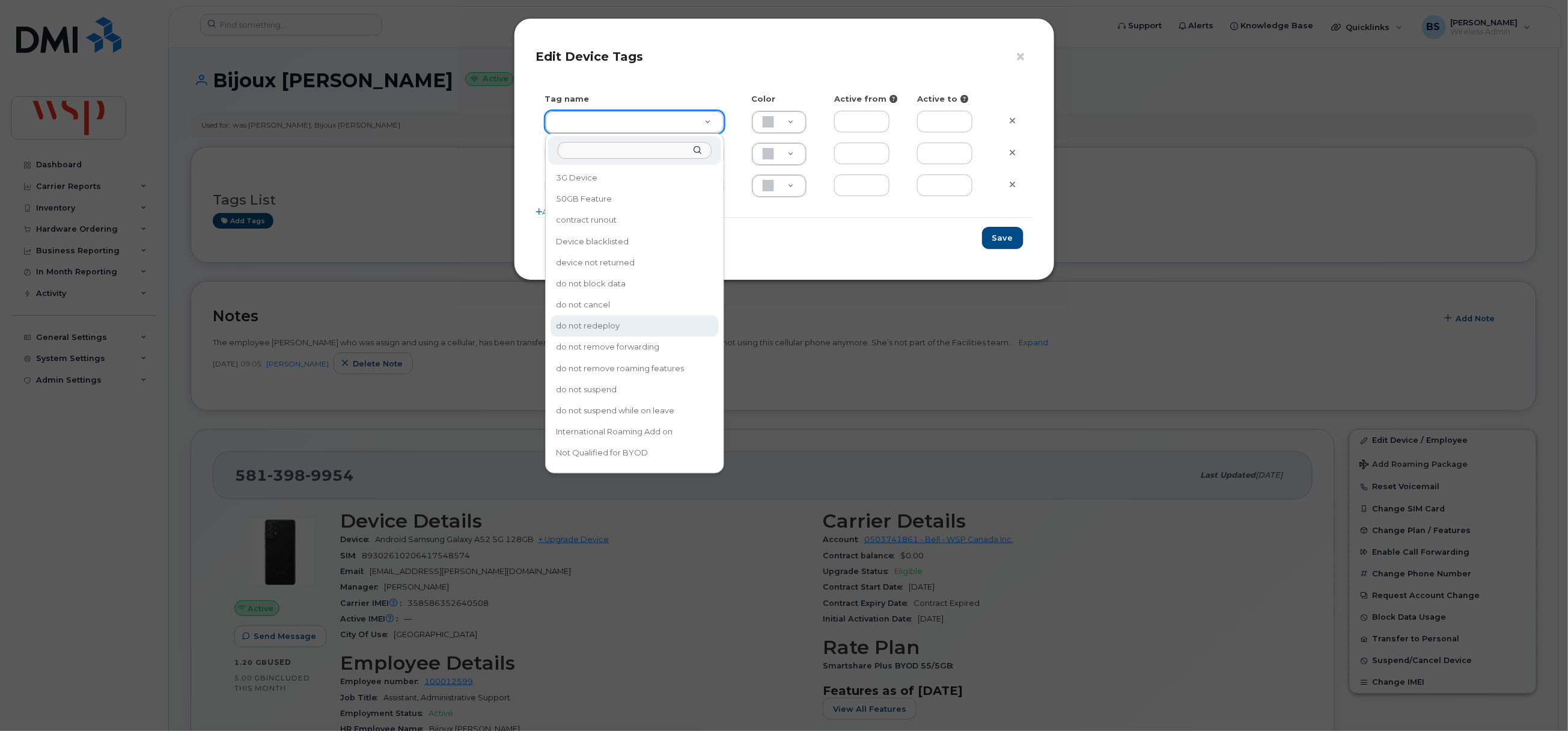
type input "do not redeploy"
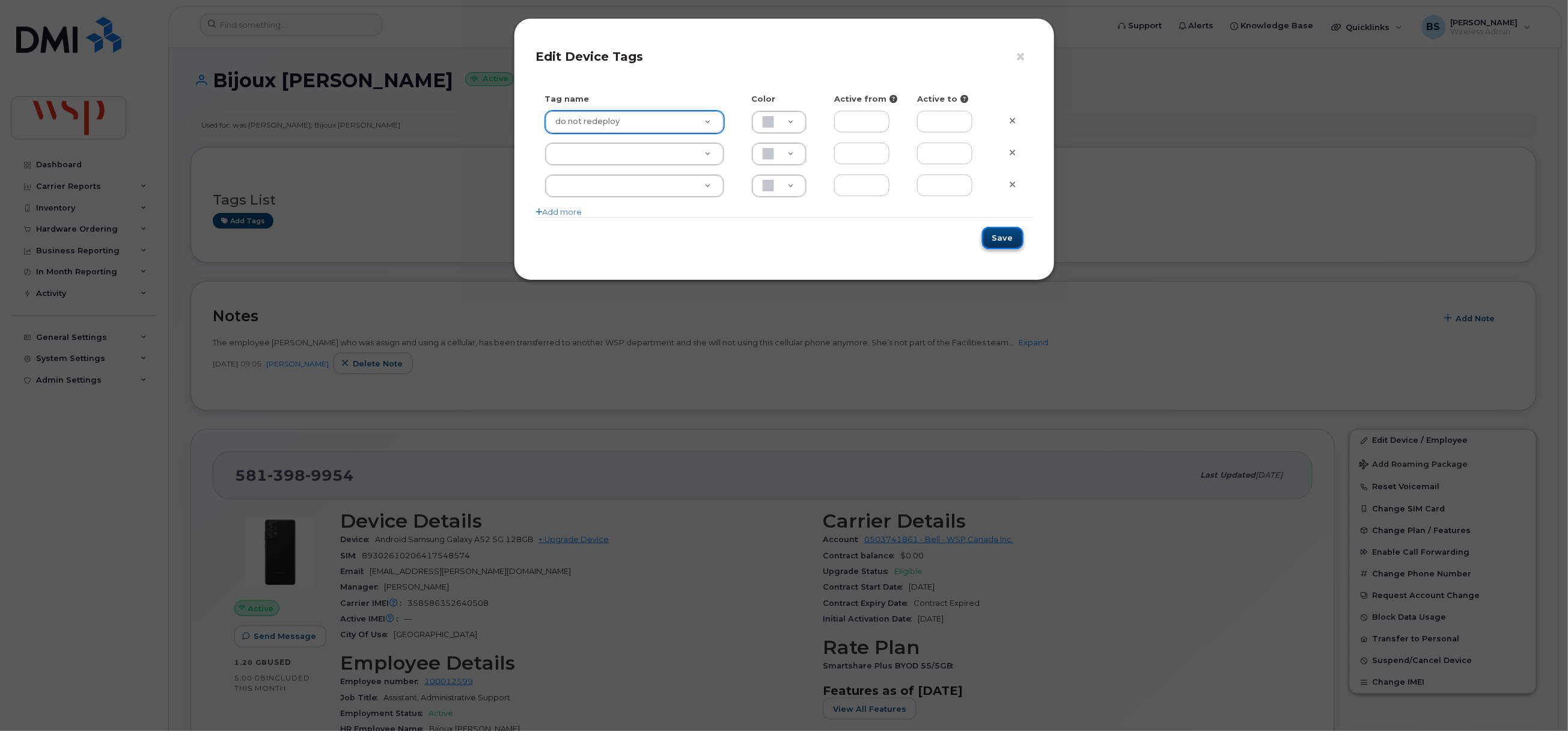
click at [1007, 244] on button "Save" at bounding box center [1003, 238] width 42 height 22
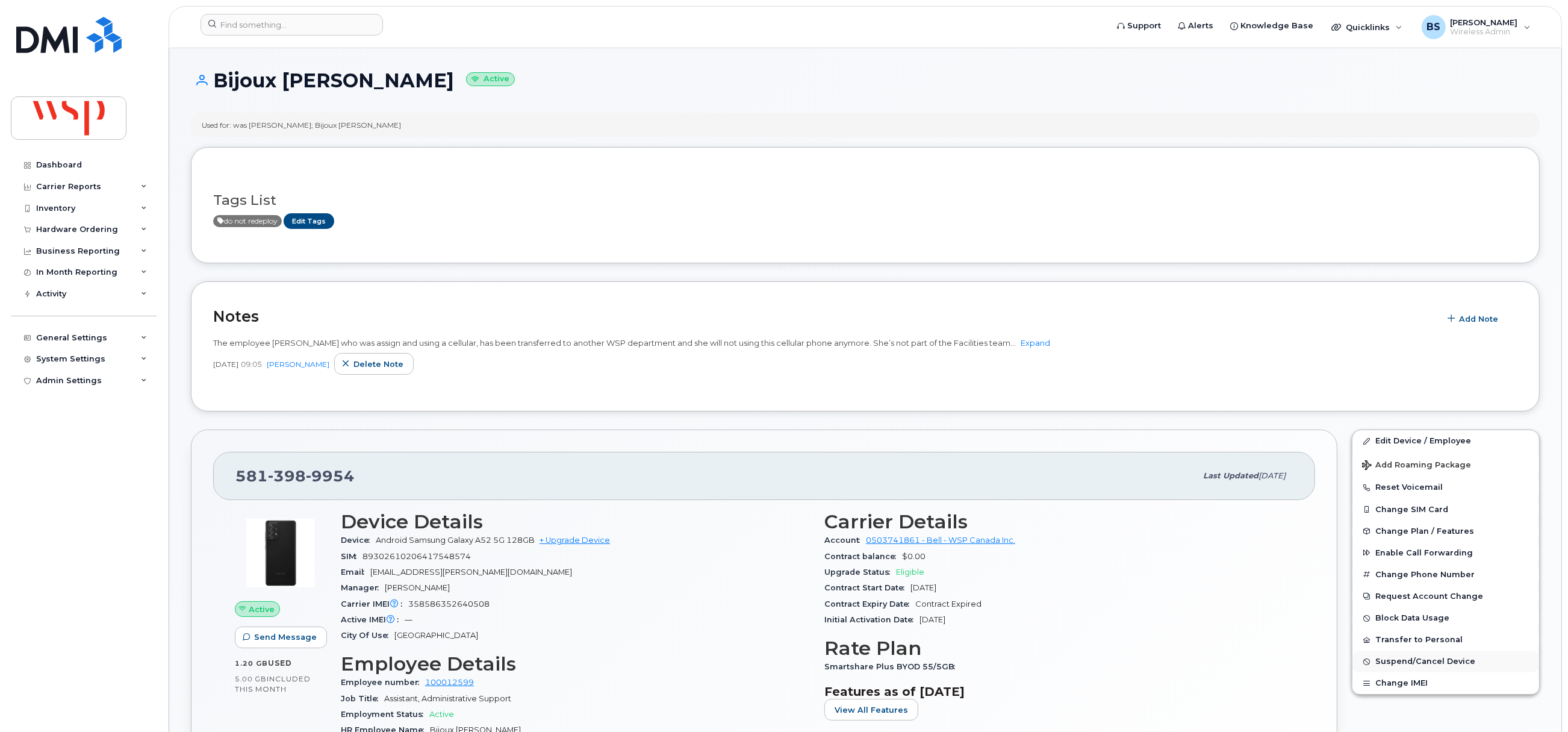
click at [1396, 662] on span "Suspend/Cancel Device" at bounding box center [1425, 661] width 100 height 9
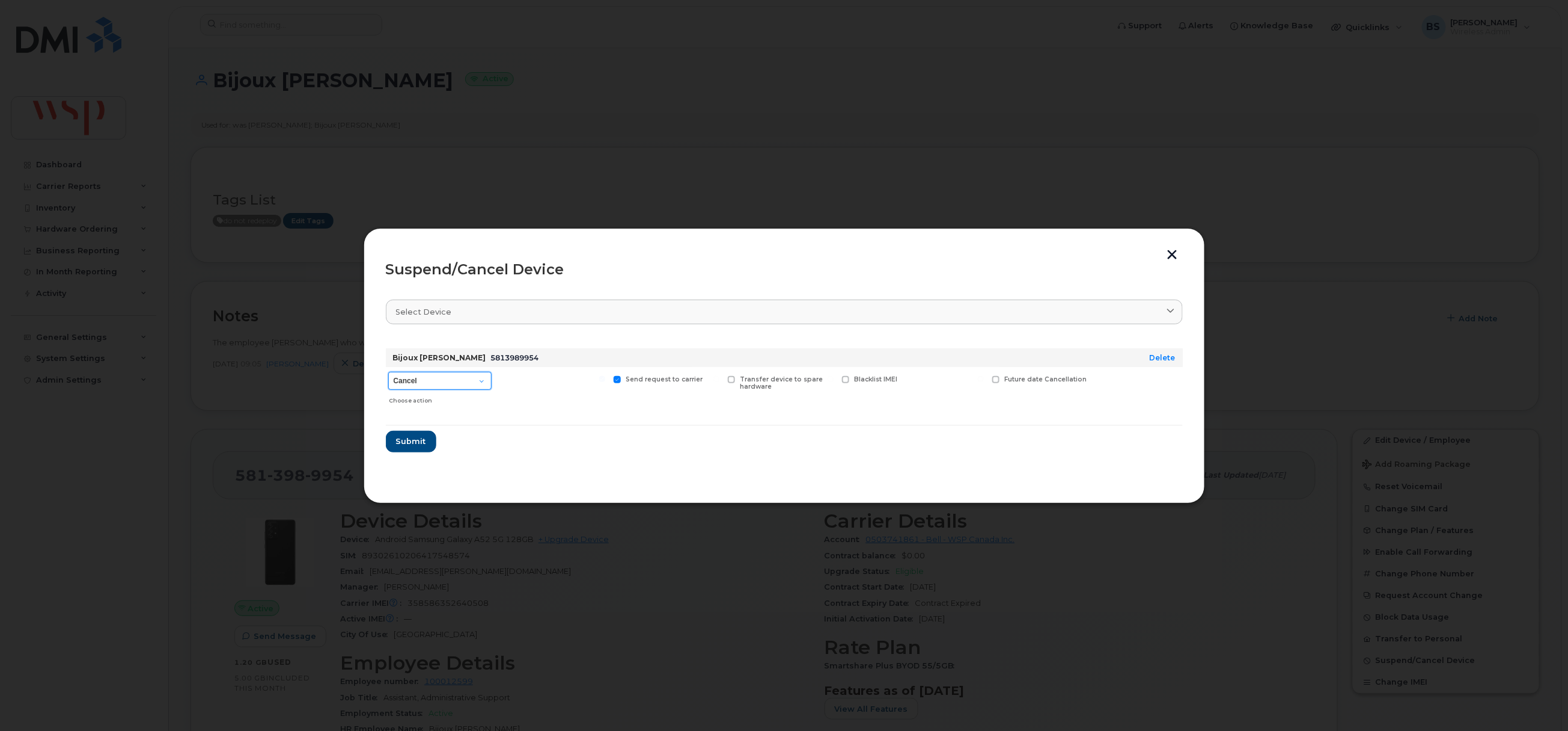
drag, startPoint x: 429, startPoint y: 378, endPoint x: 435, endPoint y: 369, distance: 10.8
click at [429, 378] on select "Cancel Suspend - Extend Suspension Suspend - Reduced Rate Suspend - Full Rate S…" at bounding box center [440, 380] width 103 height 18
select select "[object Object]"
click at [388, 372] on select "Cancel Suspend - Extend Suspension Suspend - Reduced Rate Suspend - Full Rate S…" at bounding box center [440, 380] width 103 height 18
click at [1029, 378] on span "Future suspend date" at bounding box center [1039, 379] width 70 height 8
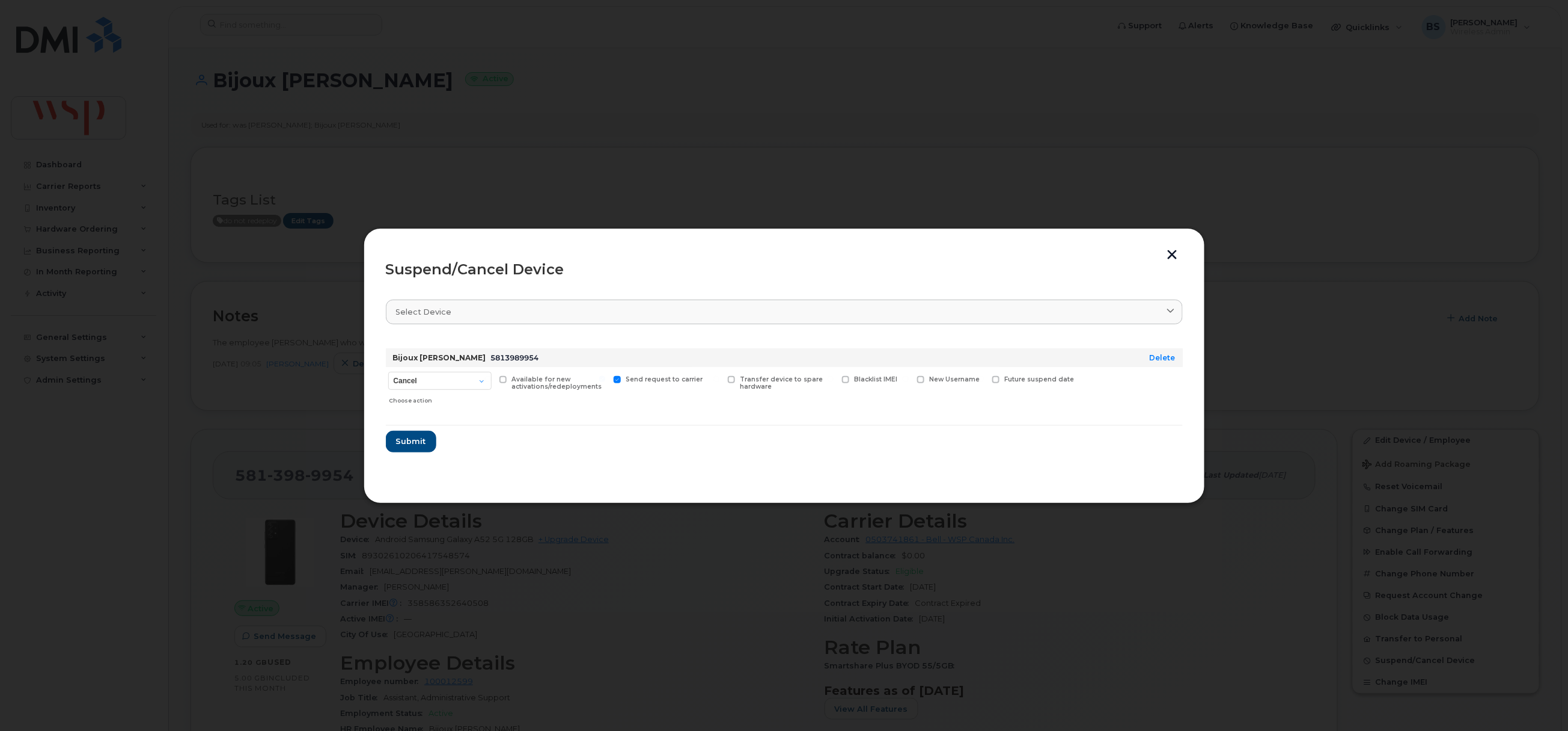
click at [984, 378] on input "Future suspend date" at bounding box center [981, 379] width 6 height 6
checkbox input "true"
click at [1073, 398] on input "date" at bounding box center [1041, 398] width 98 height 22
type input "2025-10-19"
click at [414, 442] on span "Submit" at bounding box center [410, 445] width 30 height 12
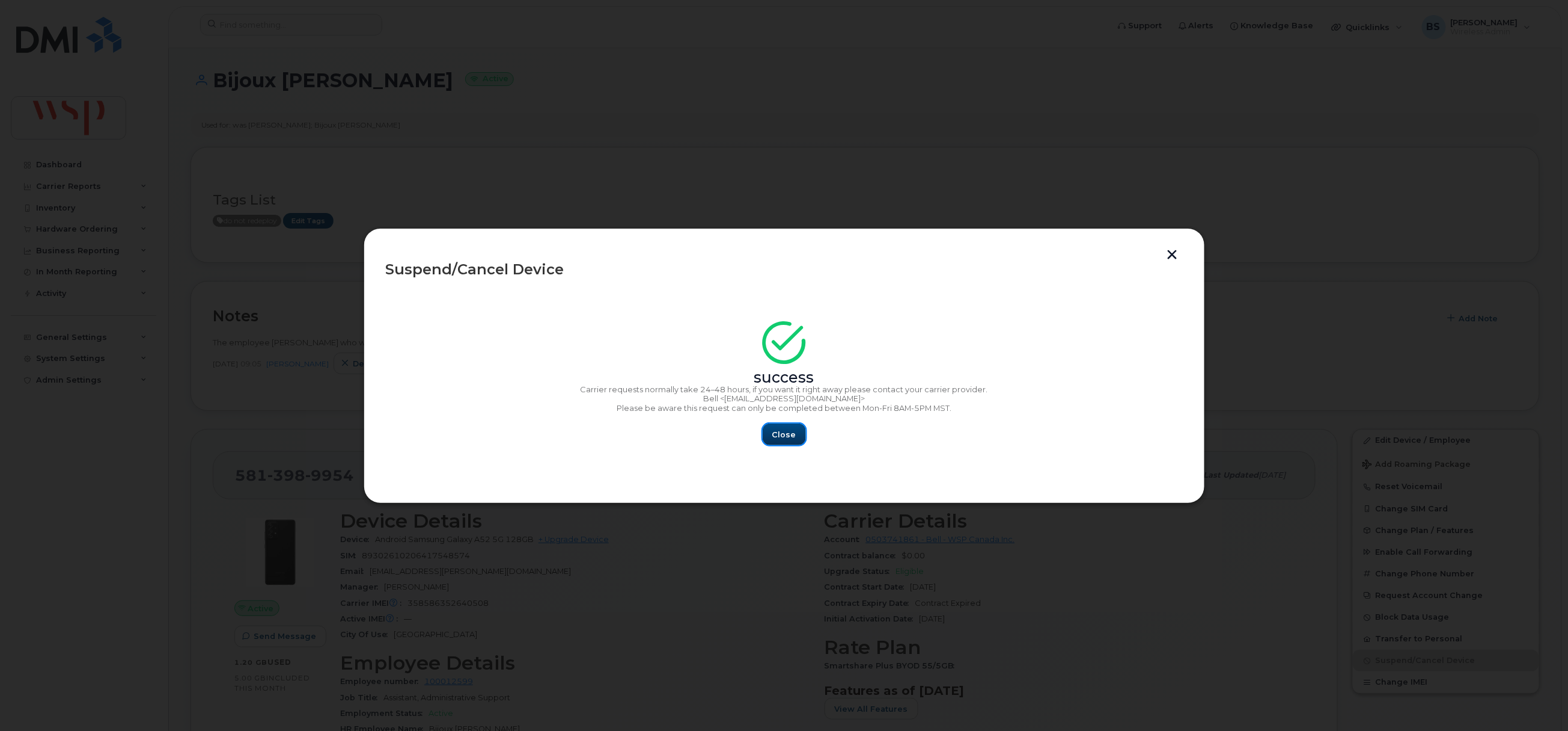
drag, startPoint x: 777, startPoint y: 436, endPoint x: 111, endPoint y: 207, distance: 704.3
click at [691, 407] on div "success Carrier requests normally take 24–48 hours, if you want it right away p…" at bounding box center [784, 386] width 797 height 117
drag, startPoint x: 785, startPoint y: 437, endPoint x: 778, endPoint y: 419, distance: 19.3
click at [785, 437] on span "Close" at bounding box center [784, 434] width 24 height 12
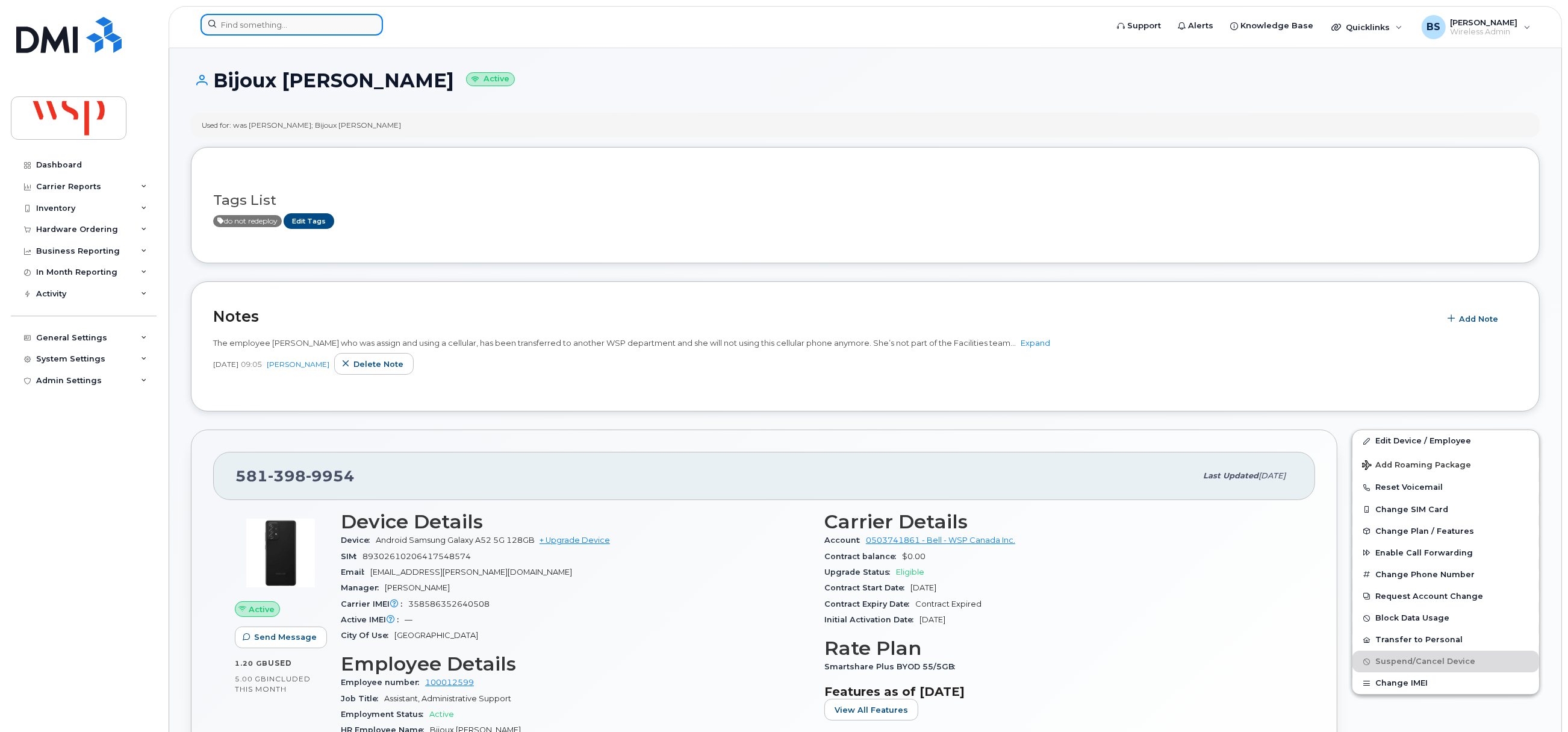
click at [307, 23] on input at bounding box center [292, 25] width 183 height 22
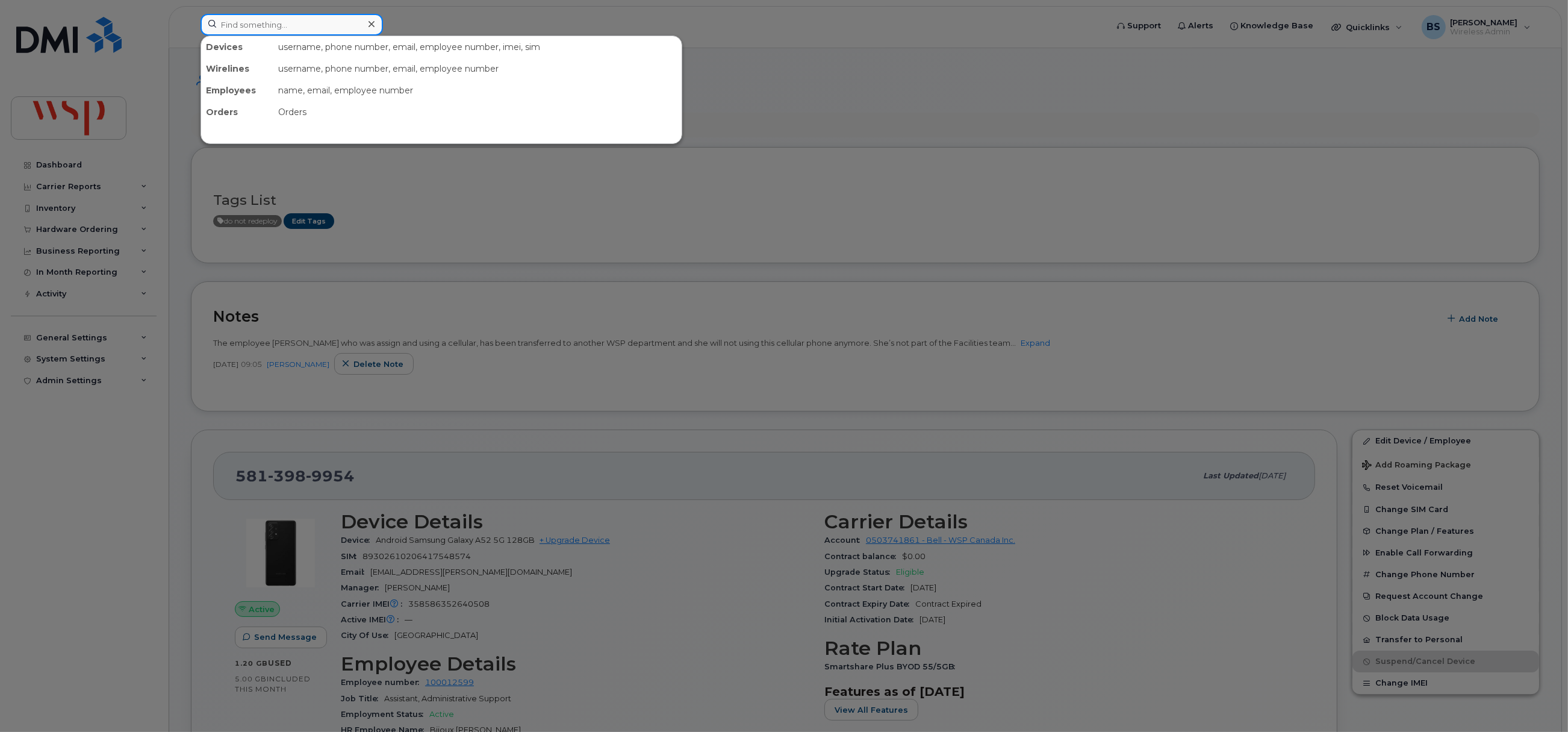
paste input "780-667-0686"
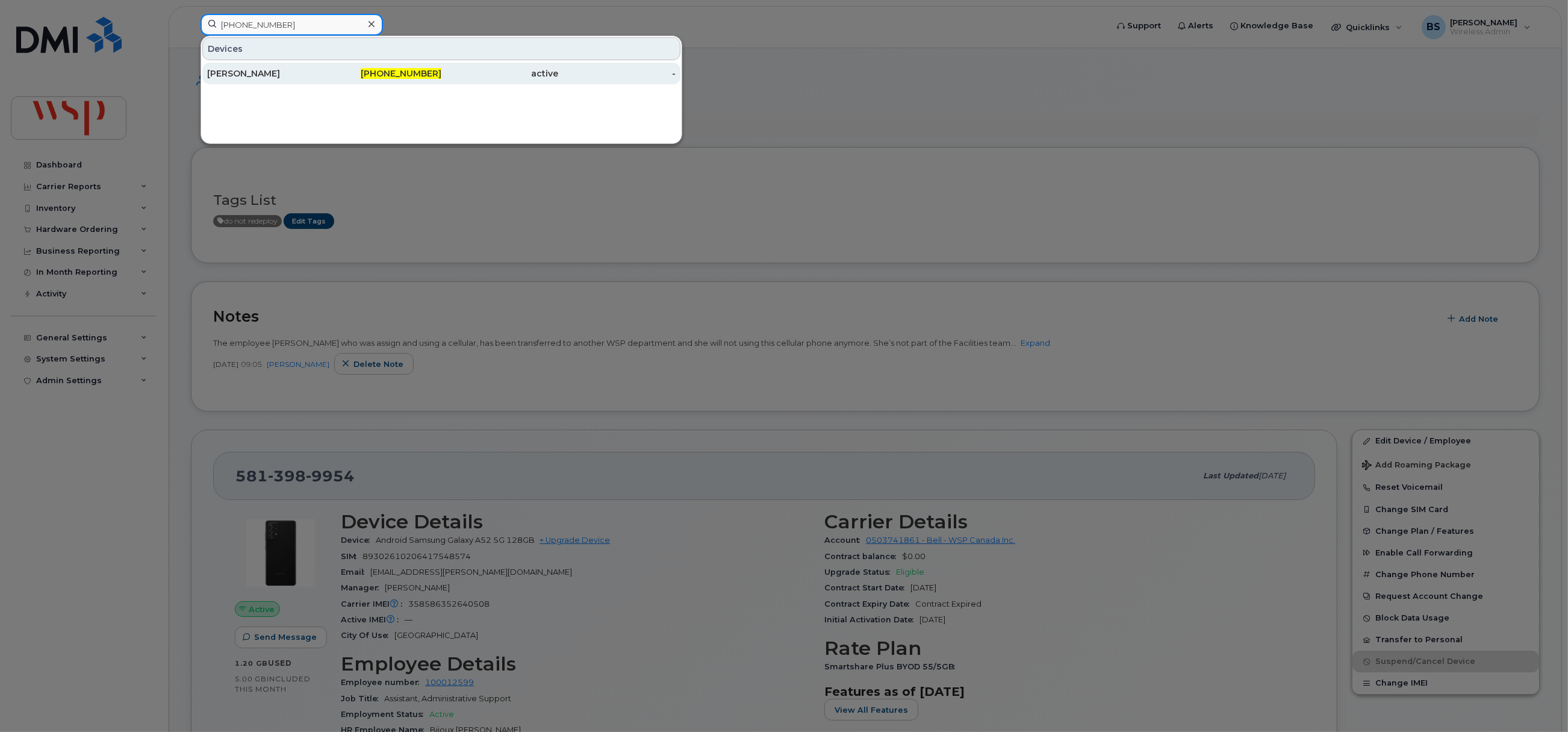
type input "780-667-0686"
drag, startPoint x: 240, startPoint y: 72, endPoint x: 471, endPoint y: 177, distance: 253.7
click at [240, 72] on div "PATRICIA BURGSMA" at bounding box center [266, 73] width 117 height 12
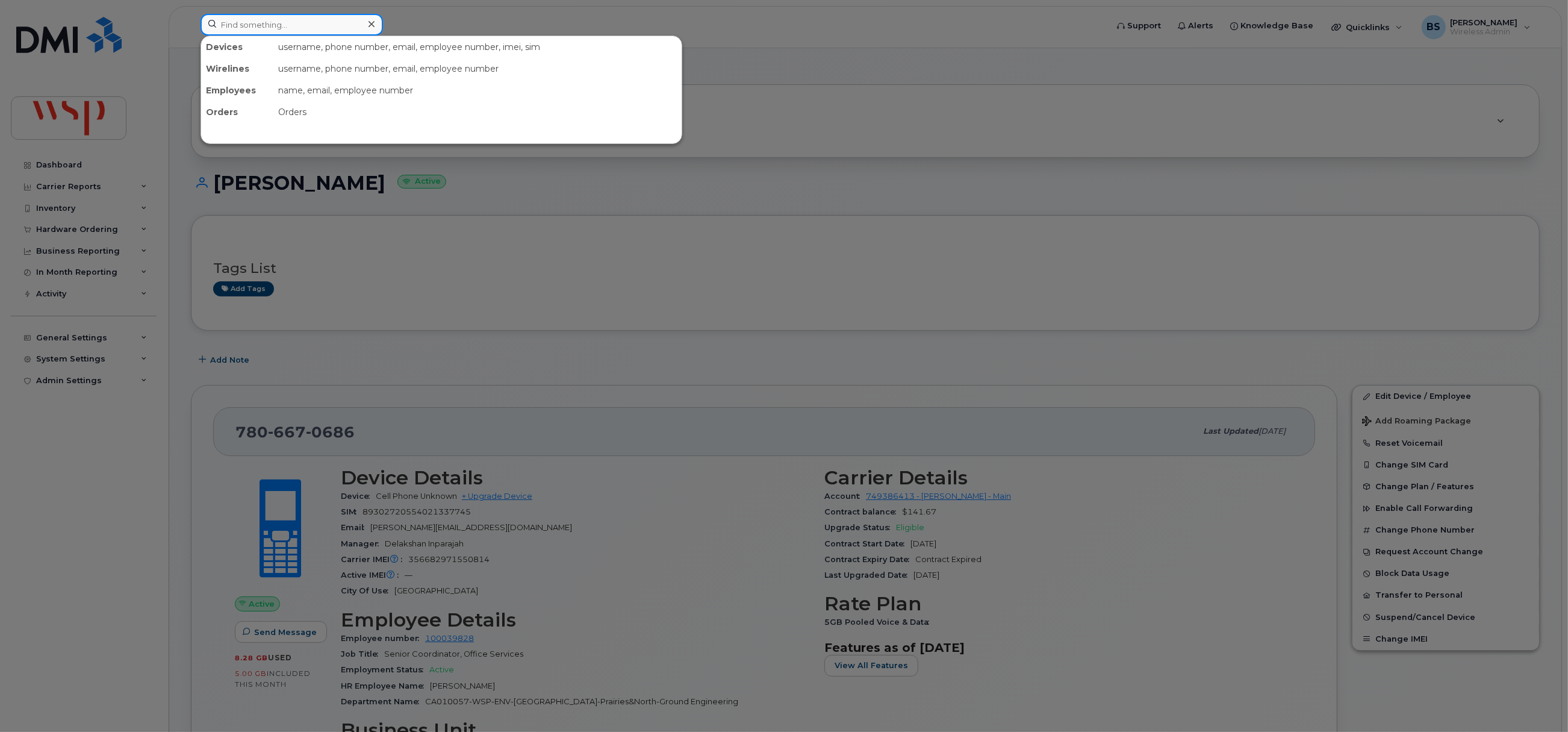
click at [336, 29] on input at bounding box center [292, 25] width 183 height 22
paste input "4166706235"
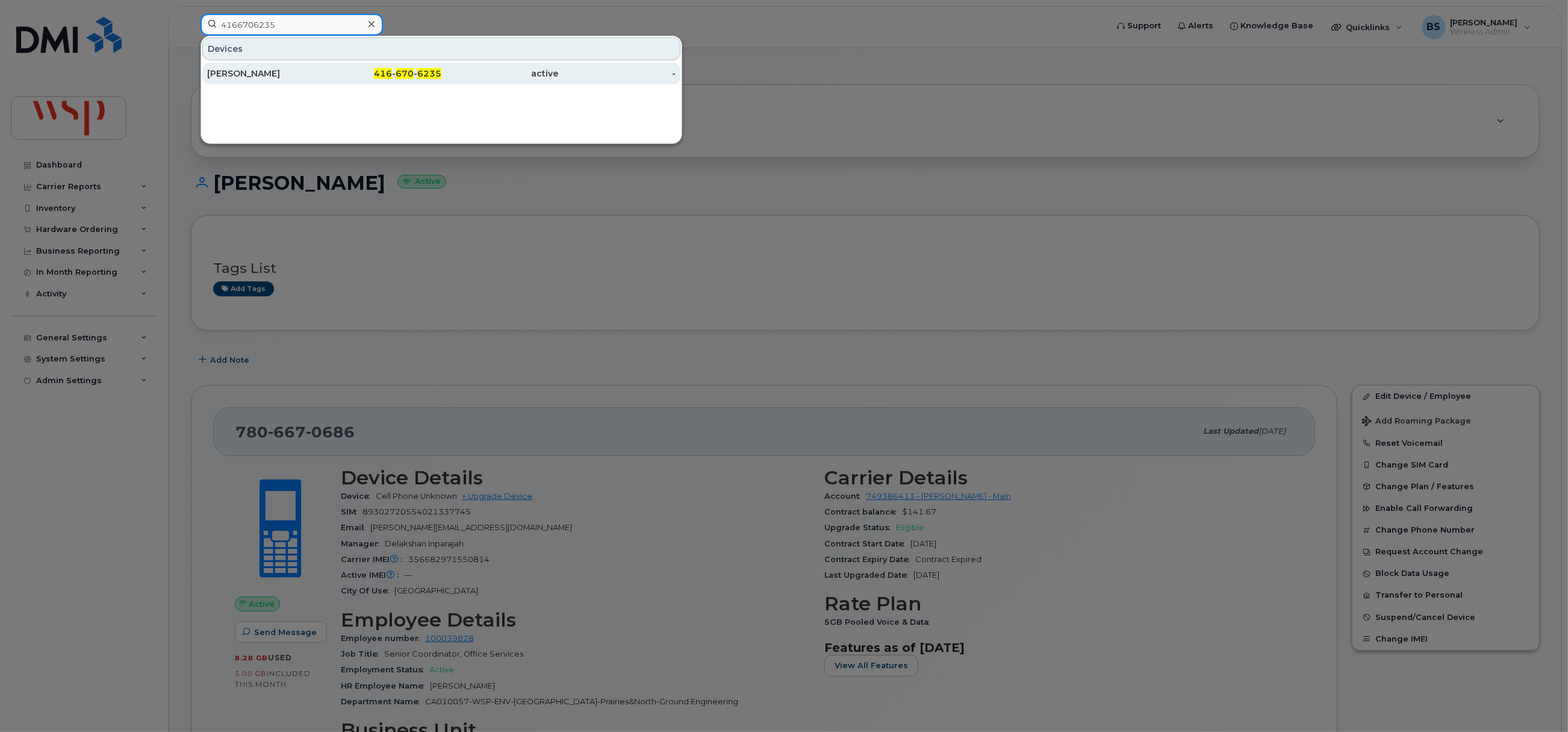
type input "4166706235"
click at [257, 72] on div "[PERSON_NAME]" at bounding box center [266, 73] width 117 height 12
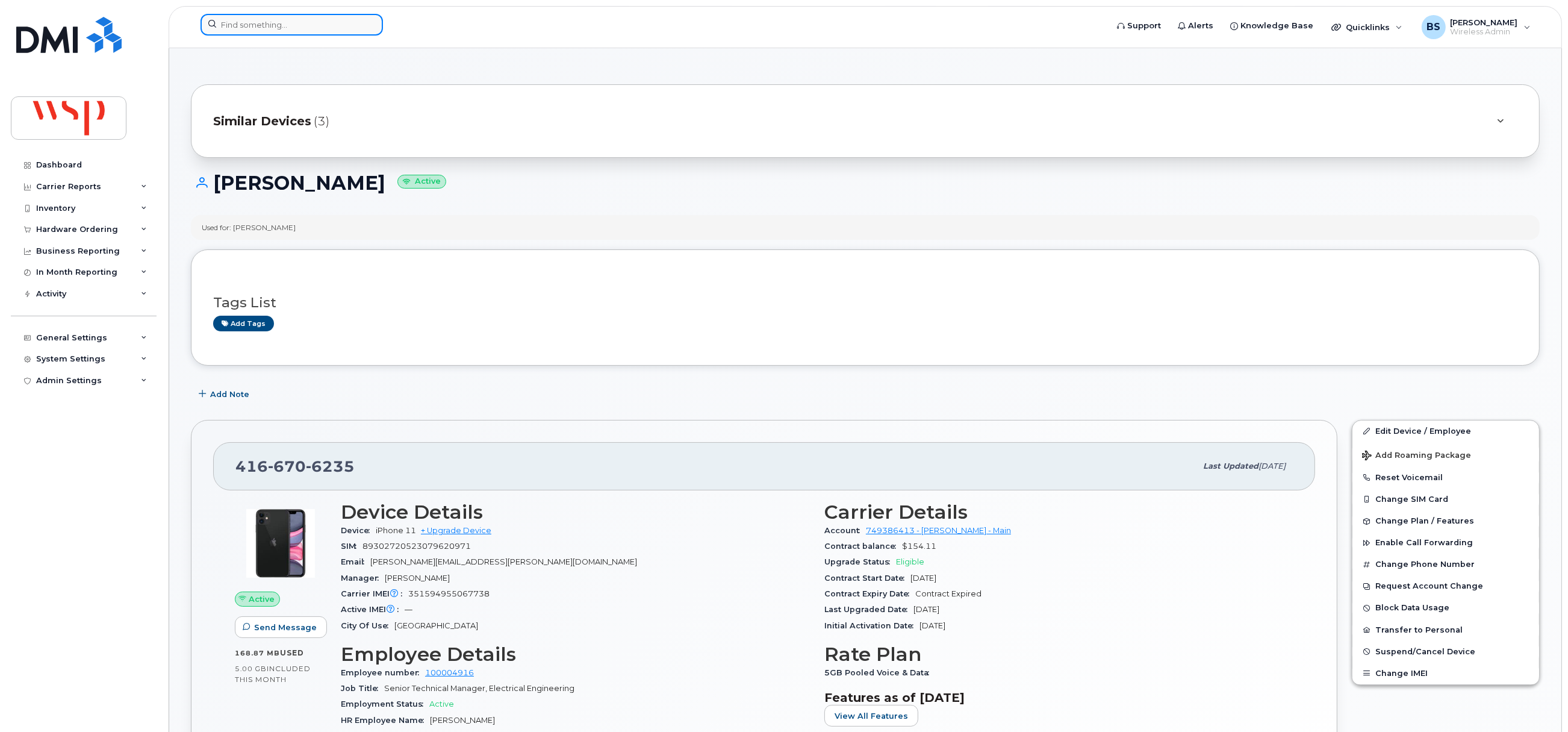
click at [245, 24] on input at bounding box center [292, 25] width 183 height 22
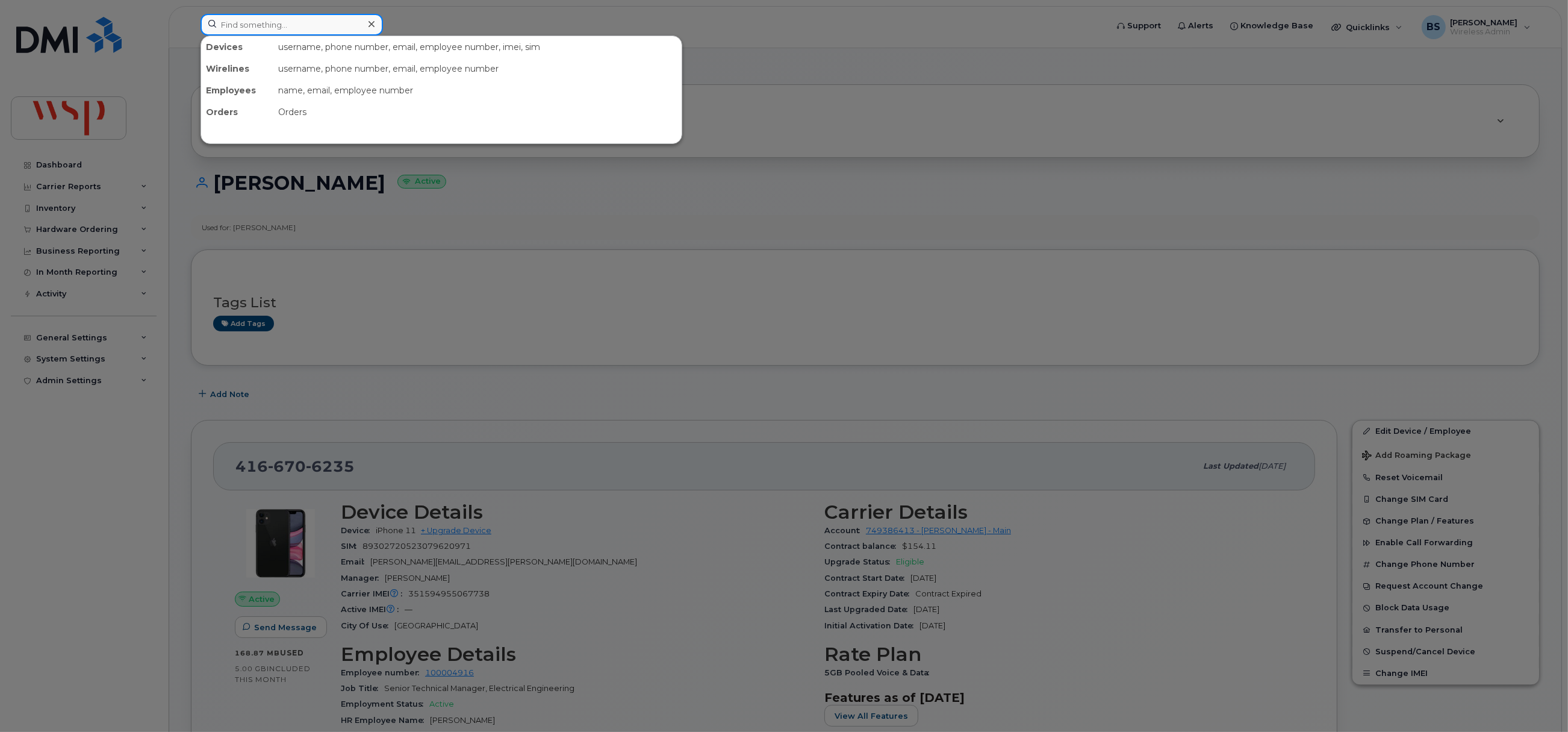
paste input "5148823577"
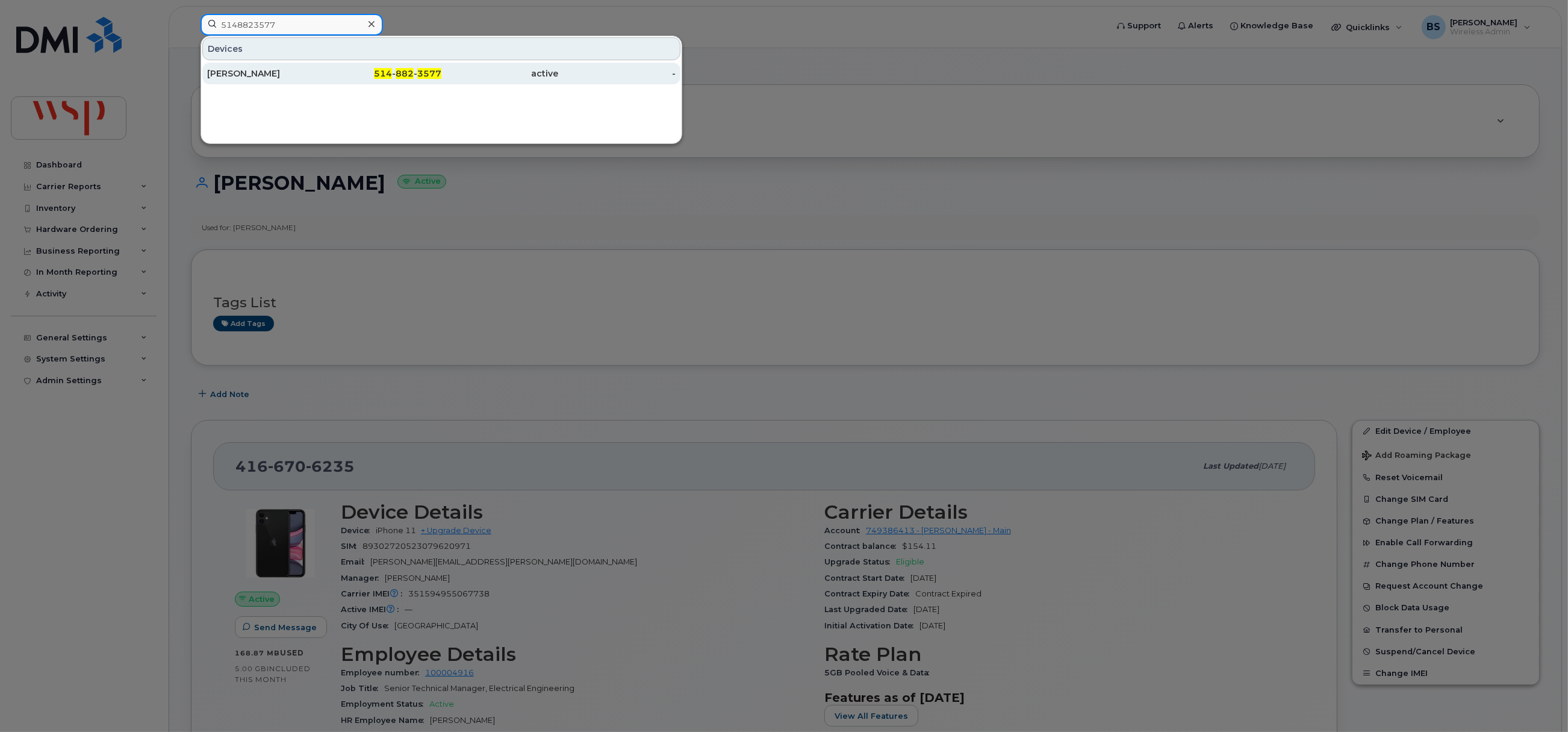
type input "5148823577"
click at [236, 75] on div "[PERSON_NAME]" at bounding box center [266, 73] width 117 height 12
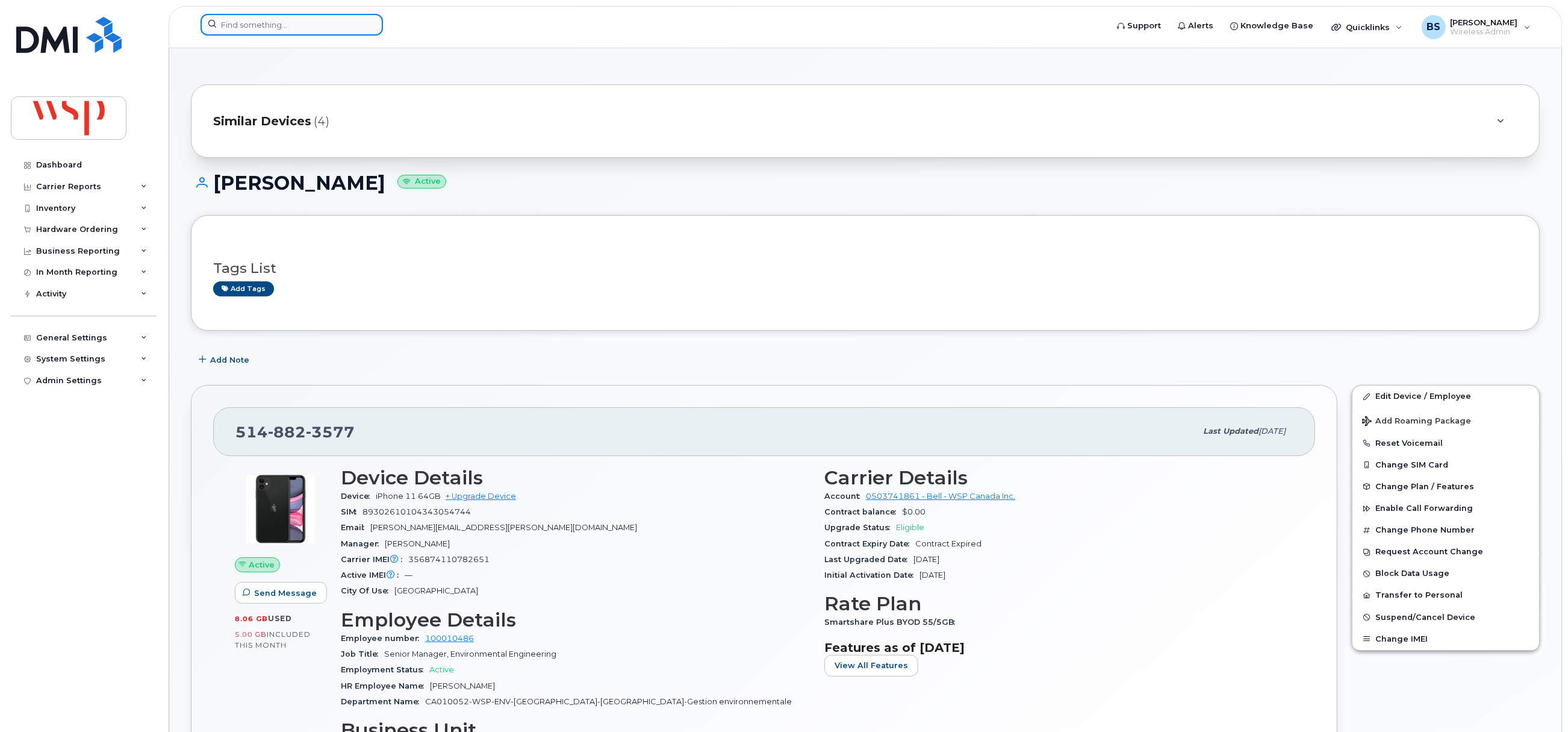
click at [345, 22] on input at bounding box center [292, 25] width 183 height 22
paste input "6472271307"
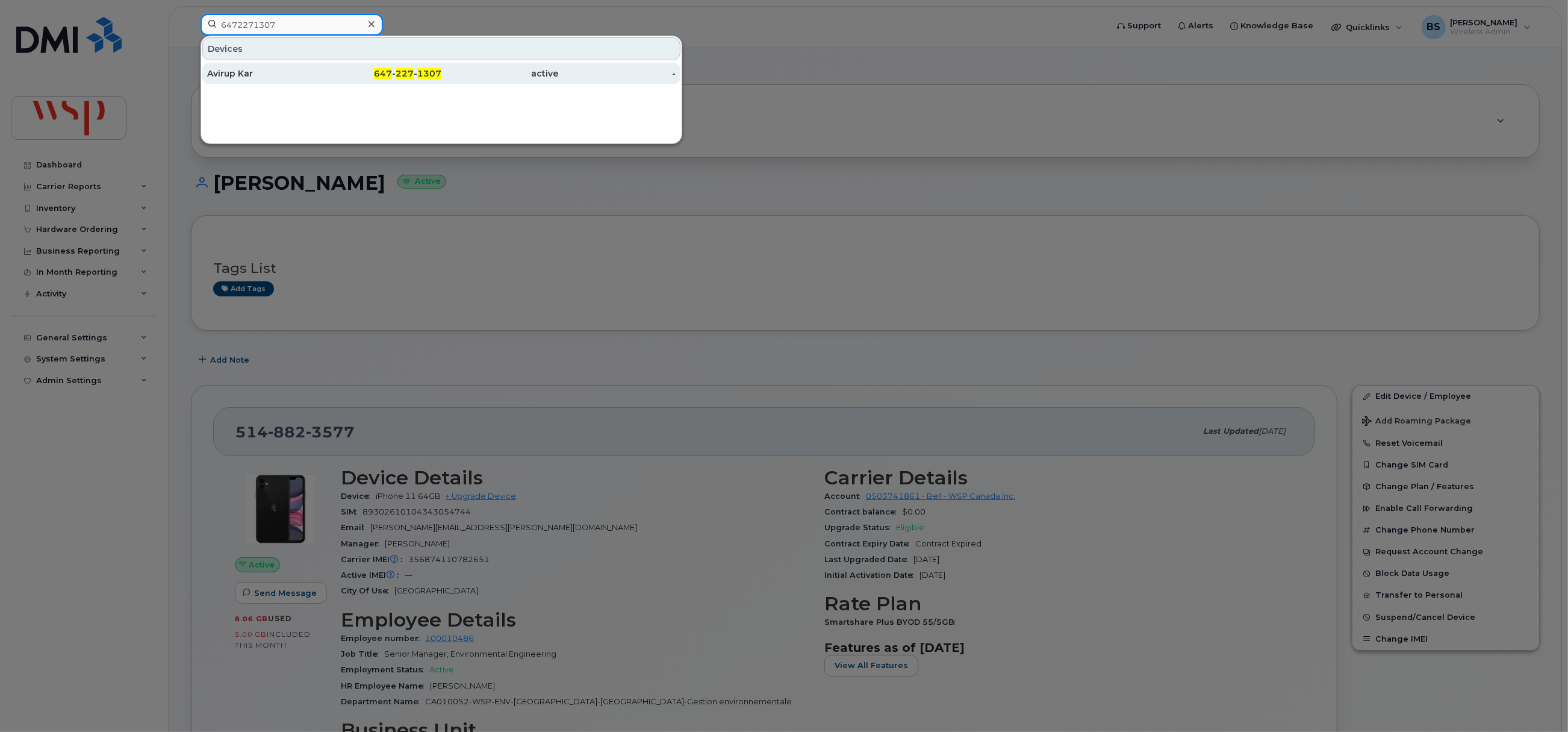
type input "6472271307"
click at [231, 69] on div "Avirup Kar" at bounding box center [266, 73] width 117 height 12
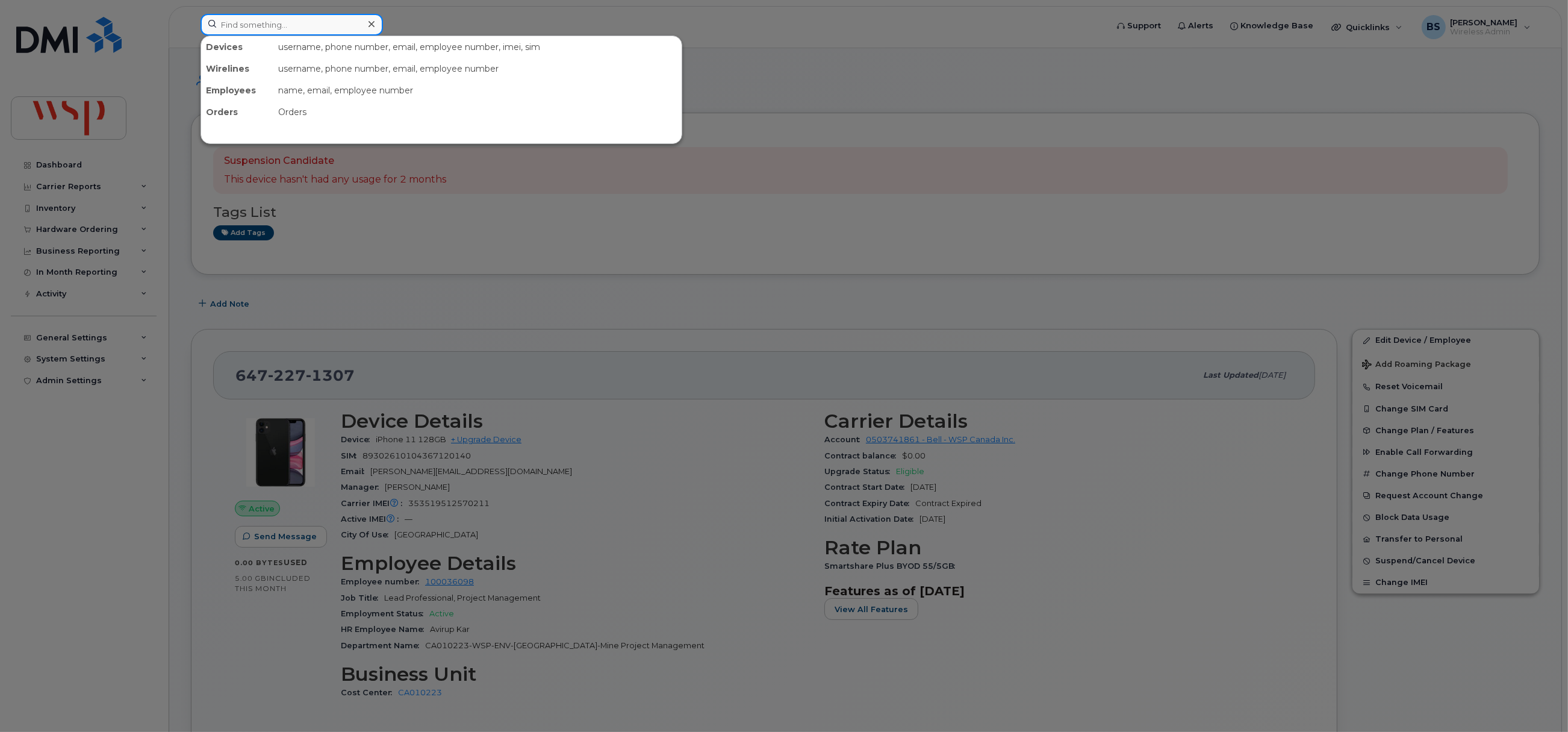
click at [299, 21] on input at bounding box center [292, 25] width 183 height 22
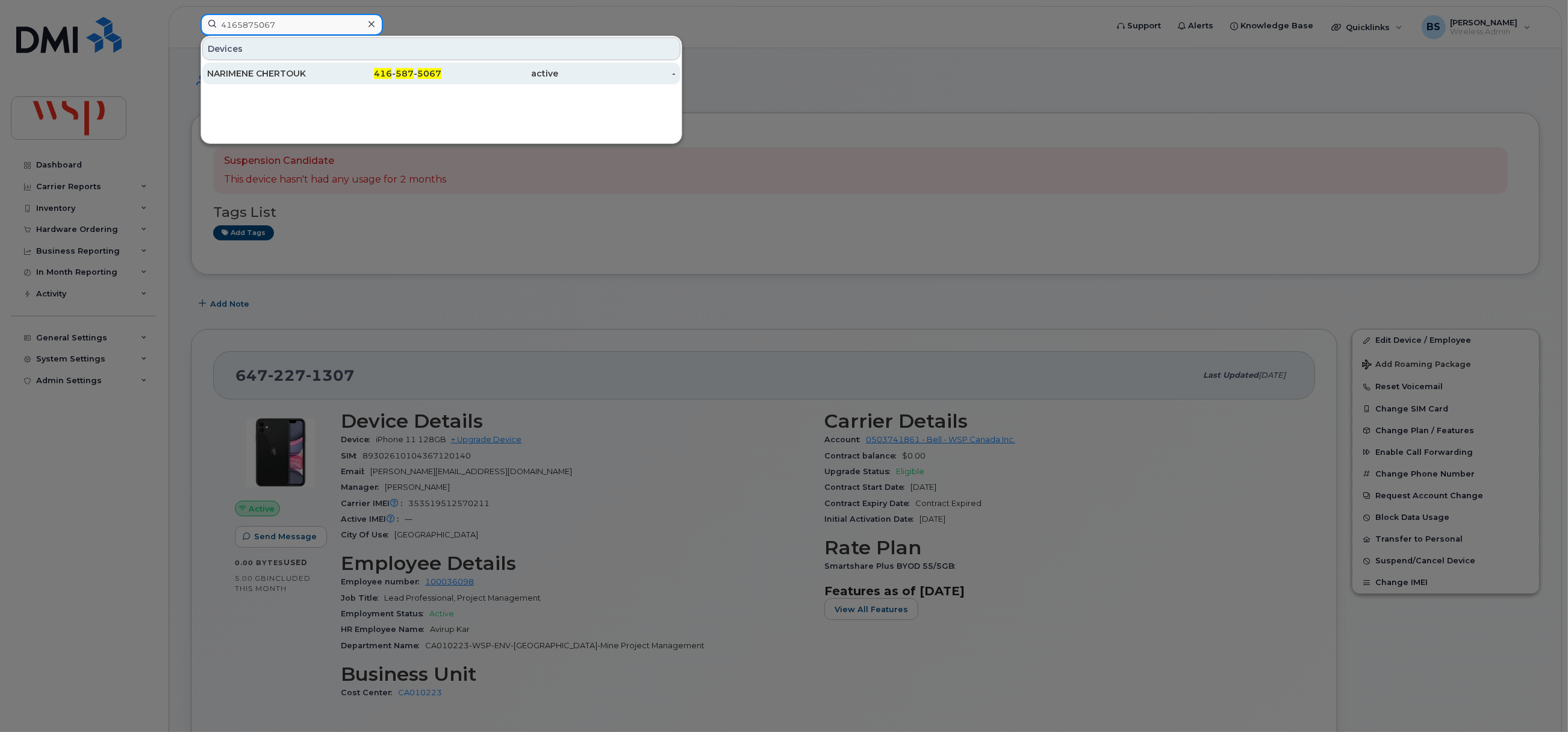
type input "4165875067"
drag, startPoint x: 255, startPoint y: 72, endPoint x: 378, endPoint y: 139, distance: 140.1
click at [255, 72] on div "NARIMENE CHERTOUK" at bounding box center [266, 73] width 117 height 12
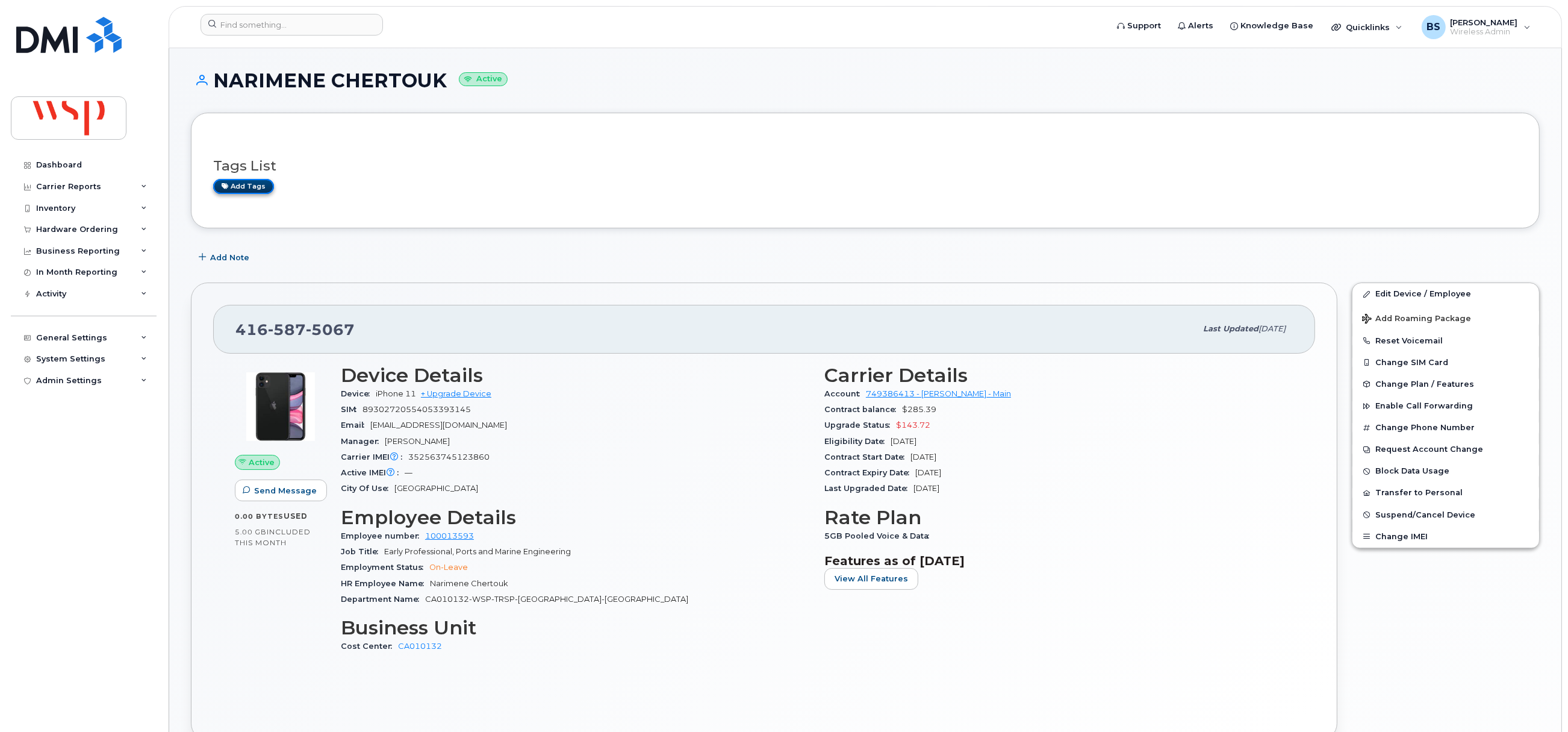
click at [241, 189] on link "Add tags" at bounding box center [243, 186] width 61 height 15
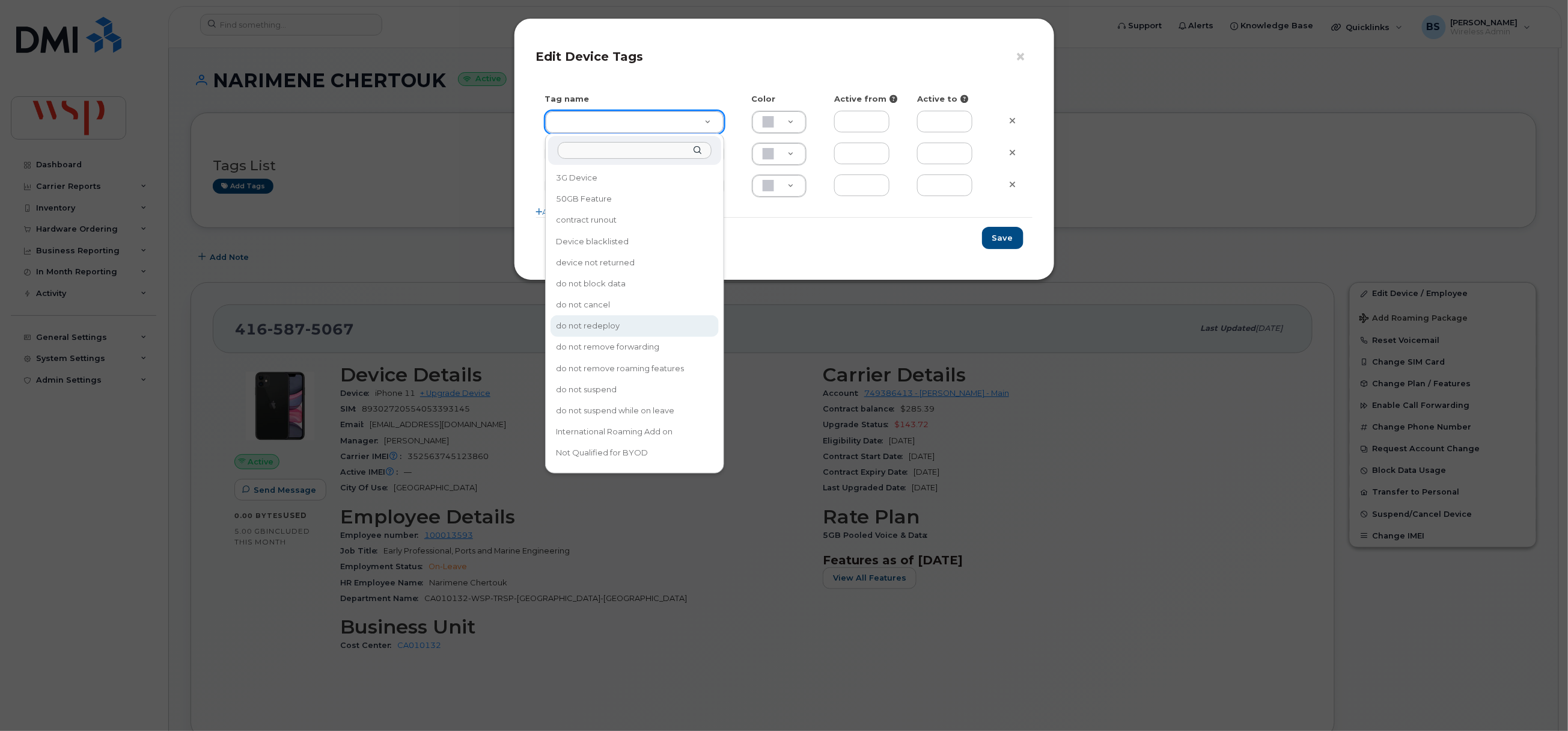
type input "do not redeploy"
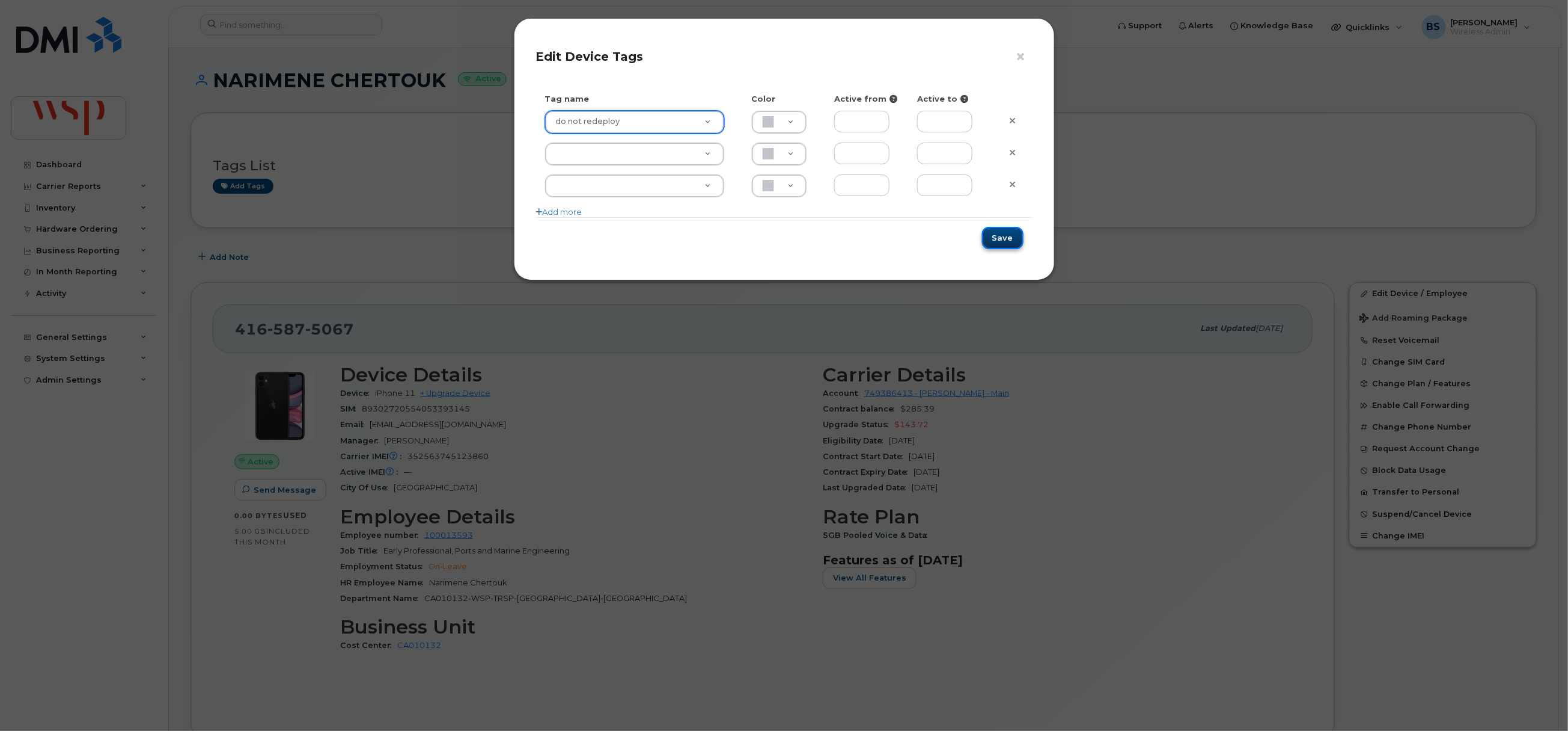
click at [1009, 236] on button "Save" at bounding box center [1003, 238] width 42 height 22
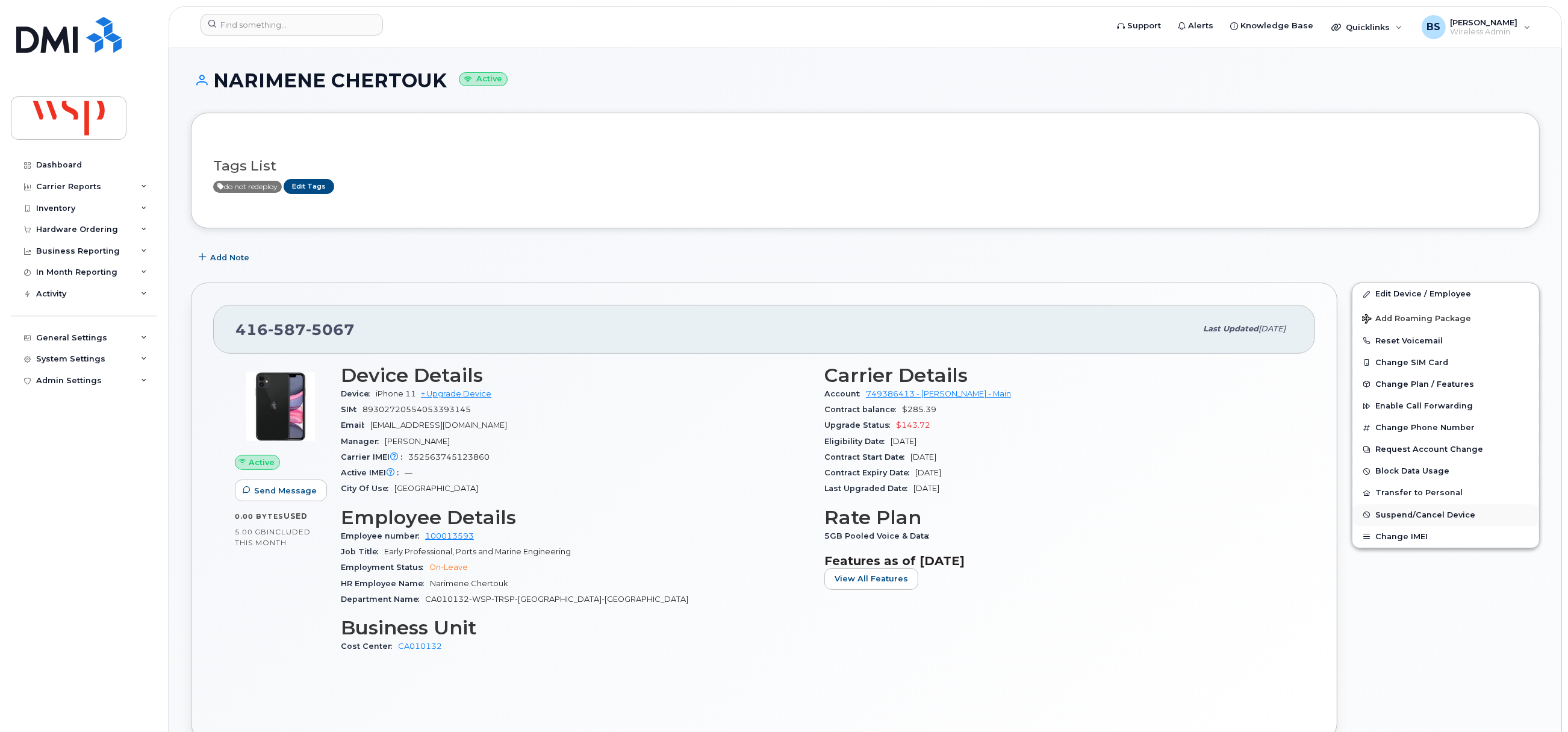
click at [1391, 515] on span "Suspend/Cancel Device" at bounding box center [1425, 514] width 100 height 9
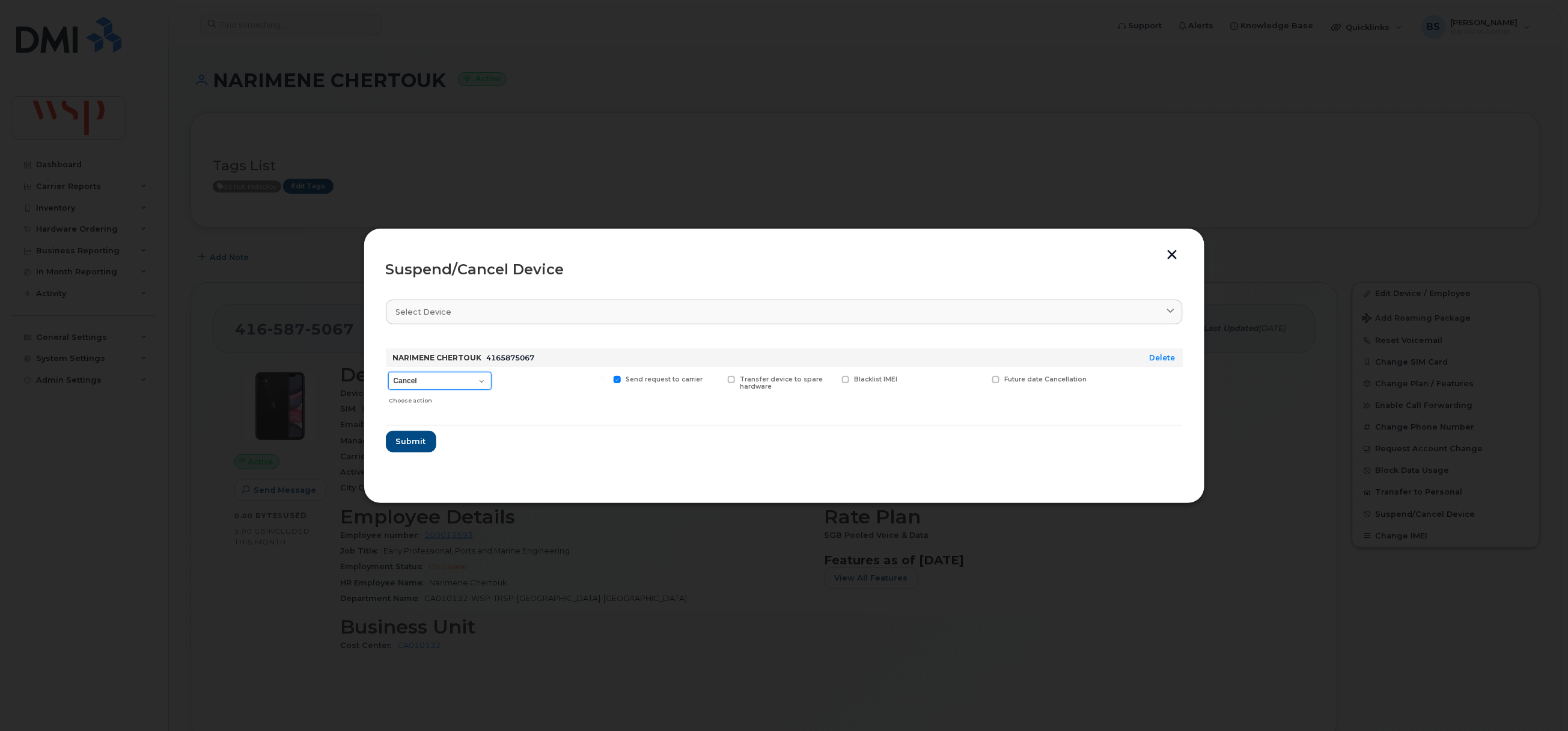
click at [458, 374] on select "Cancel Suspend - Reduced Rate Suspend - Full Rate Suspend - Lost Device/Stolen …" at bounding box center [440, 380] width 103 height 18
select select "[object Object]"
click at [388, 372] on select "Cancel Suspend - Reduced Rate Suspend - Full Rate Suspend - Lost Device/Stolen …" at bounding box center [440, 380] width 103 height 18
click at [406, 441] on span "Submit" at bounding box center [410, 441] width 30 height 12
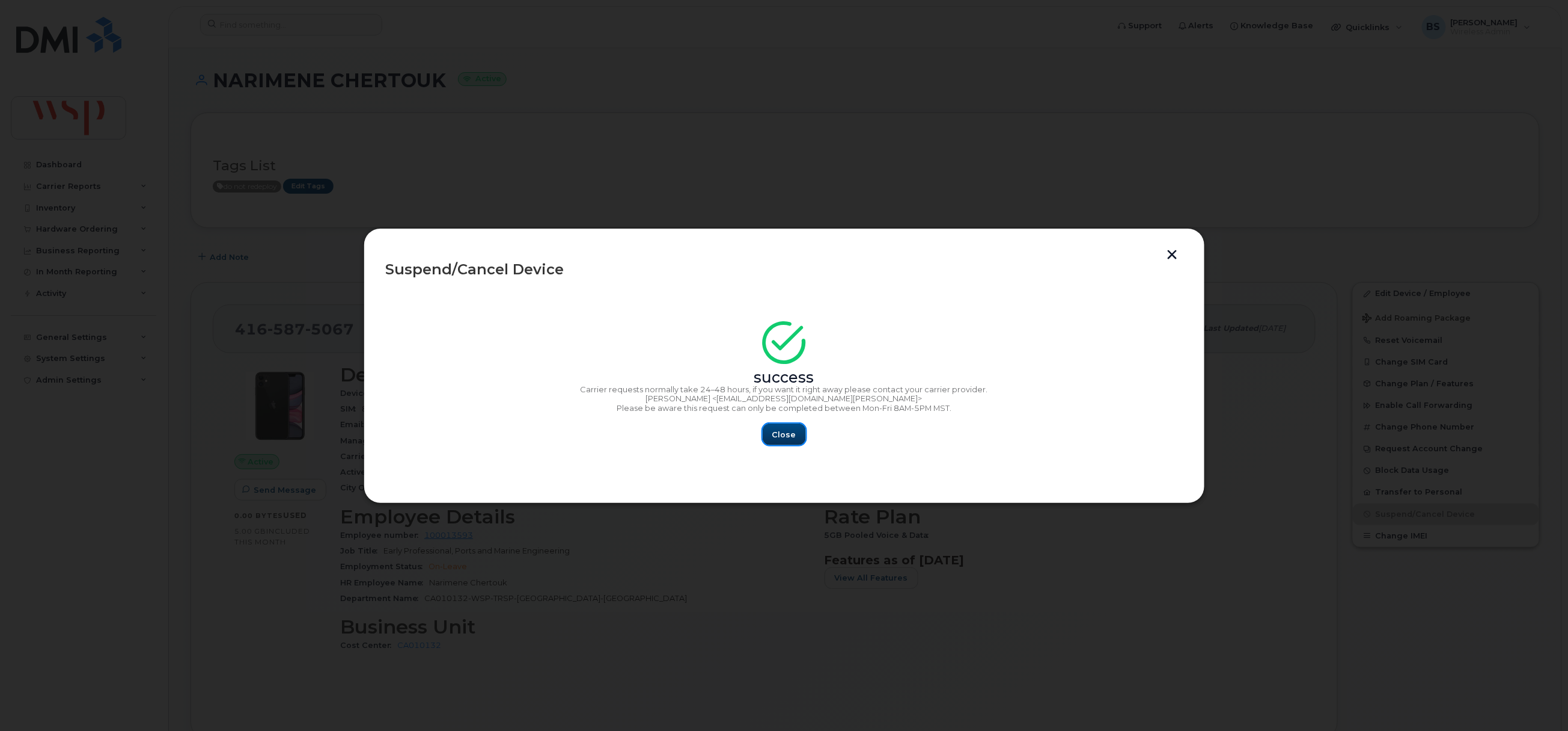
drag, startPoint x: 782, startPoint y: 429, endPoint x: 776, endPoint y: 430, distance: 6.1
click at [777, 429] on span "Close" at bounding box center [784, 434] width 24 height 12
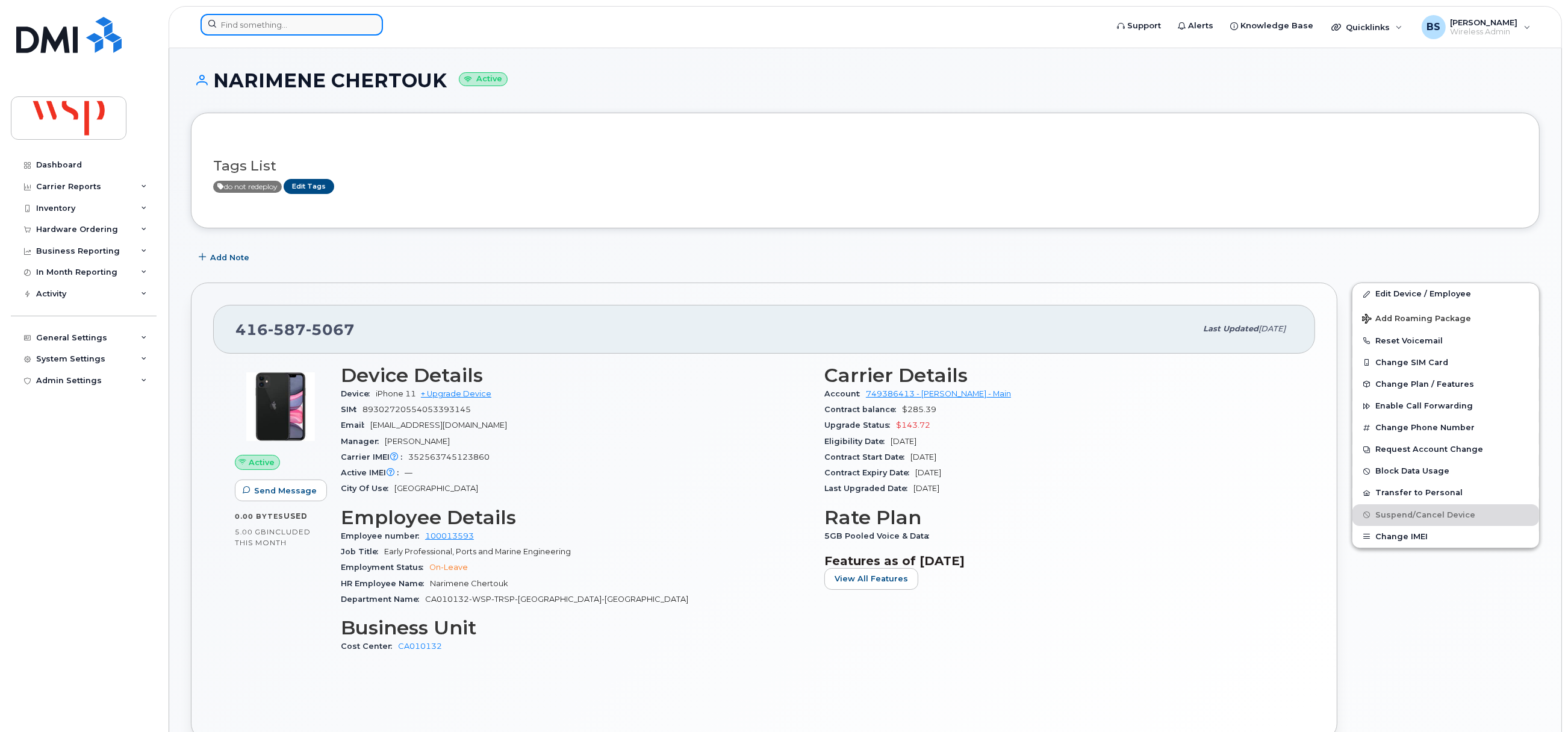
click at [300, 29] on input at bounding box center [292, 25] width 183 height 22
paste input "[PHONE_NUMBER]"
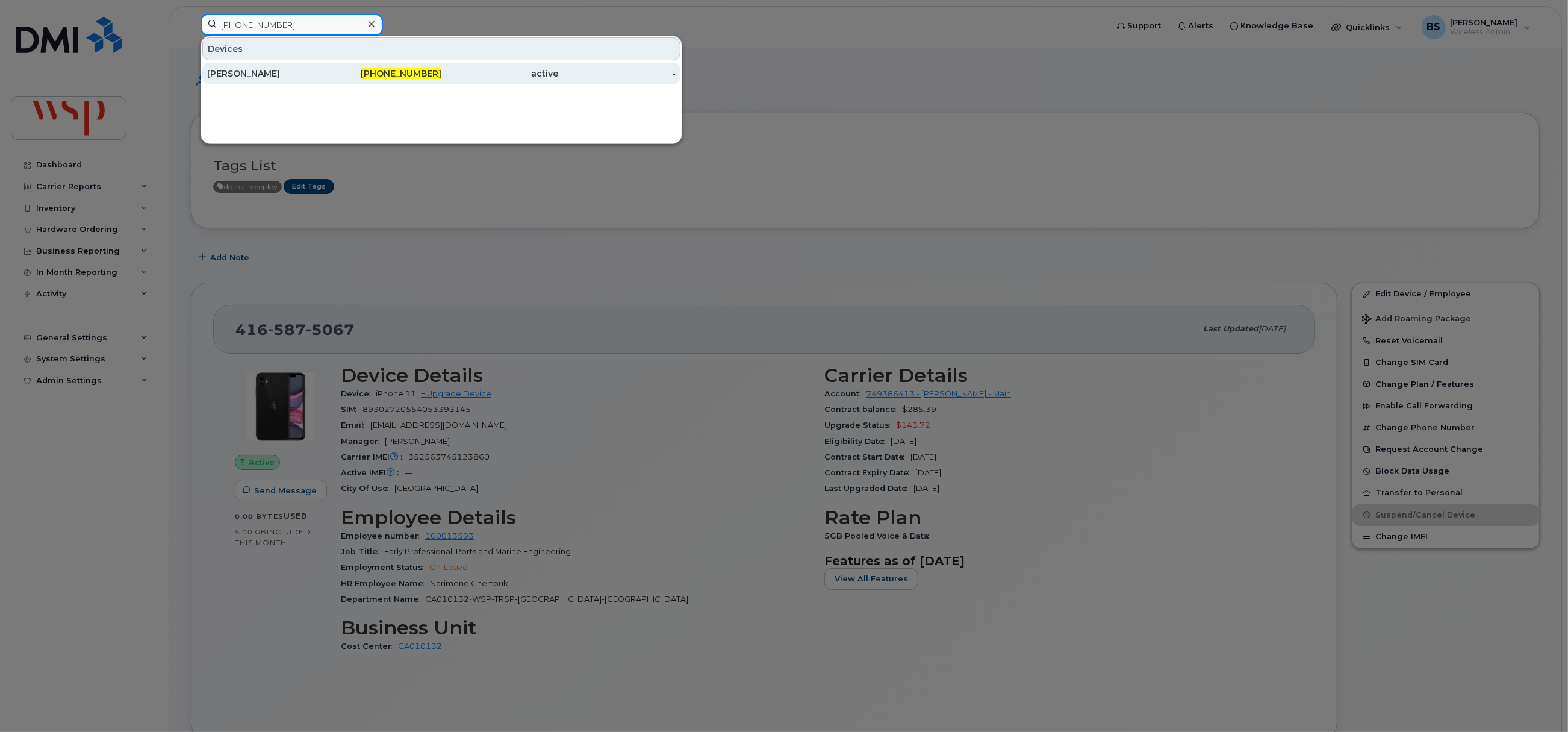
type input "[PHONE_NUMBER]"
drag, startPoint x: 242, startPoint y: 70, endPoint x: 404, endPoint y: 127, distance: 171.7
click at [243, 71] on div "[PERSON_NAME]" at bounding box center [266, 73] width 117 height 12
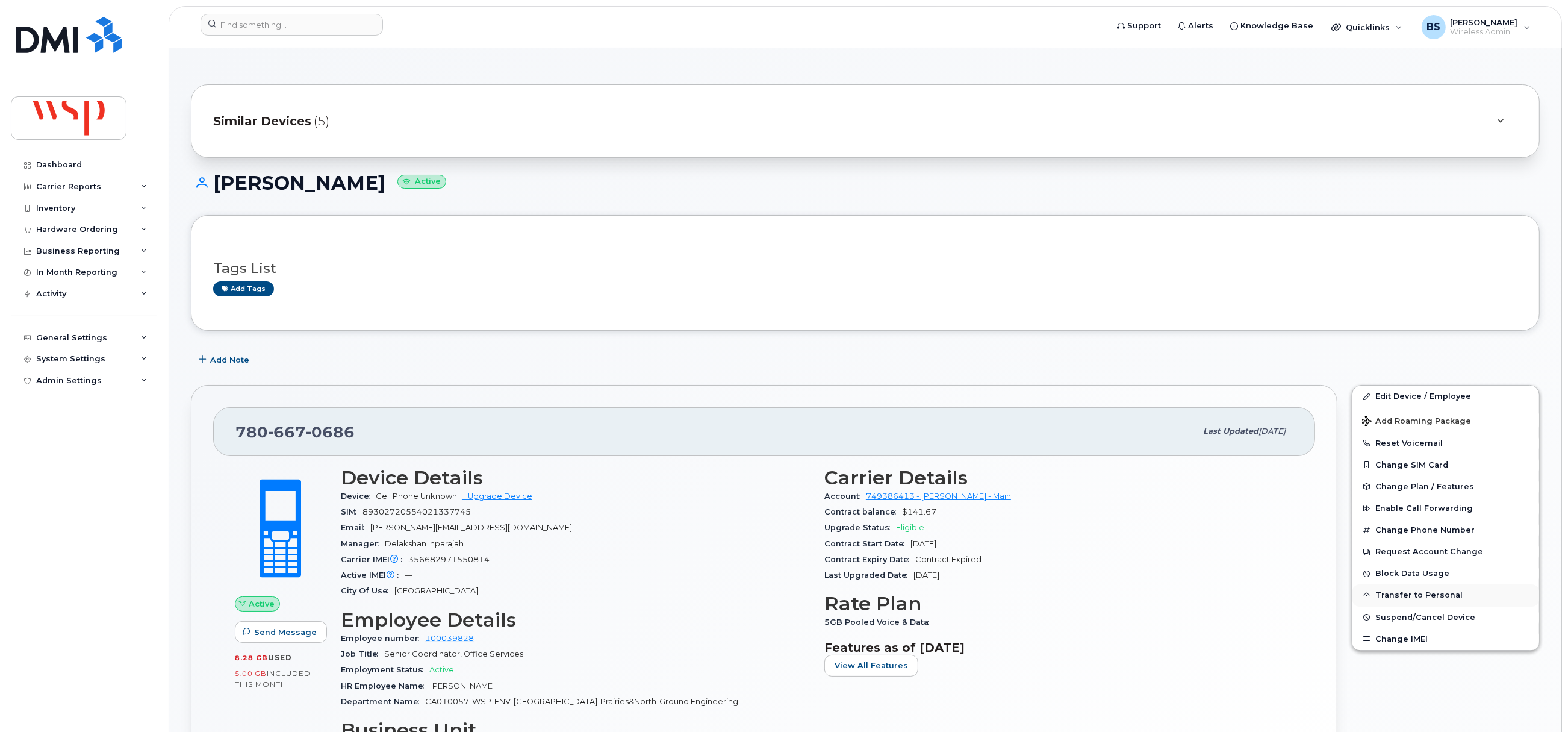
click at [1388, 596] on button "Transfer to Personal" at bounding box center [1446, 595] width 187 height 22
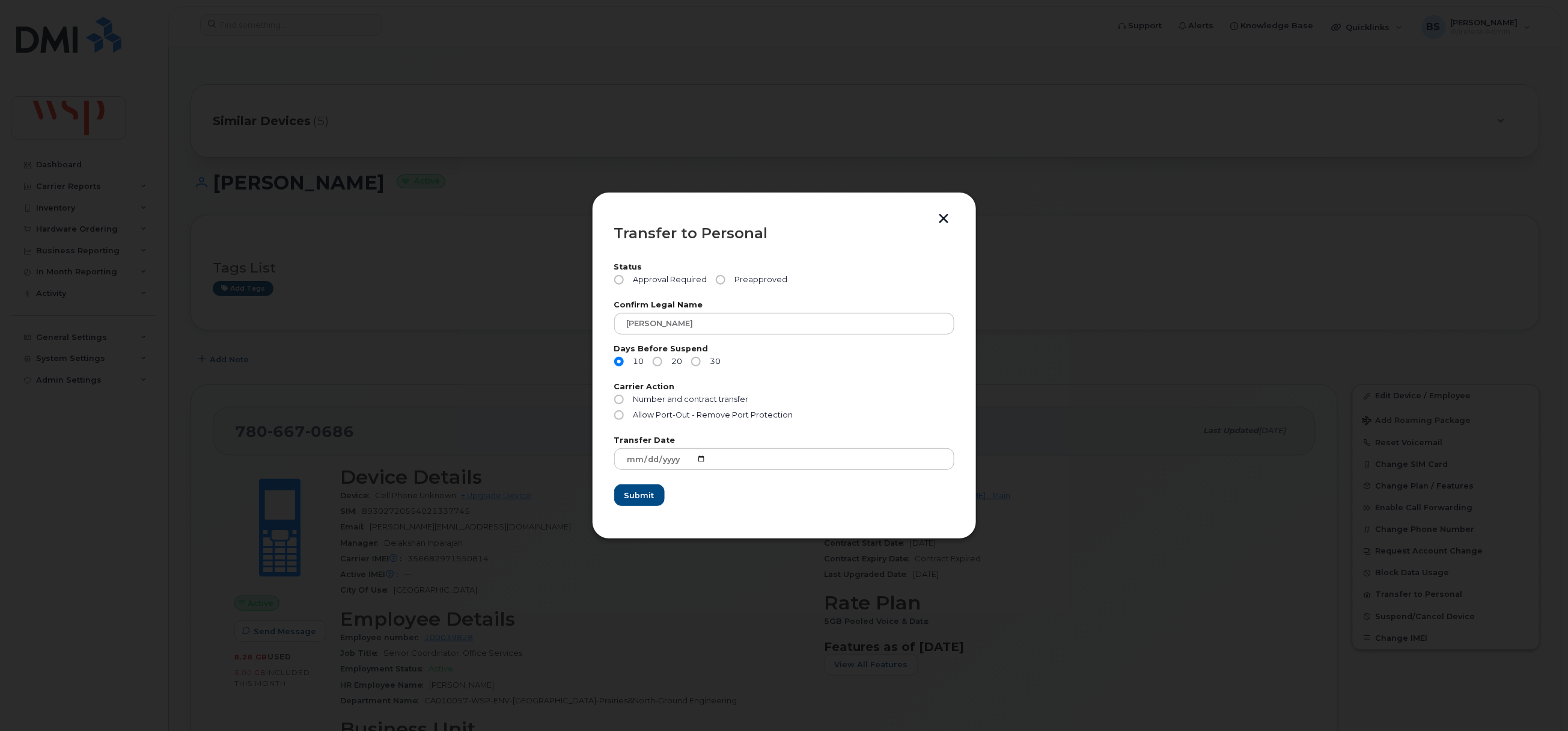
click at [944, 214] on button "button" at bounding box center [944, 220] width 18 height 13
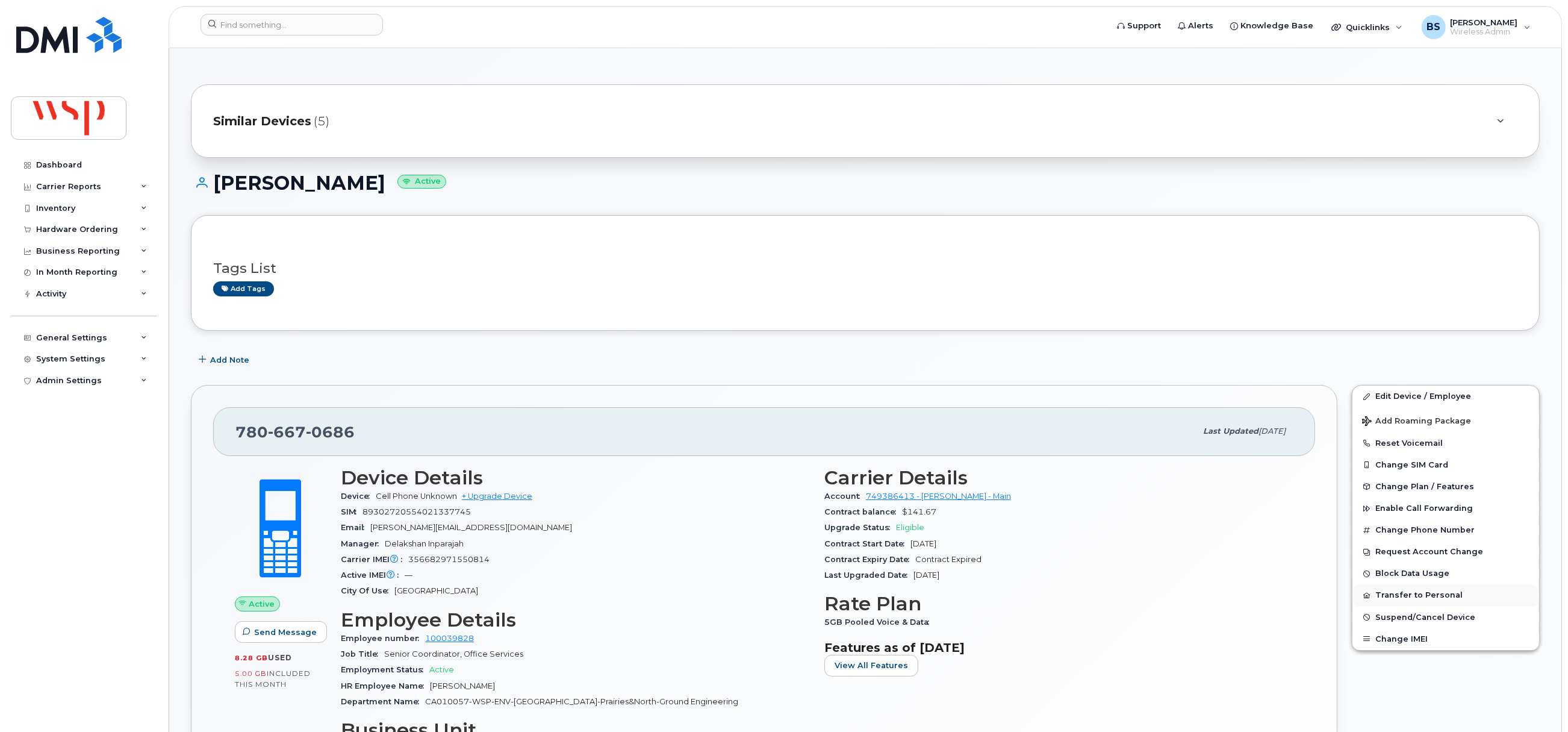
click at [1386, 596] on button "Transfer to Personal" at bounding box center [1446, 595] width 187 height 22
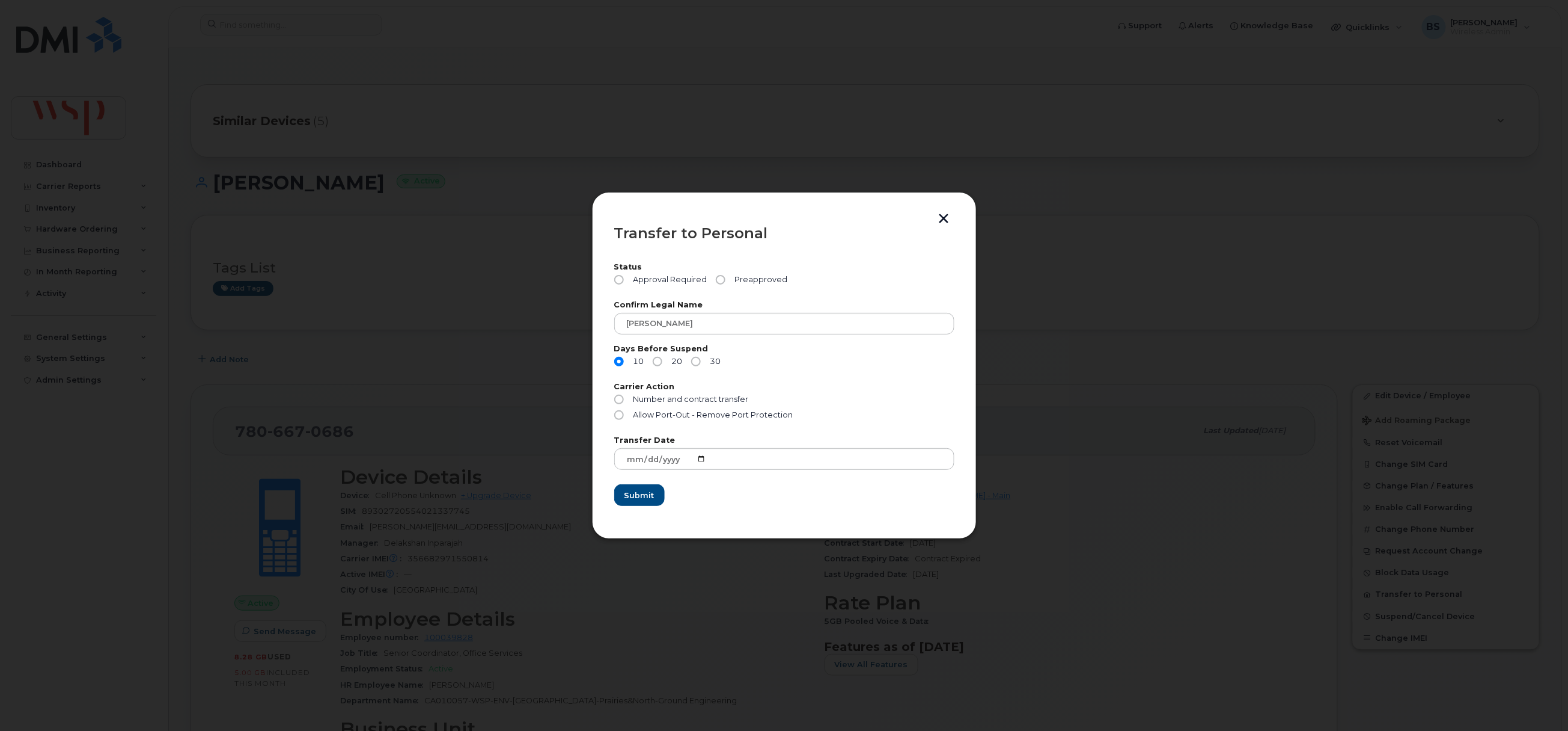
drag, startPoint x: 759, startPoint y: 281, endPoint x: 751, endPoint y: 285, distance: 8.9
click at [759, 280] on span "Preapproved" at bounding box center [759, 279] width 57 height 9
click at [725, 280] on input "Preapproved" at bounding box center [720, 279] width 9 height 9
radio input "true"
drag, startPoint x: 705, startPoint y: 360, endPoint x: 698, endPoint y: 349, distance: 13.0
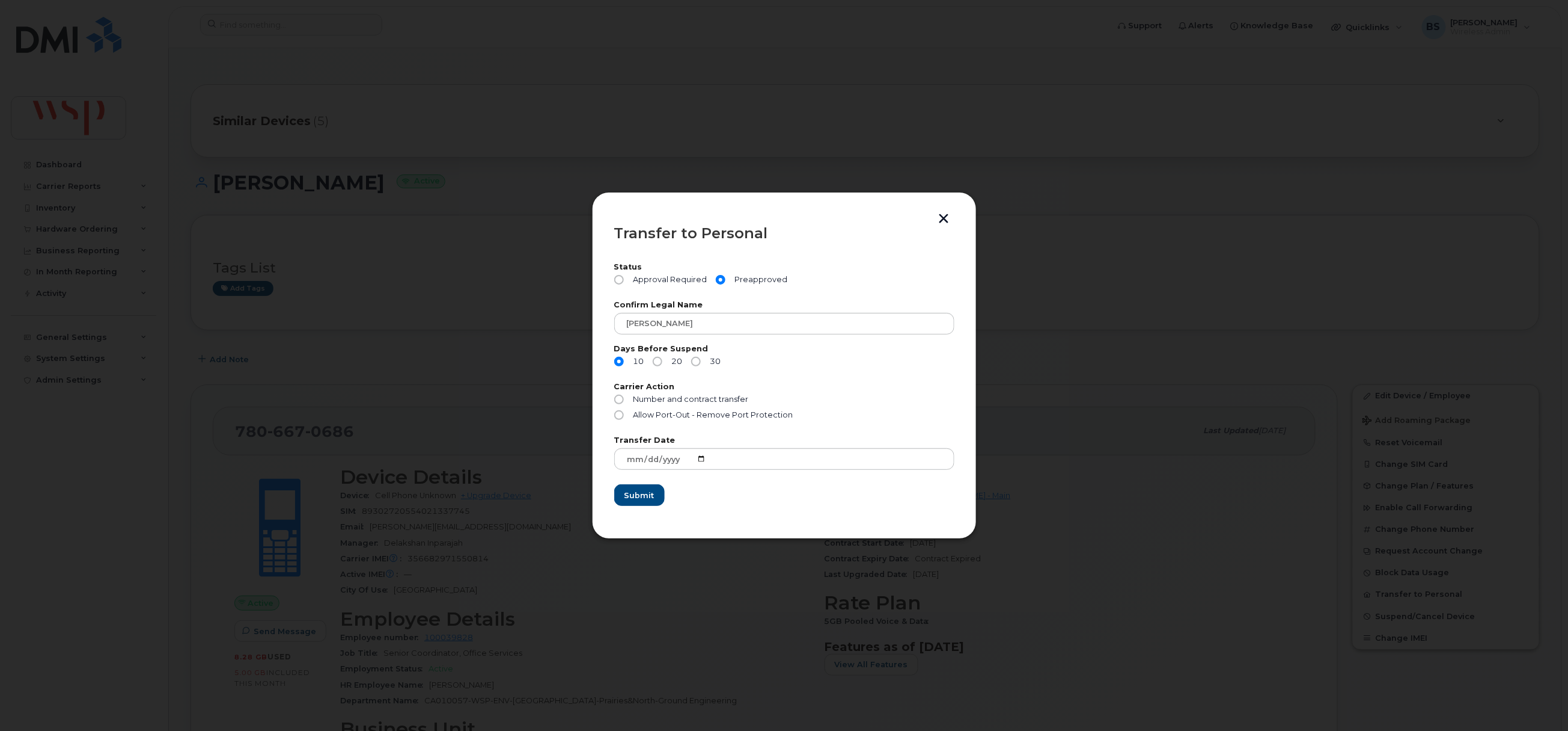
click at [702, 362] on label "30" at bounding box center [706, 361] width 30 height 9
click at [652, 397] on span "Number and contract transfer" at bounding box center [690, 398] width 116 height 9
click at [624, 397] on input "Number and contract transfer" at bounding box center [619, 399] width 9 height 9
radio input "true"
click at [700, 365] on label "30" at bounding box center [706, 361] width 30 height 9
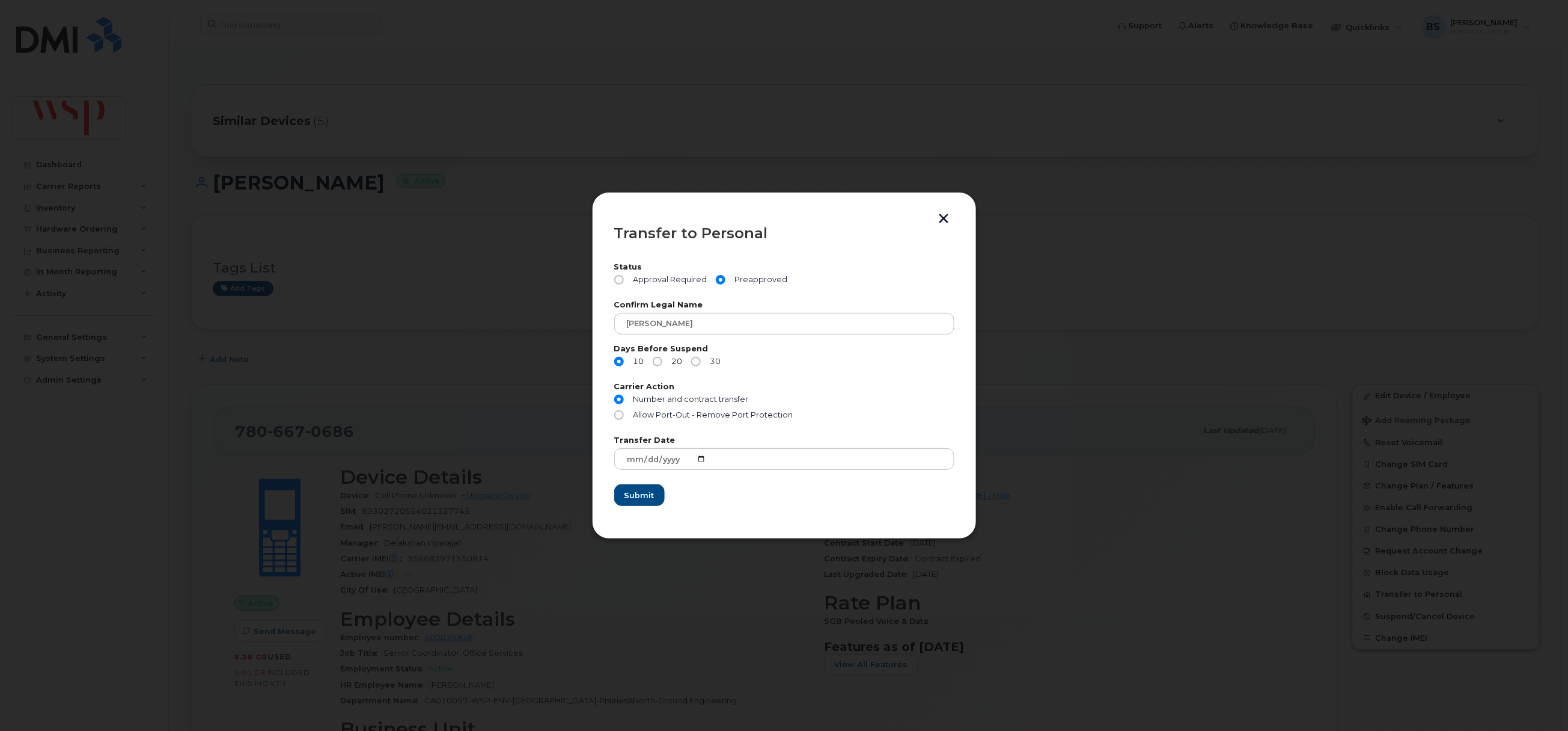
click at [700, 365] on input "30" at bounding box center [696, 361] width 9 height 9
radio input "true"
click at [645, 485] on button "Submit" at bounding box center [639, 495] width 50 height 22
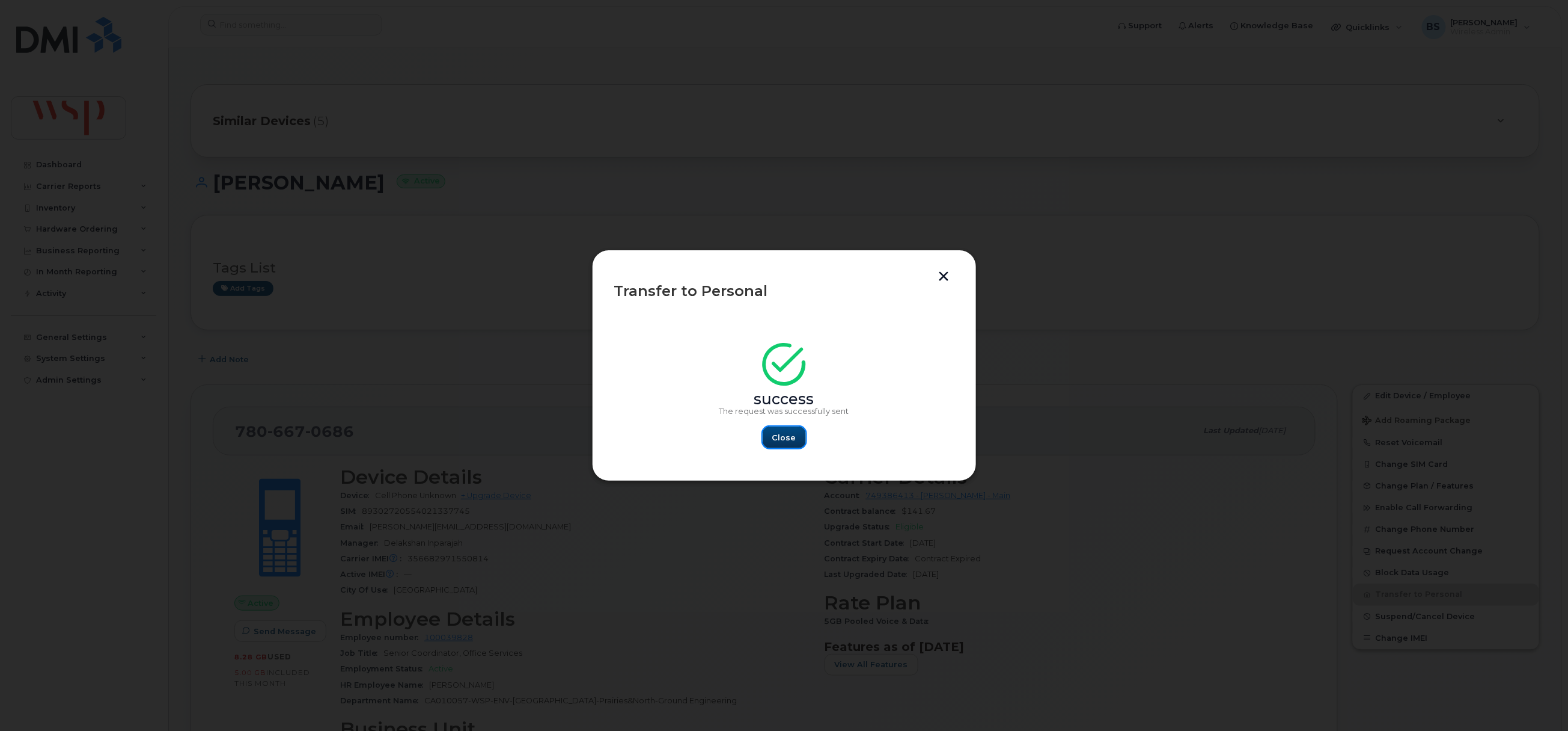
click at [793, 443] on span "Close" at bounding box center [784, 437] width 24 height 12
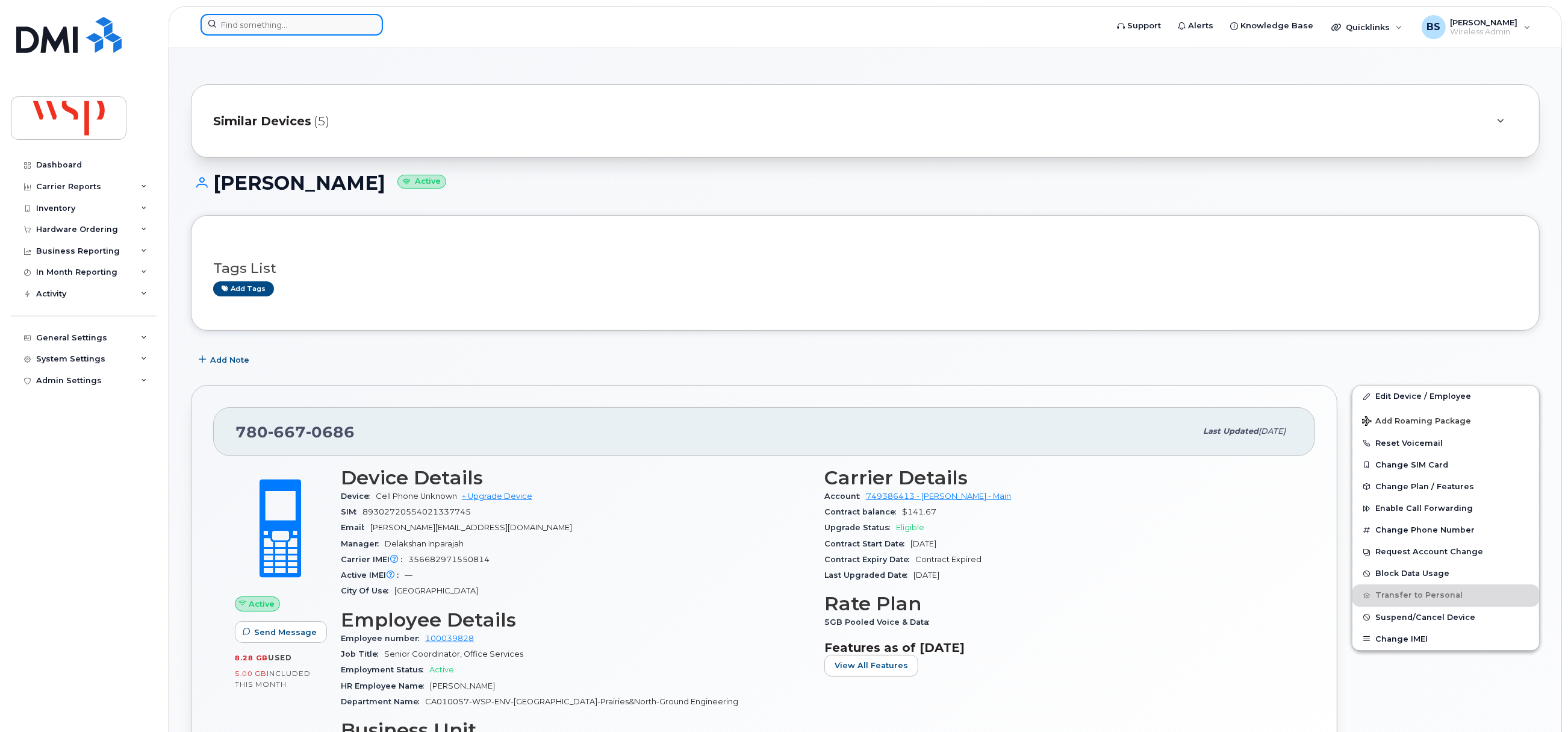
click at [312, 22] on input at bounding box center [292, 25] width 183 height 22
paste input "581-398-9954"
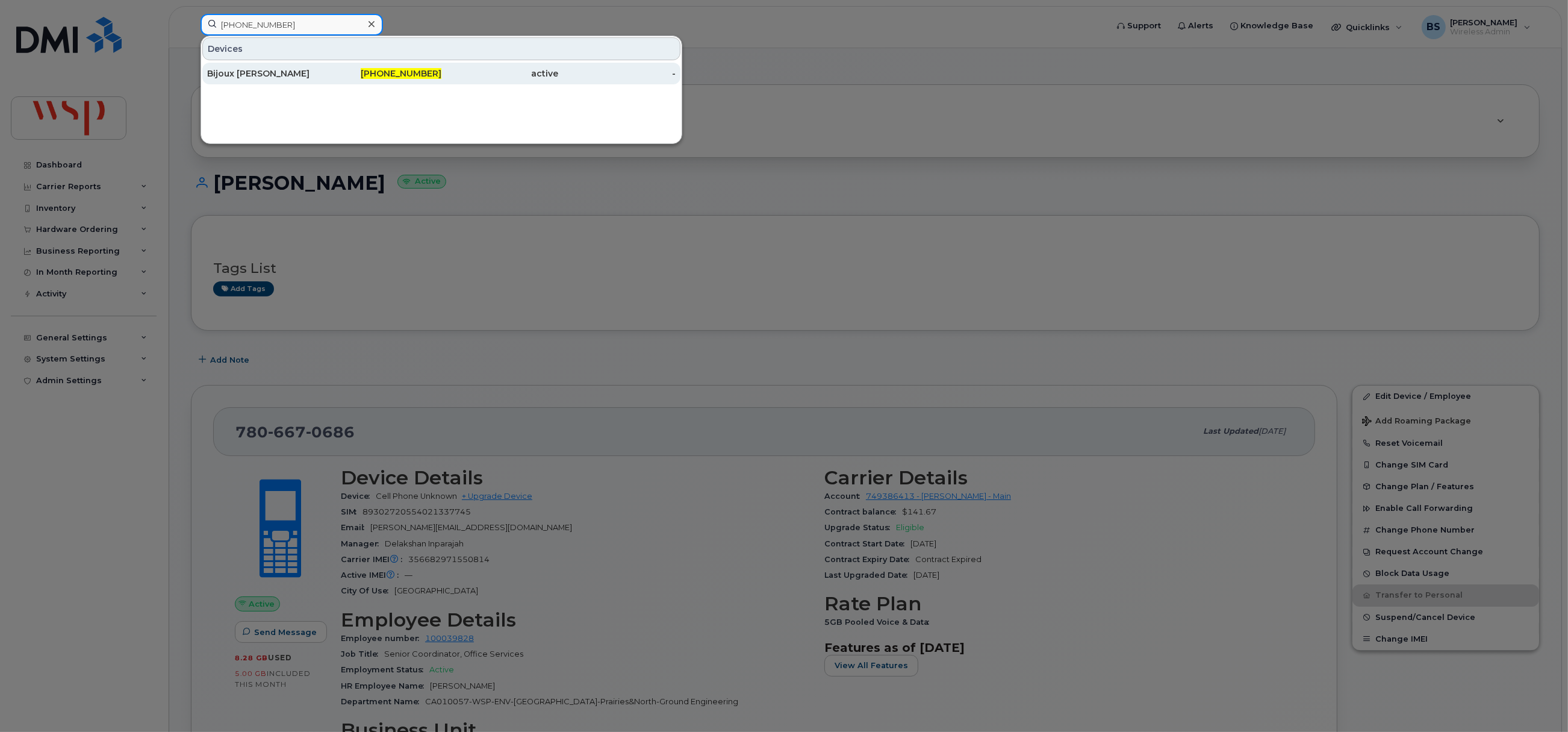
type input "581-398-9954"
click at [240, 68] on div "Bijoux [PERSON_NAME]" at bounding box center [266, 73] width 117 height 22
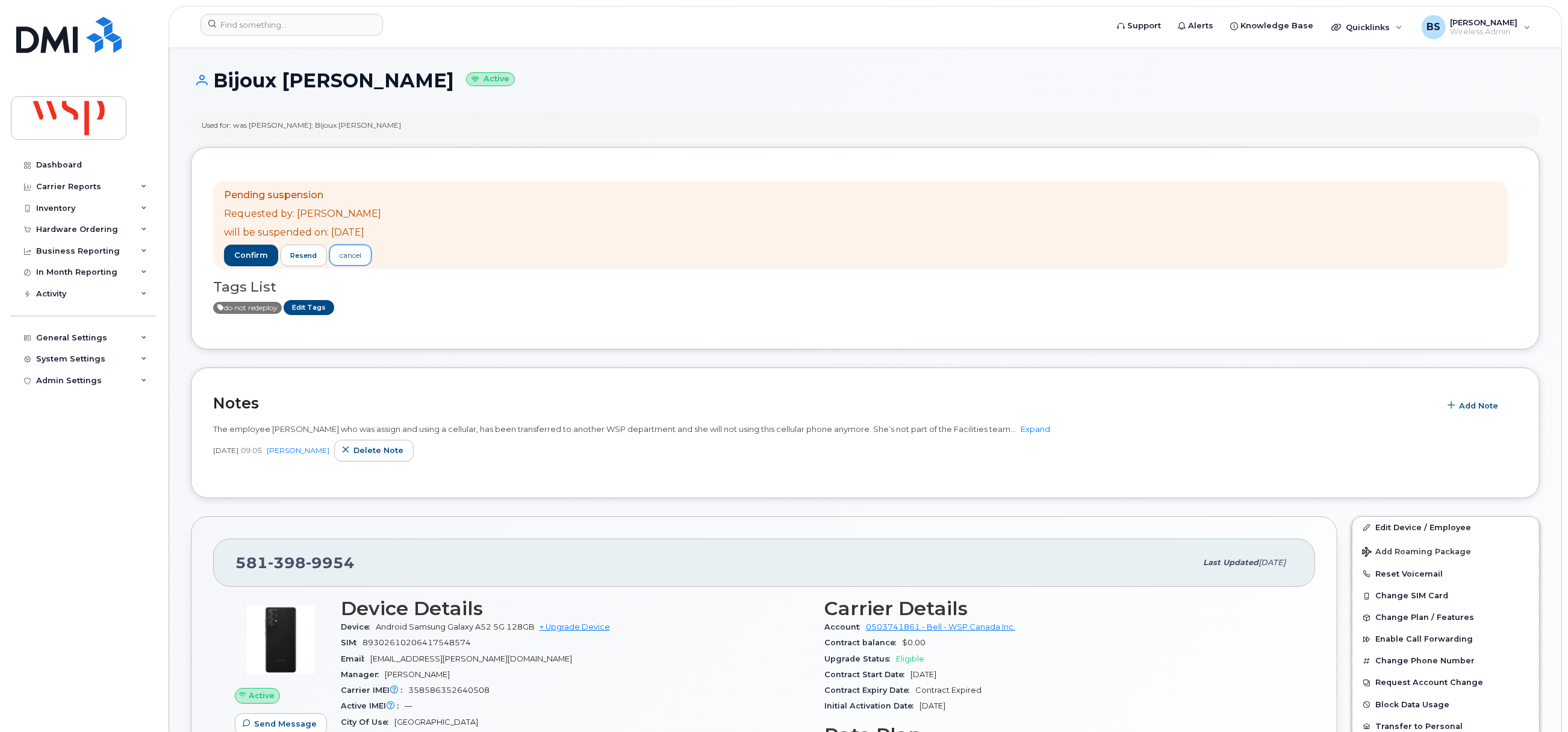
click at [359, 255] on div "cancel" at bounding box center [351, 255] width 22 height 11
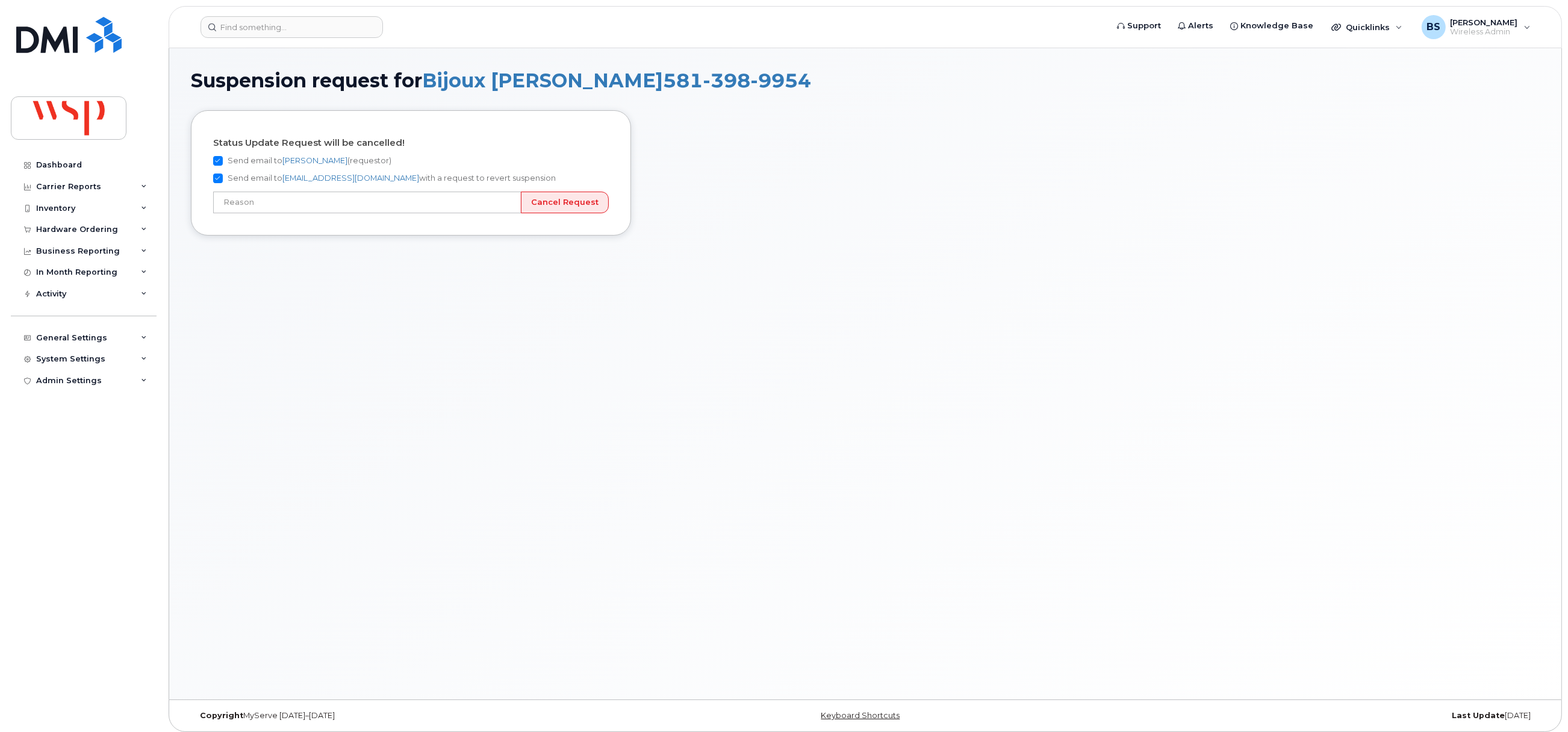
click at [254, 158] on label "Send email to [PERSON_NAME] (requestor)" at bounding box center [303, 161] width 178 height 14
click at [223, 158] on input "Send email to [PERSON_NAME] (requestor)" at bounding box center [218, 161] width 9 height 9
checkbox input "false"
click at [231, 173] on label "Send email to [EMAIL_ADDRESS][DOMAIN_NAME] with a request to revert suspension" at bounding box center [385, 178] width 343 height 14
click at [223, 173] on input "Send email to [EMAIL_ADDRESS][DOMAIN_NAME] with a request to revert suspension" at bounding box center [218, 178] width 9 height 9
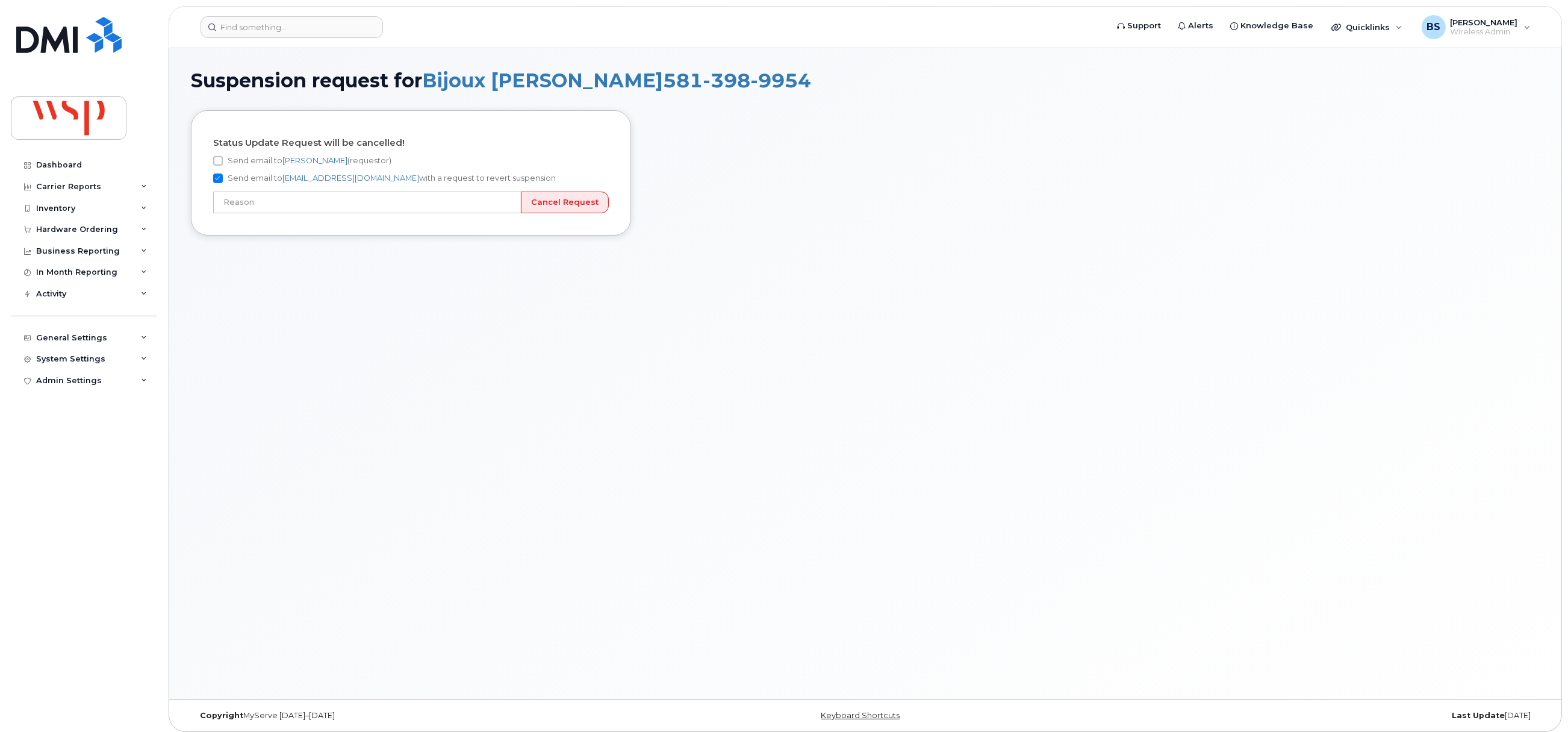
checkbox input "false"
click at [570, 203] on input "Cancel Request" at bounding box center [565, 203] width 88 height 22
click at [500, 203] on input "text" at bounding box center [367, 203] width 308 height 22
type input "User still using device"
click at [575, 205] on input "Cancel Request" at bounding box center [565, 203] width 88 height 22
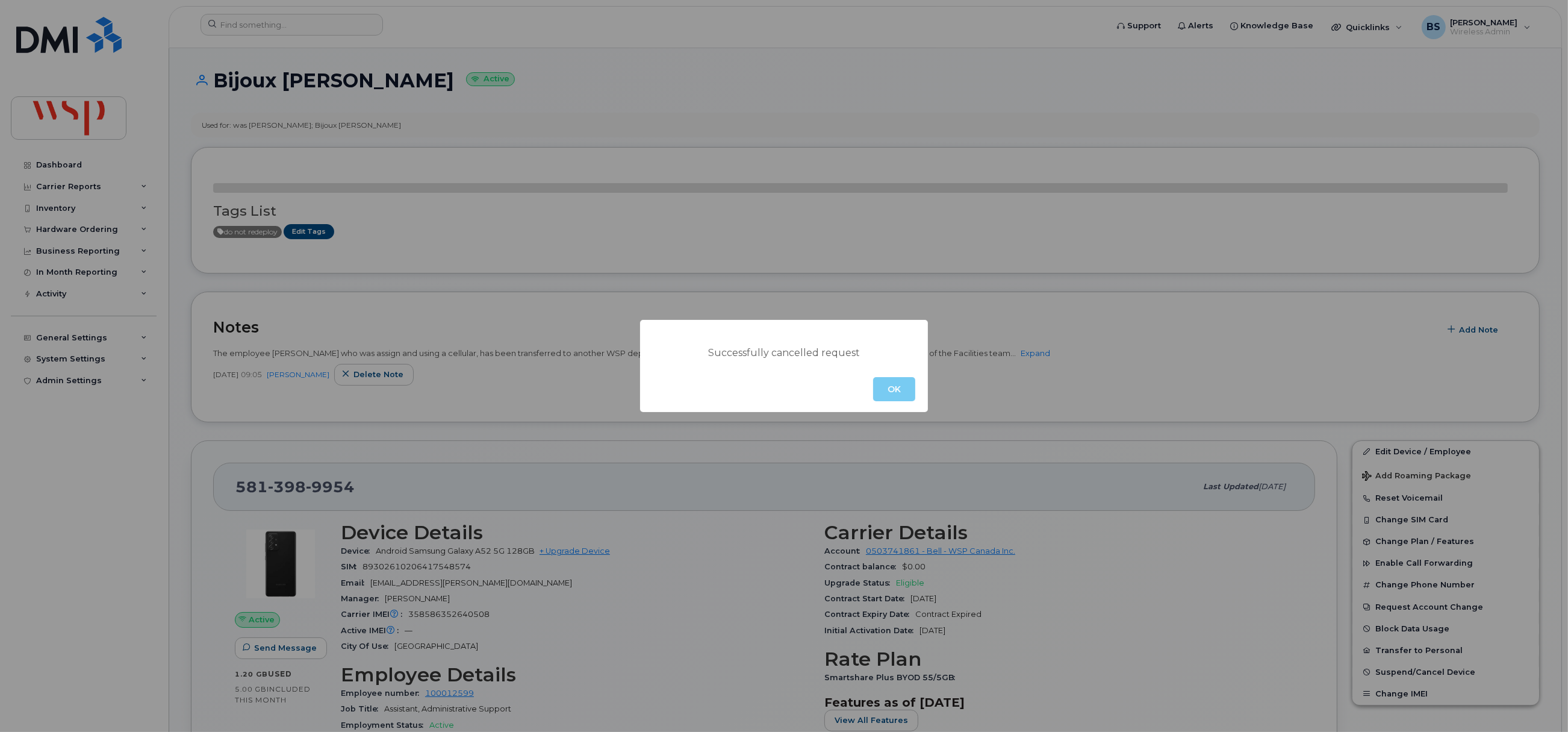
click at [891, 388] on button "OK" at bounding box center [894, 388] width 42 height 24
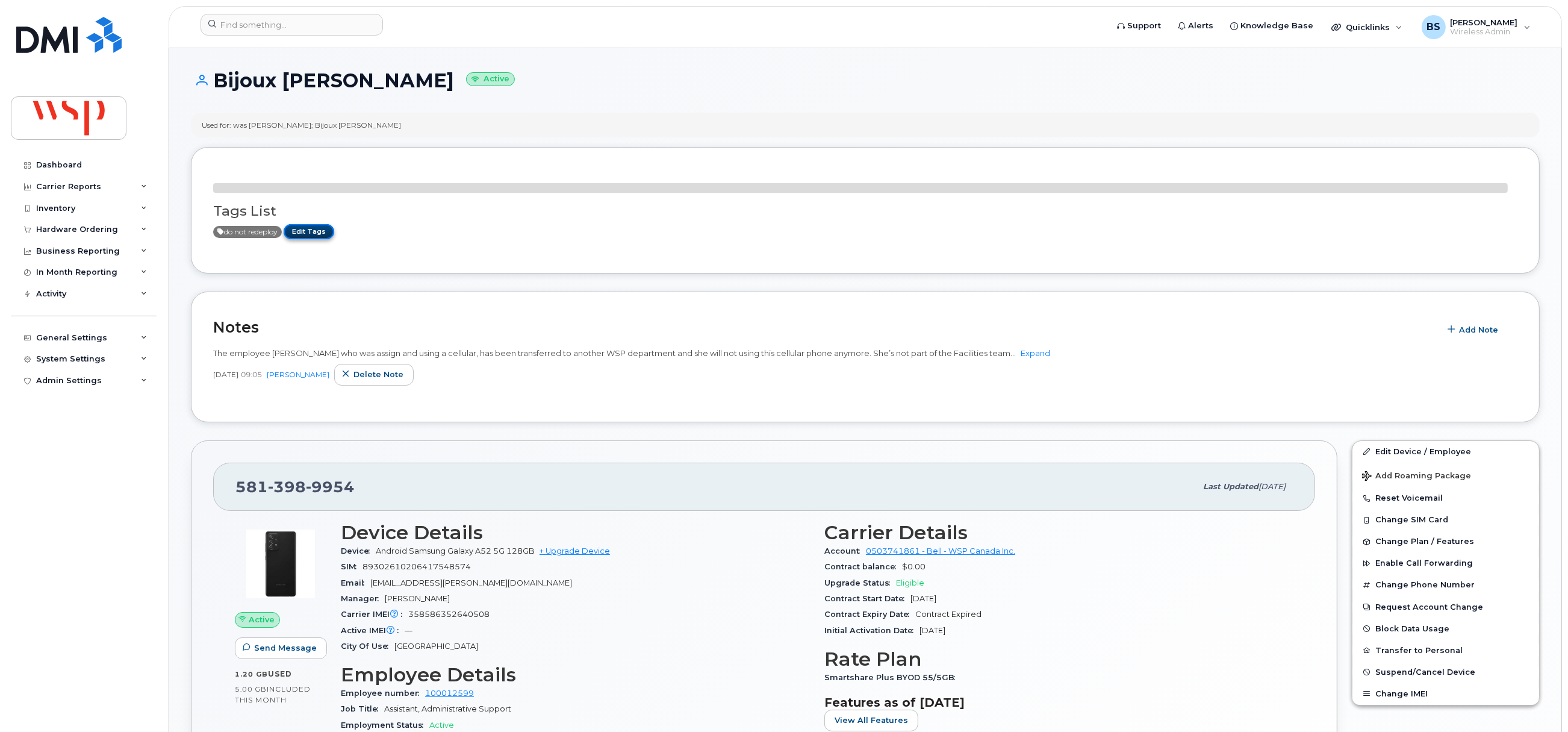
click at [315, 230] on link "Edit Tags" at bounding box center [309, 231] width 50 height 15
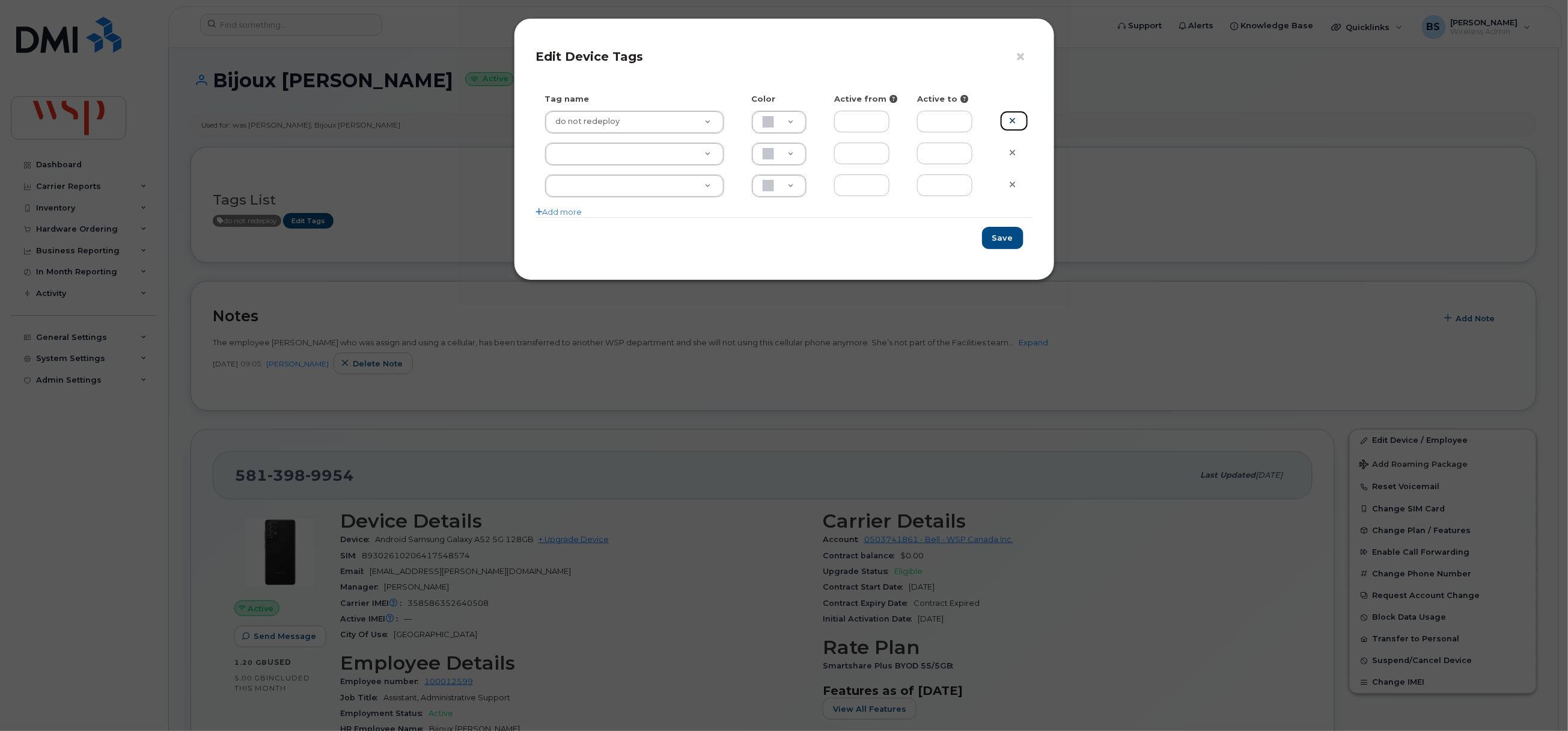
click at [1012, 118] on icon at bounding box center [1013, 120] width 6 height 9
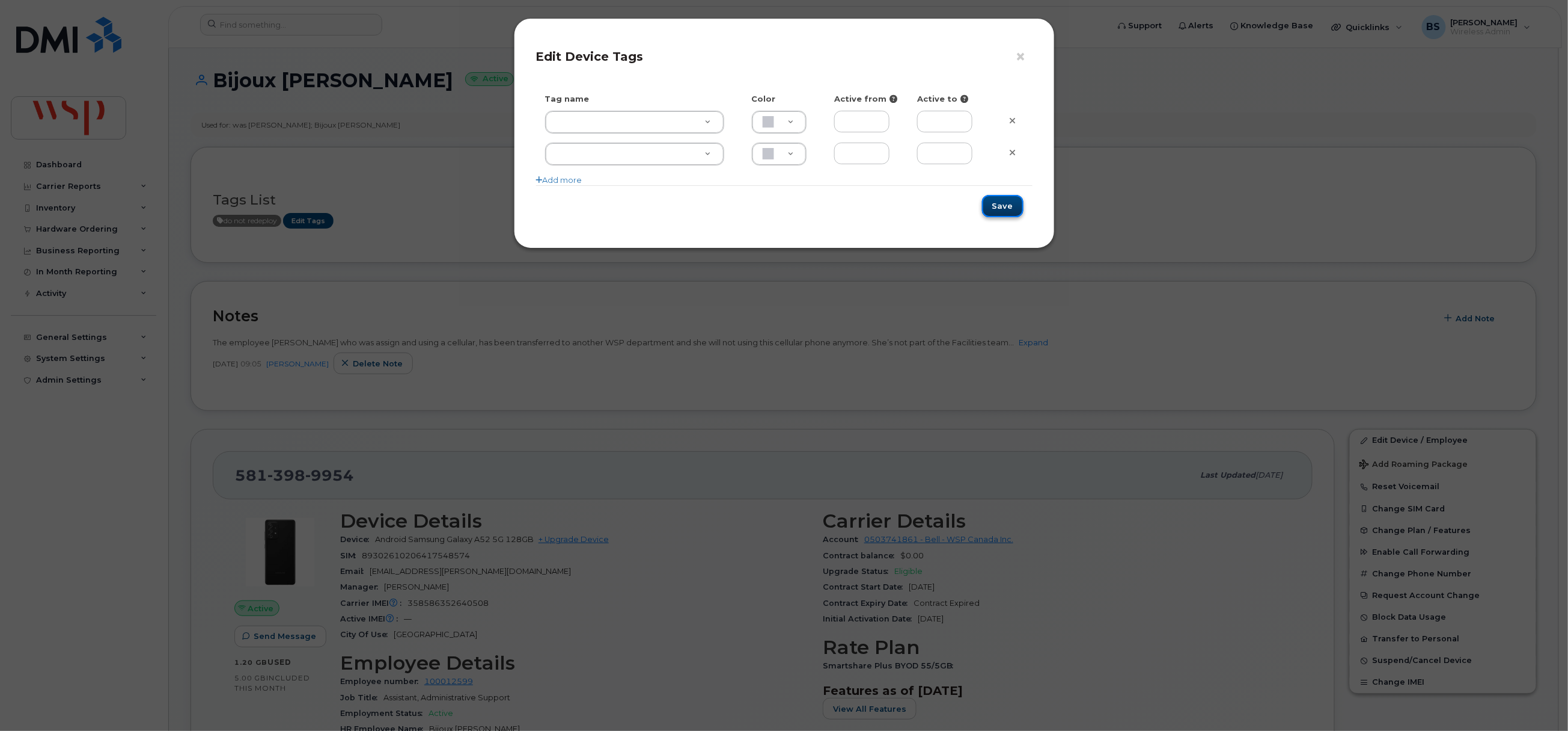
click at [1008, 205] on button "Save" at bounding box center [1003, 206] width 42 height 22
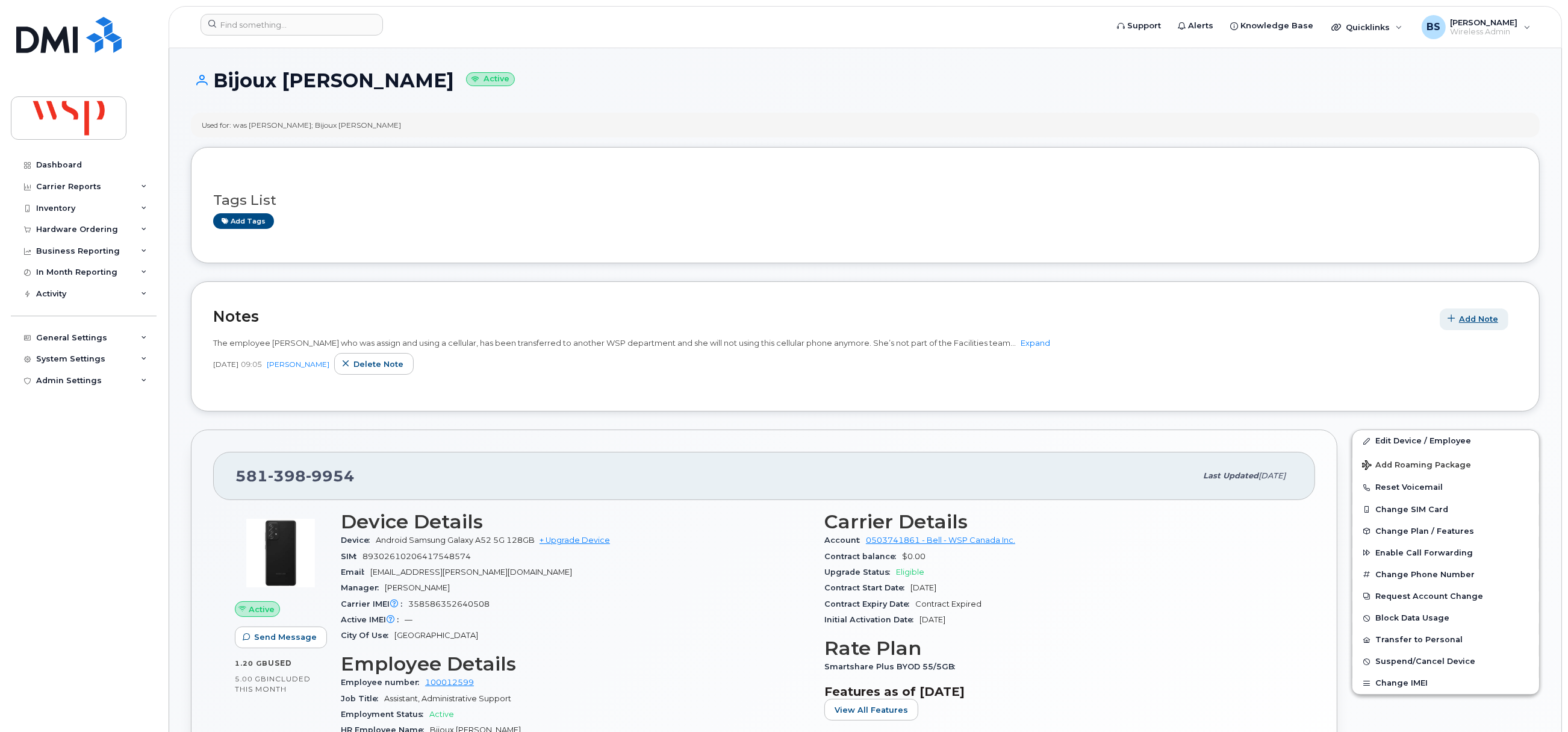
click at [1473, 315] on span "Add Note" at bounding box center [1479, 318] width 39 height 12
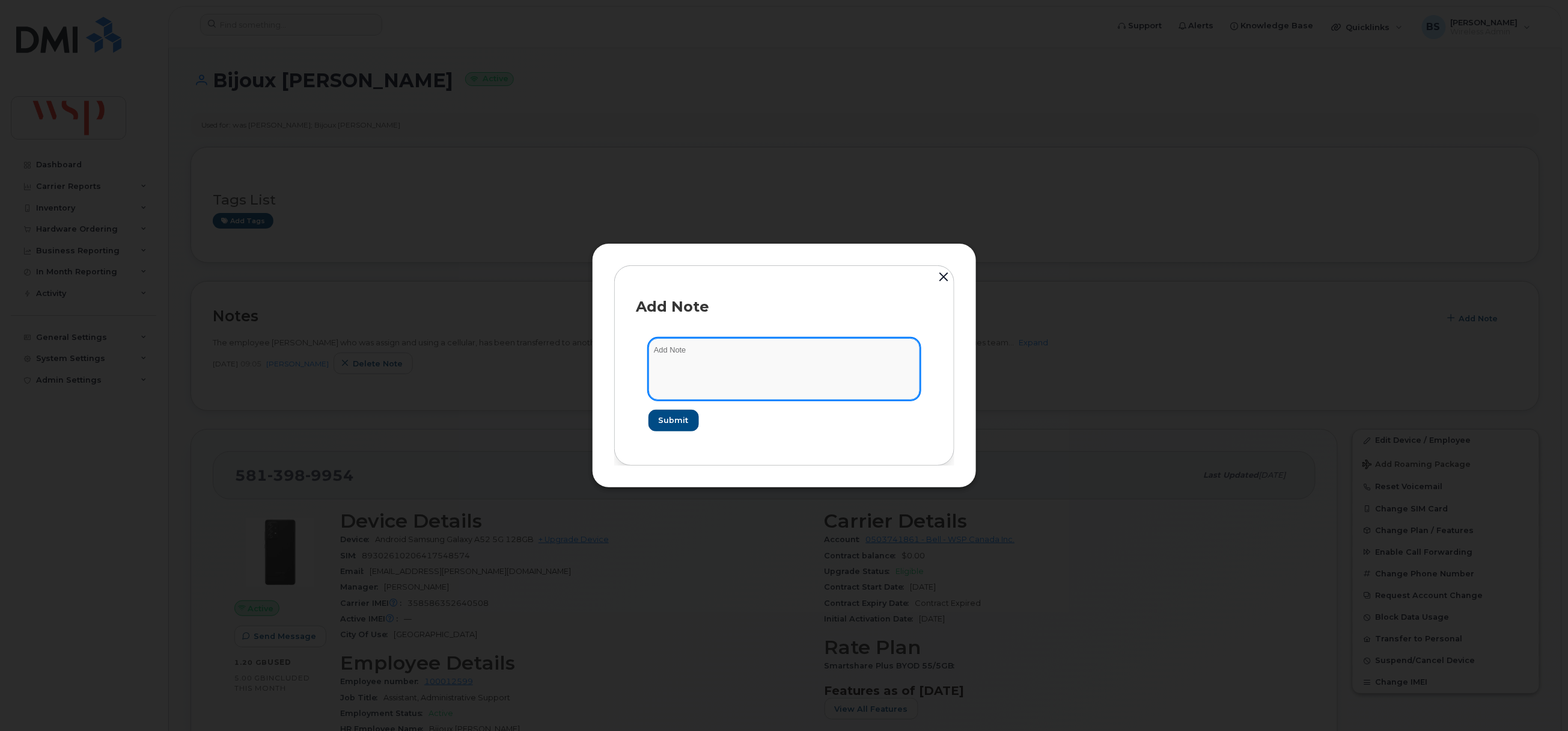
drag, startPoint x: 706, startPoint y: 359, endPoint x: 694, endPoint y: 369, distance: 15.6
click at [707, 359] on textarea at bounding box center [784, 369] width 271 height 61
paste textarea "I'm sorry but please don't cancel the Bijoux [PERSON_NAME] cellular phone line …"
click at [708, 351] on textarea "I'm sorry but please don't cancel the Bijoux [PERSON_NAME] cellular phone line …" at bounding box center [784, 369] width 271 height 61
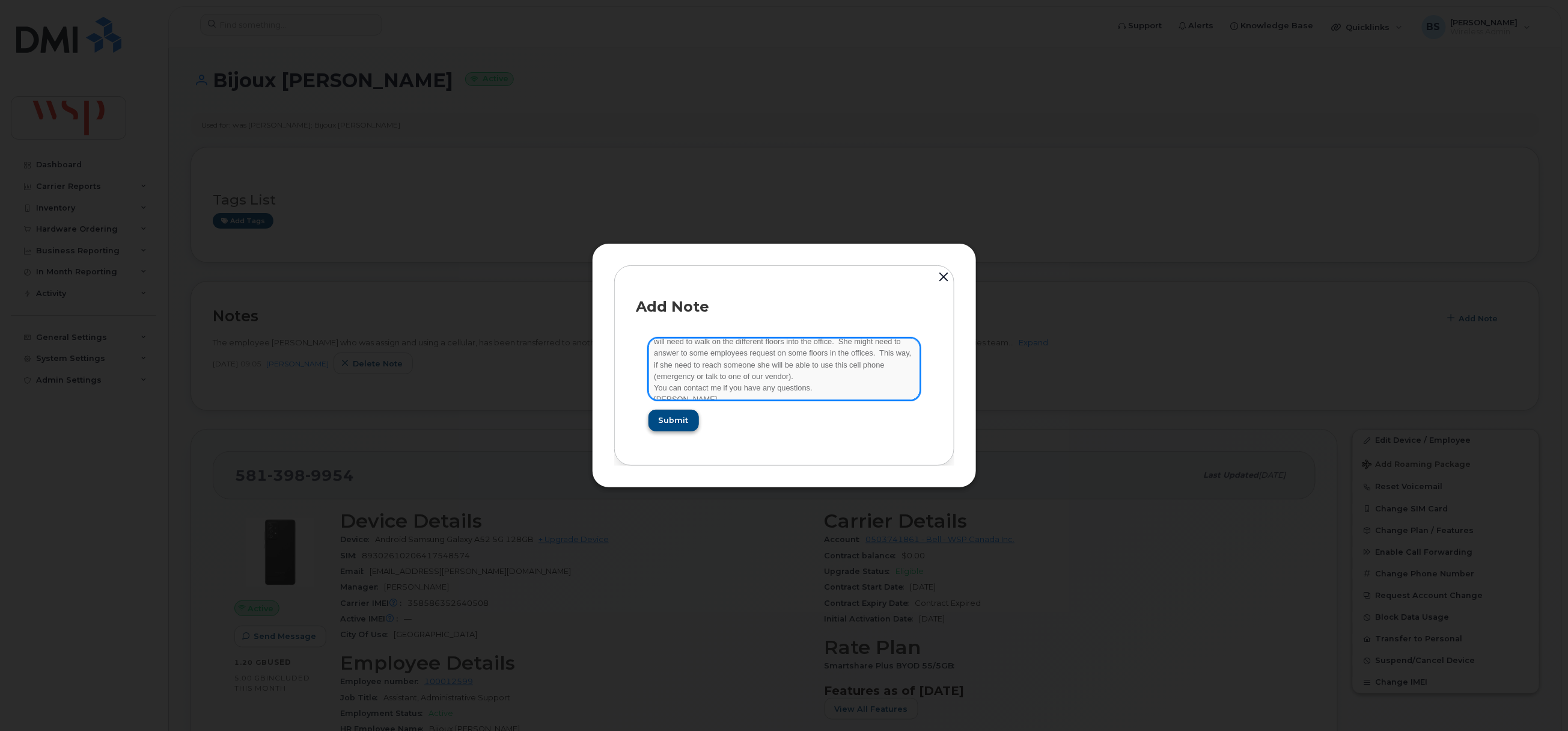
type textarea "Do not suspend while [PERSON_NAME] [PERSON_NAME] on leave. Please don't cancel …"
click at [666, 409] on button "Submit" at bounding box center [673, 420] width 50 height 22
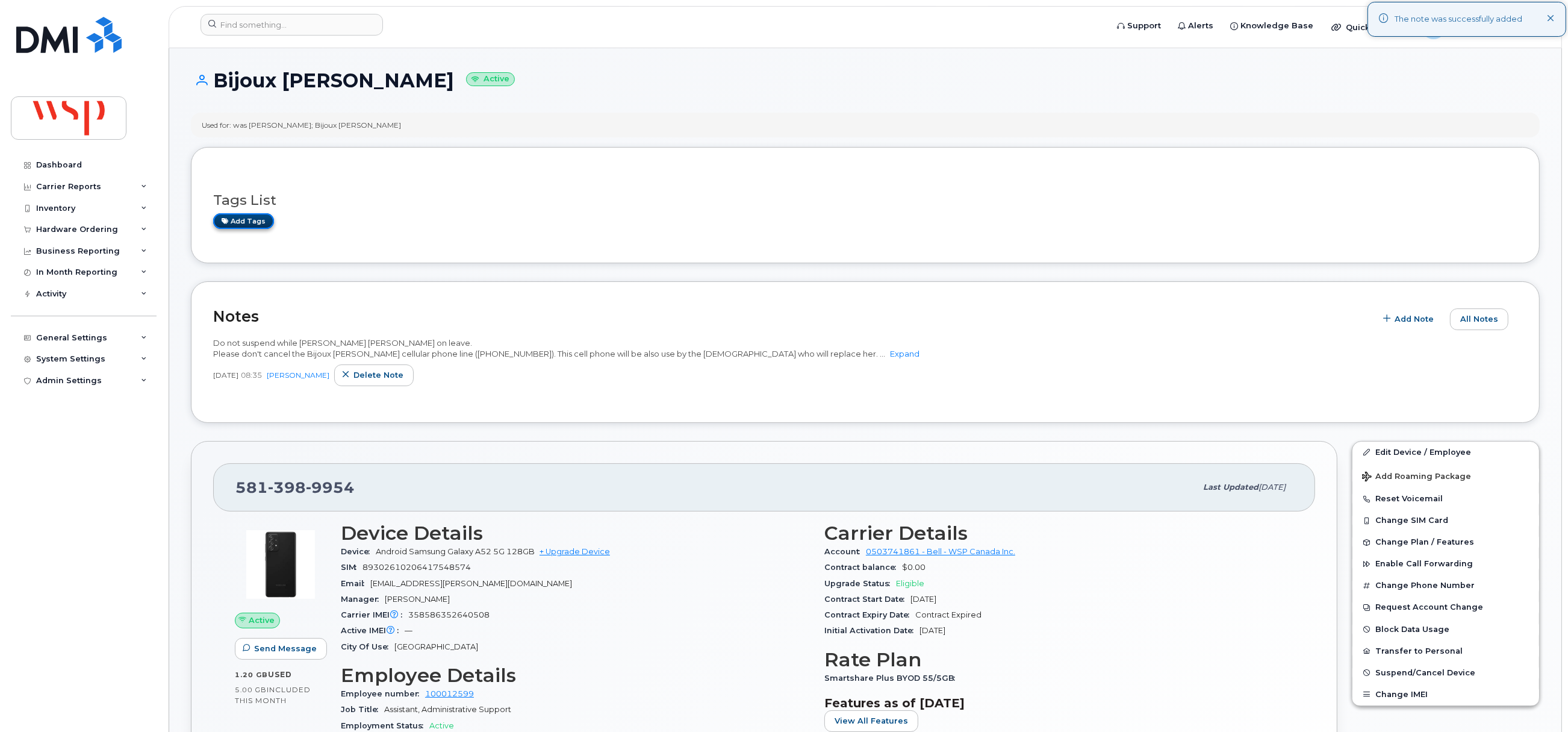
click at [247, 220] on link "Add tags" at bounding box center [243, 221] width 61 height 15
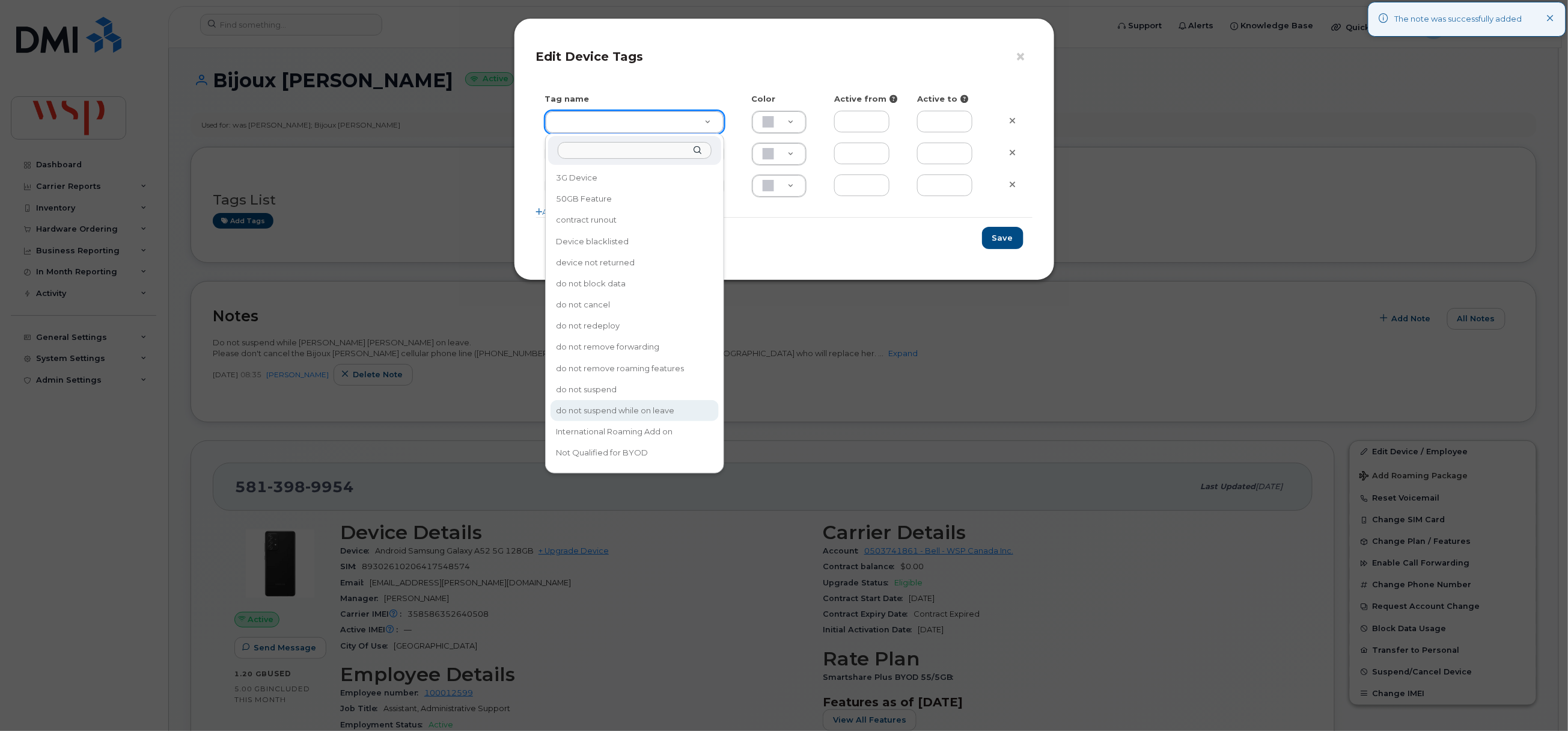
drag, startPoint x: 663, startPoint y: 399, endPoint x: 907, endPoint y: 332, distance: 253.0
type input "do not suspend while on leave"
type input "F8C6C8"
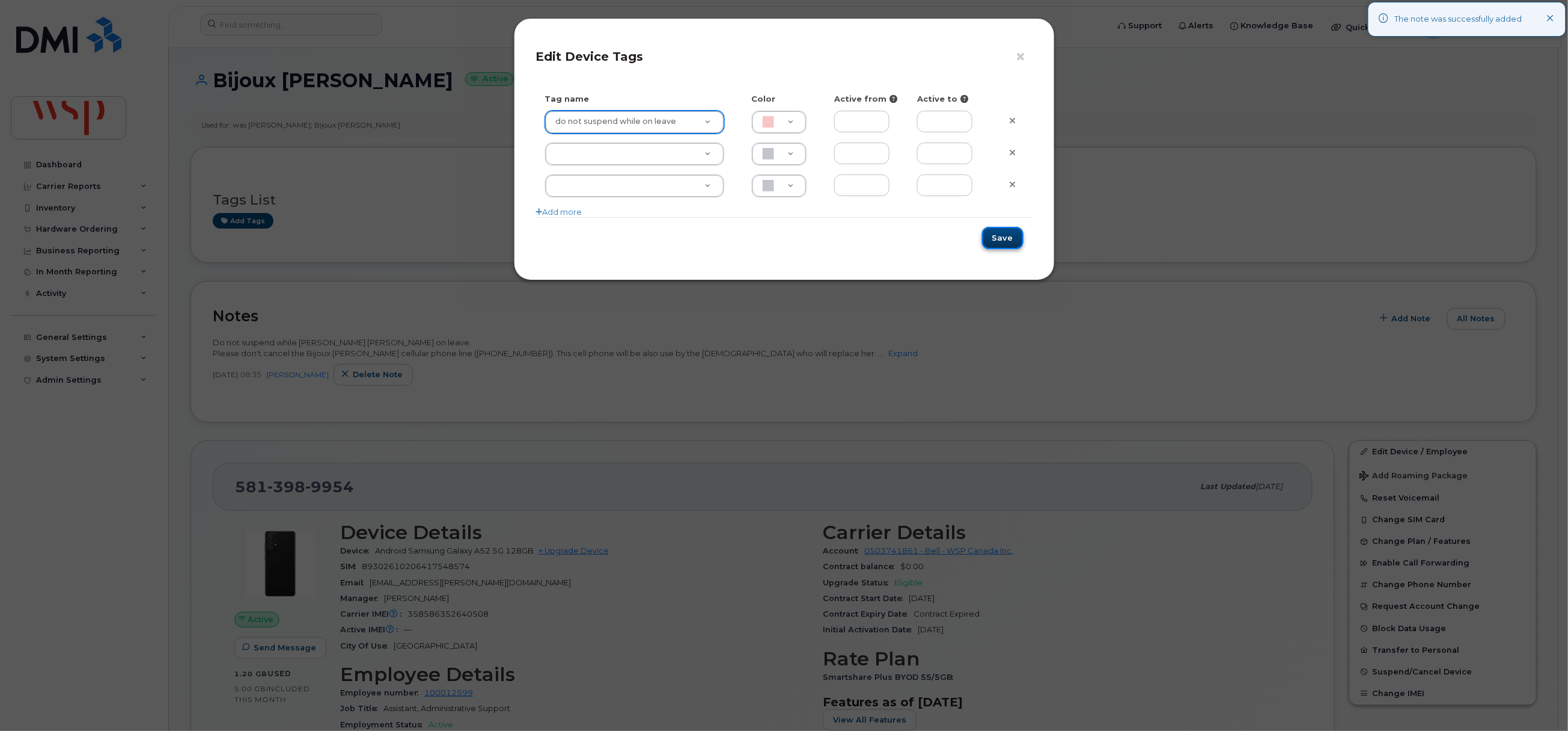
click at [1003, 237] on button "Save" at bounding box center [1003, 238] width 42 height 22
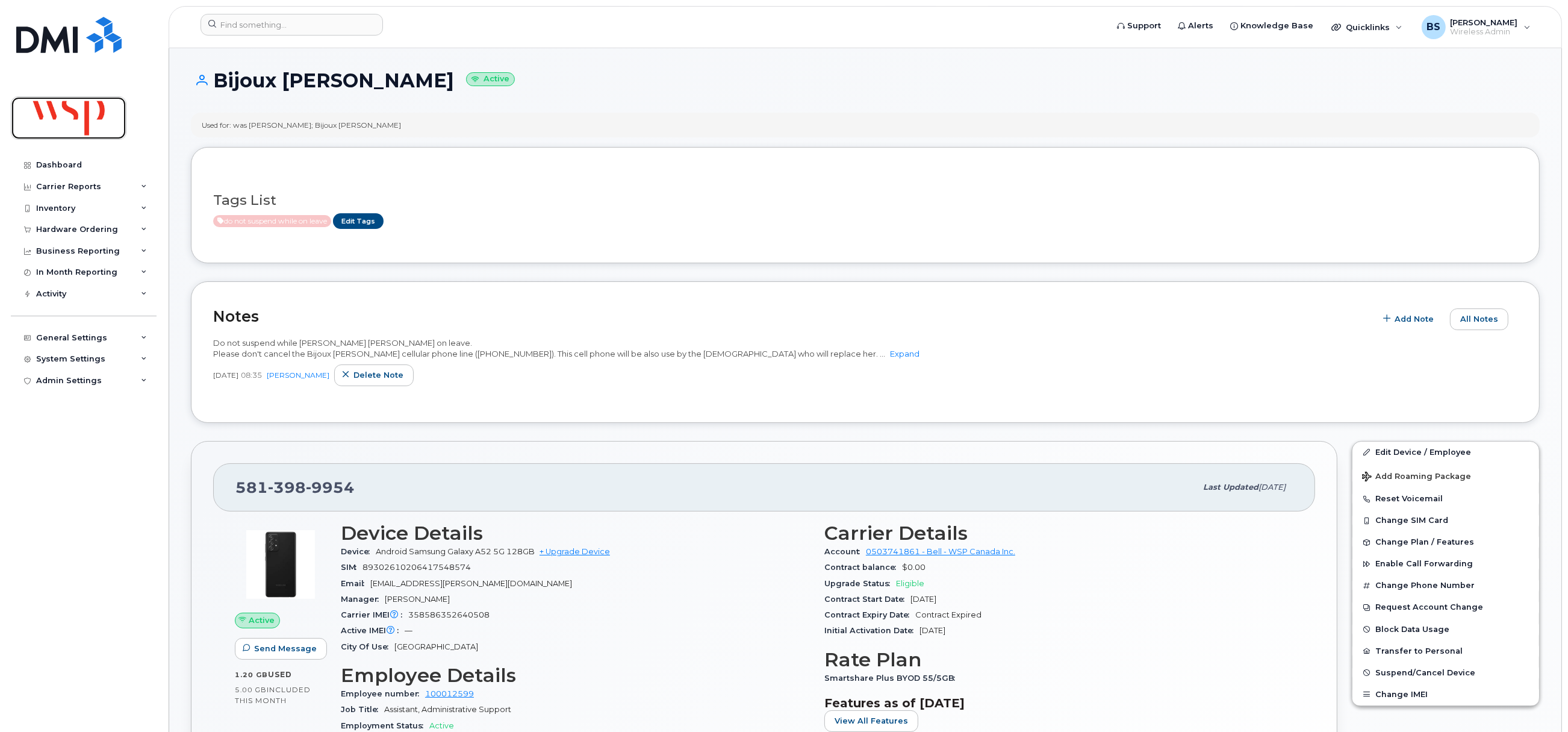
click at [58, 132] on img at bounding box center [69, 118] width 93 height 35
